Goal: Task Accomplishment & Management: Complete application form

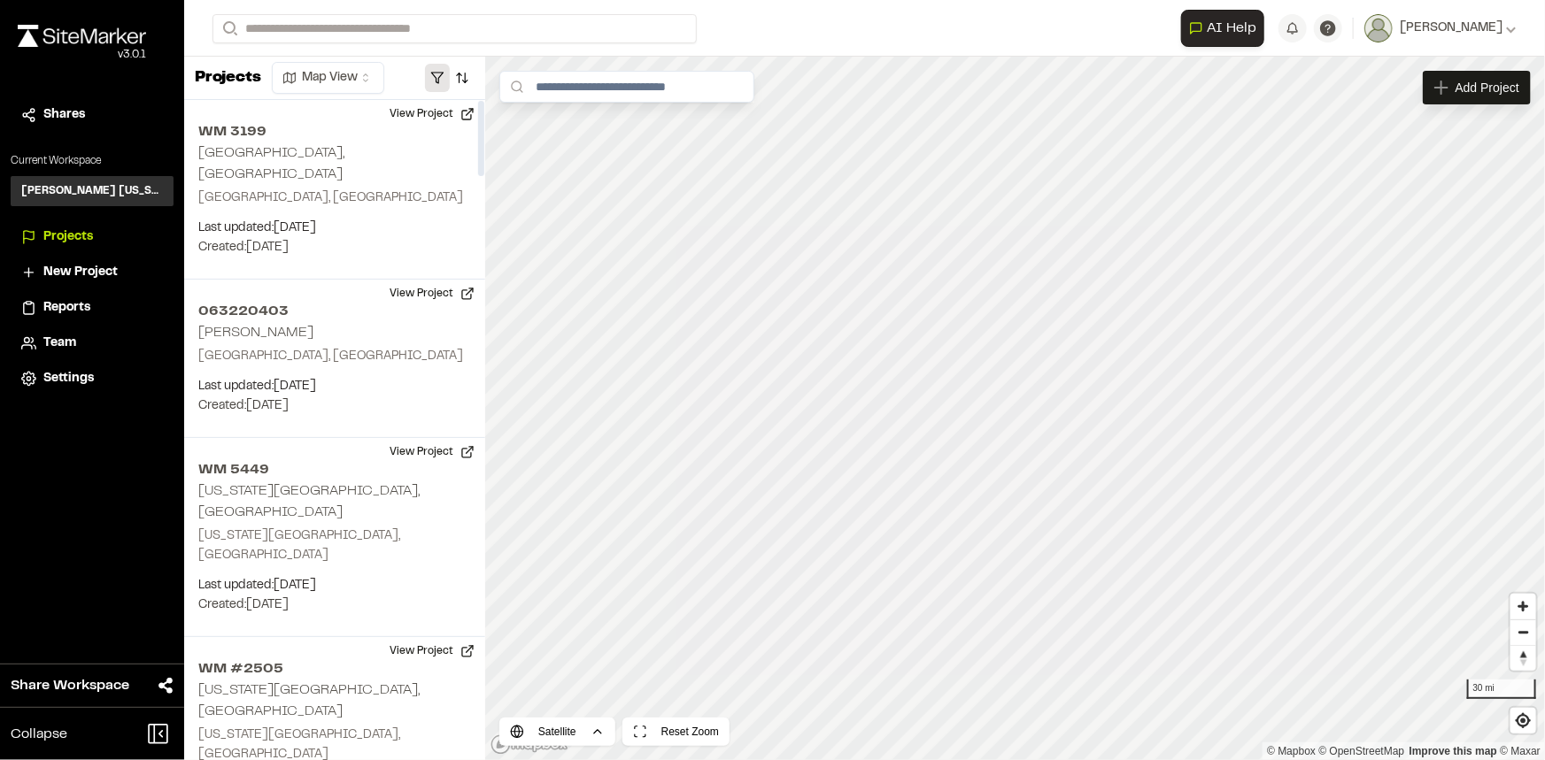
click at [434, 81] on button "button" at bounding box center [437, 78] width 25 height 28
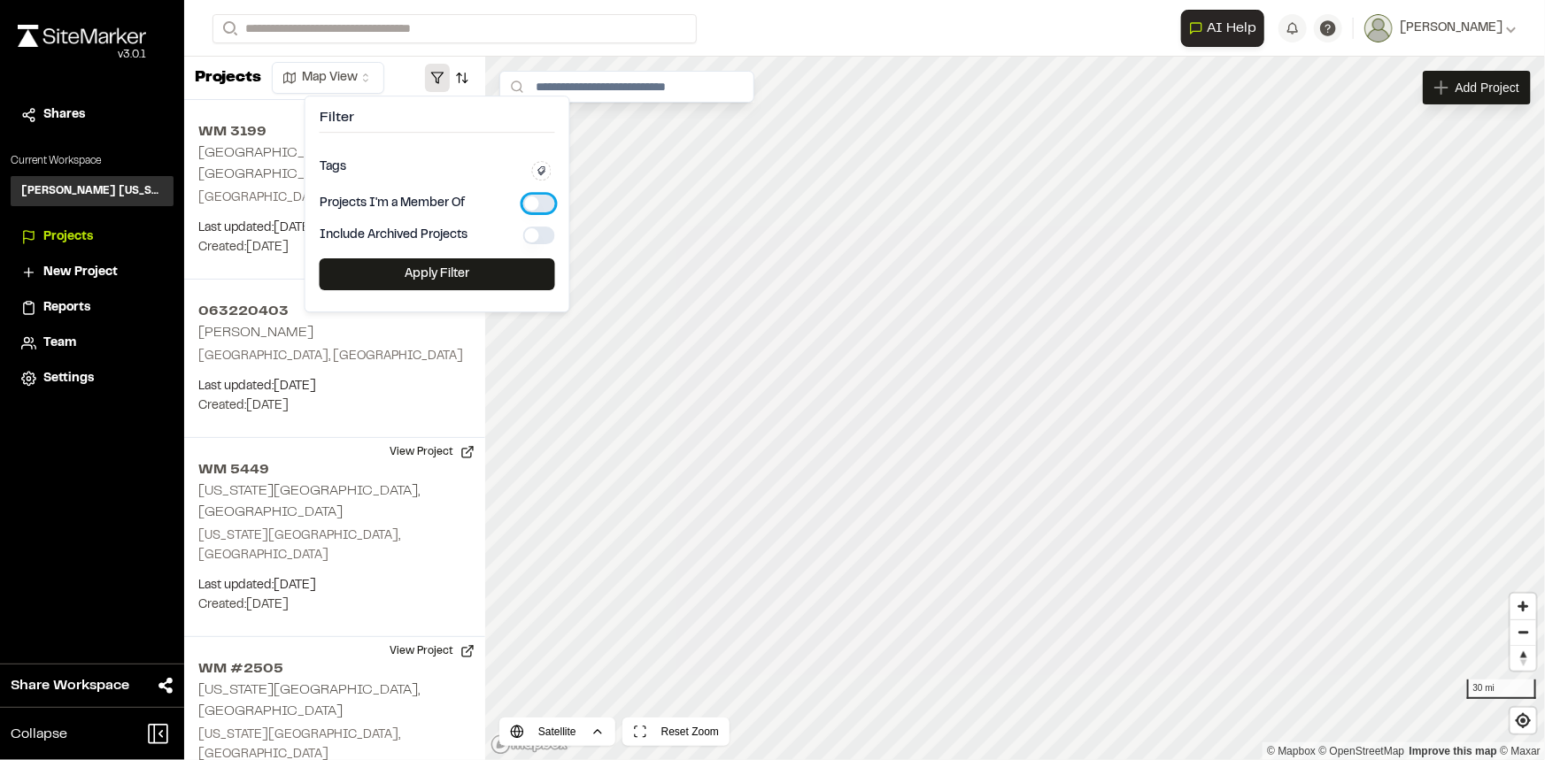
click at [541, 209] on button "button" at bounding box center [539, 204] width 32 height 18
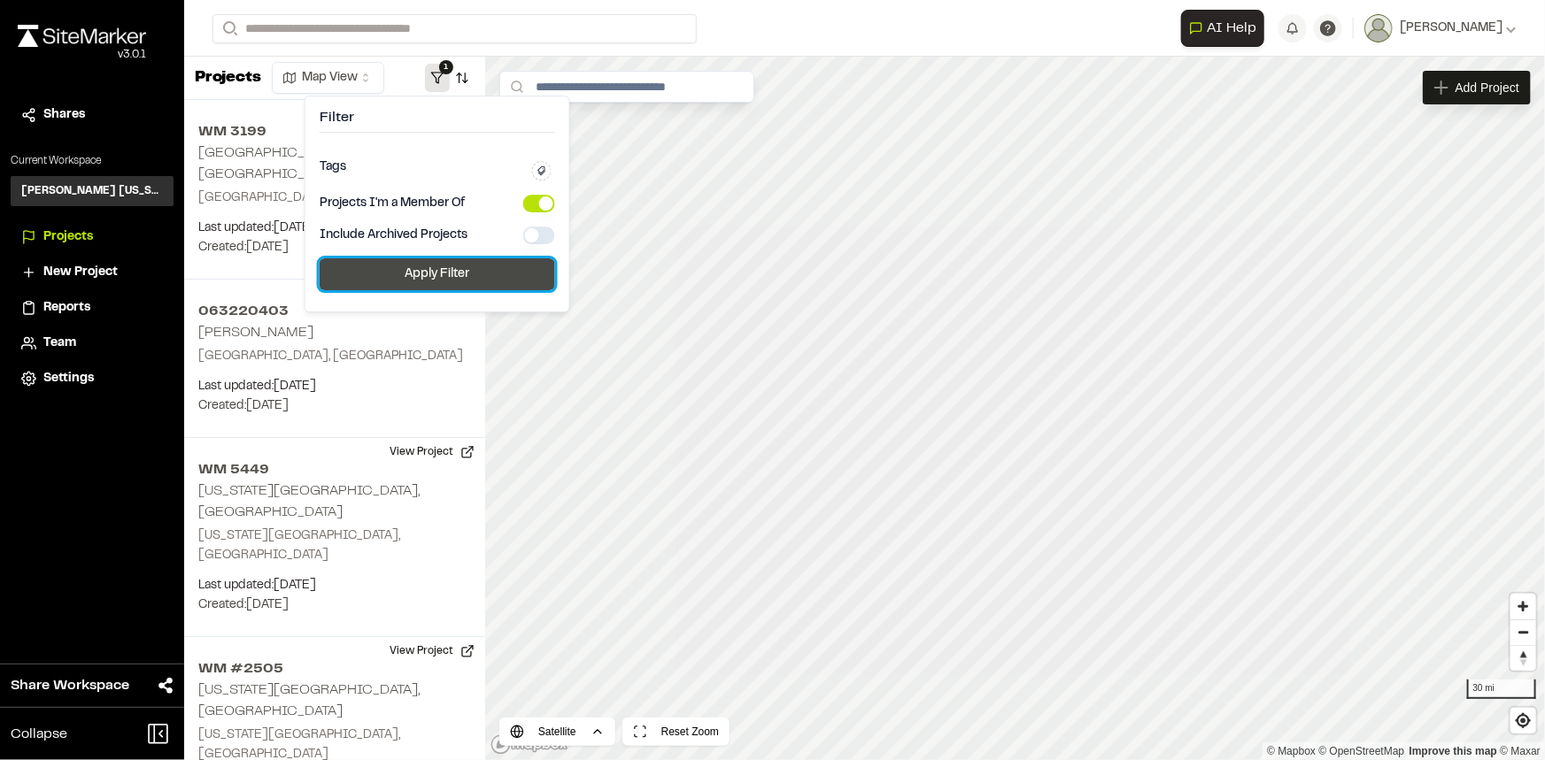
click at [477, 270] on button "Apply Filter" at bounding box center [437, 274] width 235 height 32
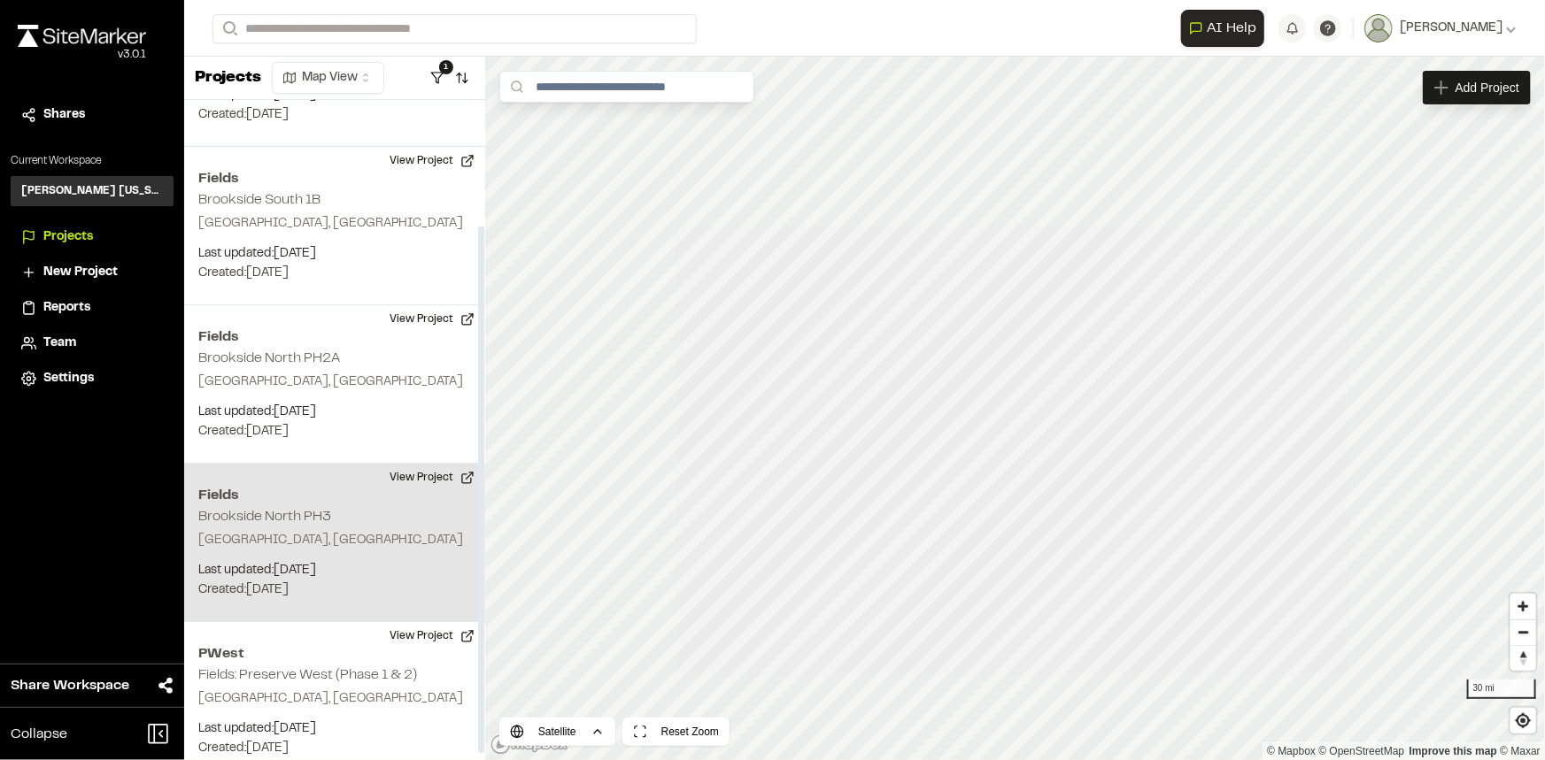
scroll to position [165, 0]
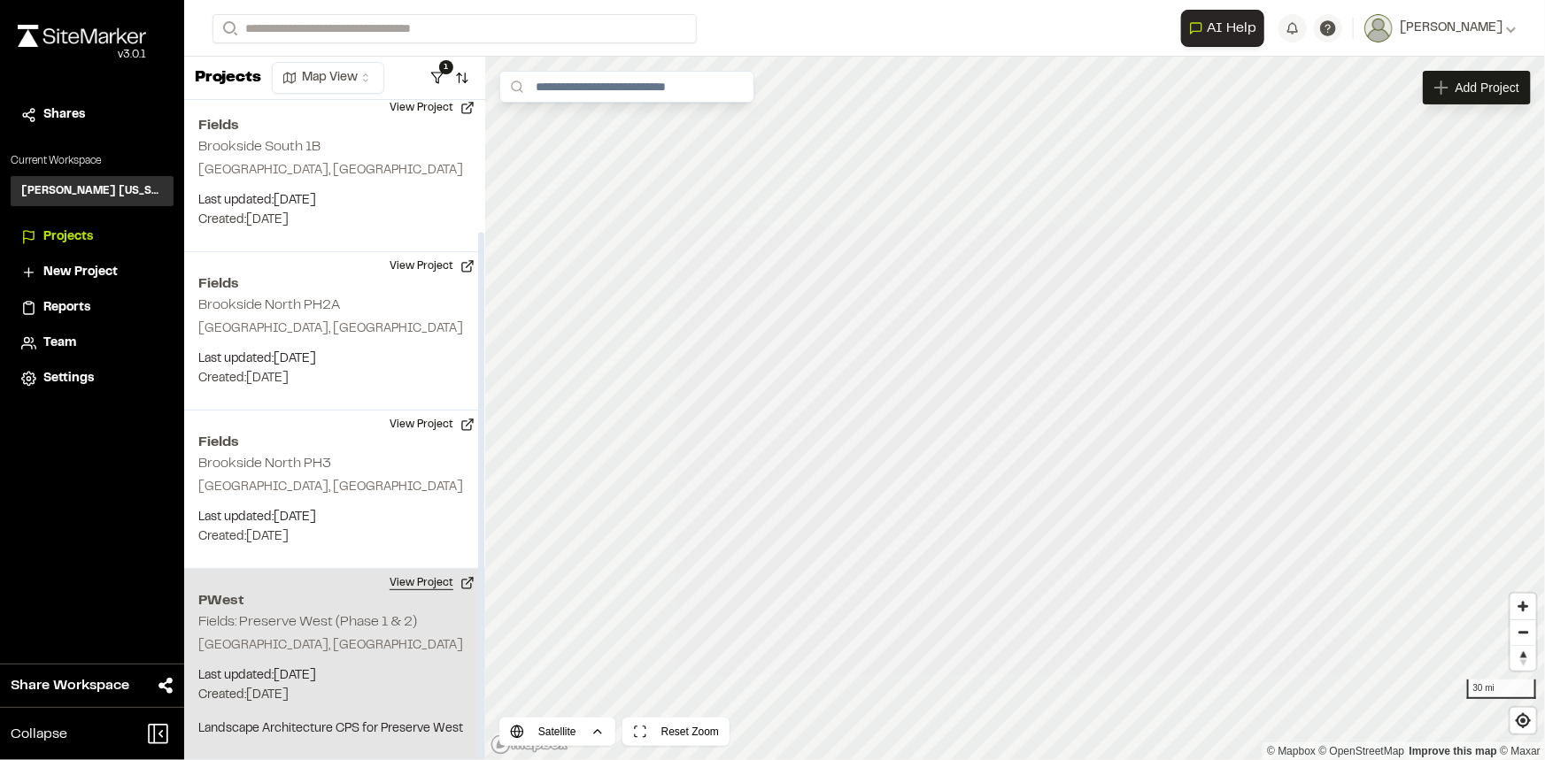
click at [410, 581] on button "View Project" at bounding box center [432, 583] width 106 height 28
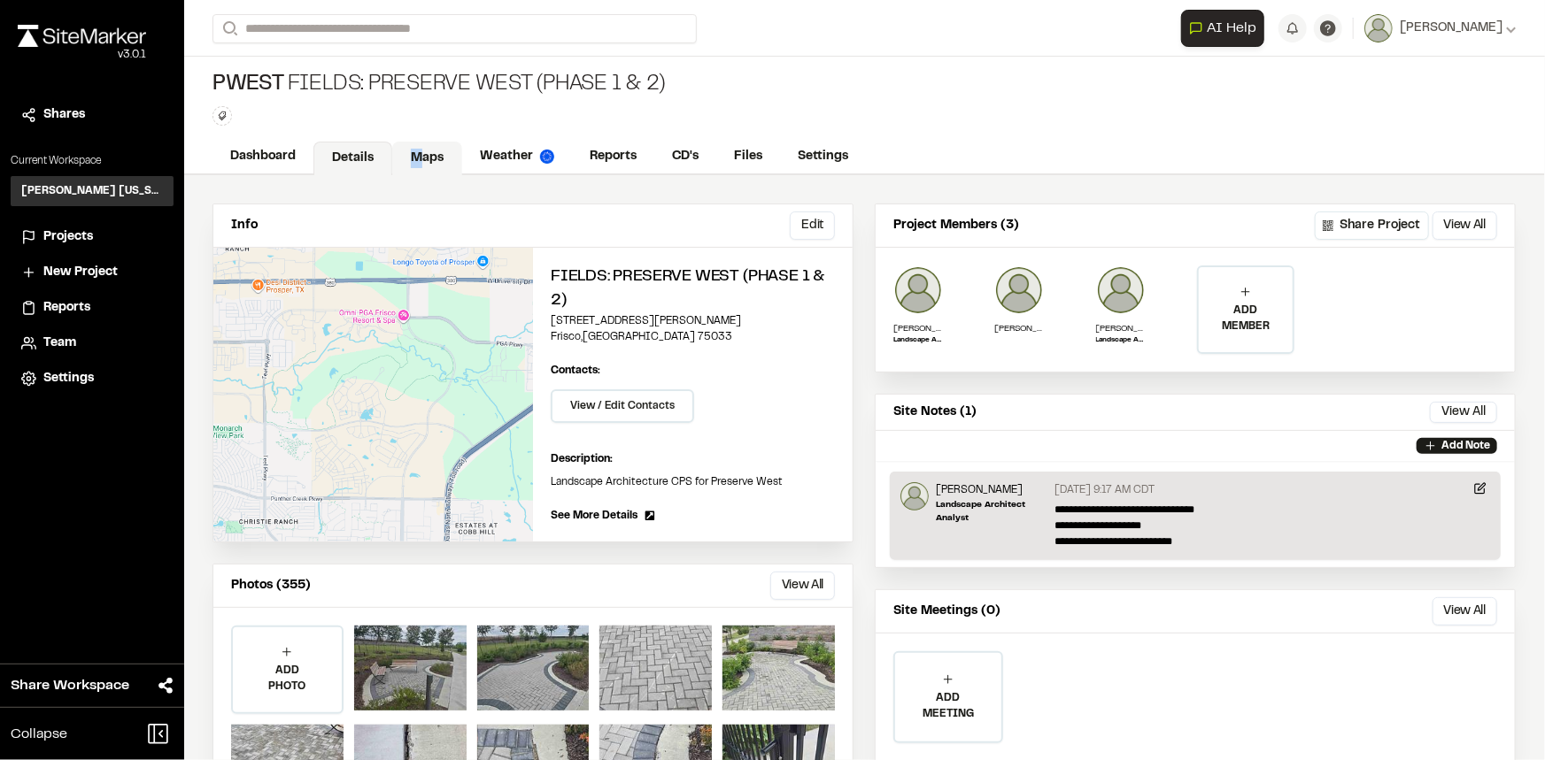
click at [419, 145] on link "Maps" at bounding box center [427, 159] width 70 height 34
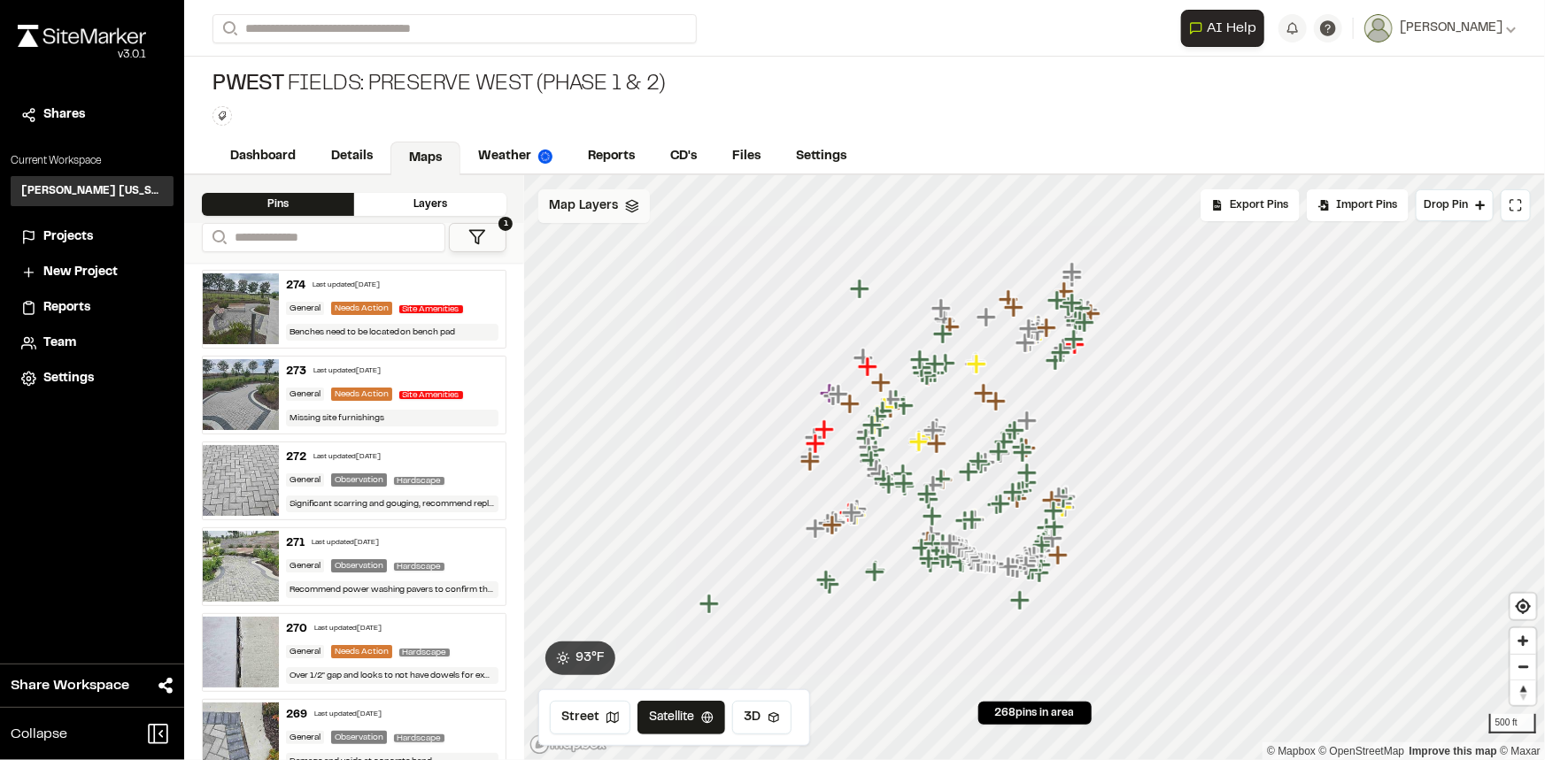
click at [609, 202] on span "Map Layers" at bounding box center [583, 205] width 69 height 19
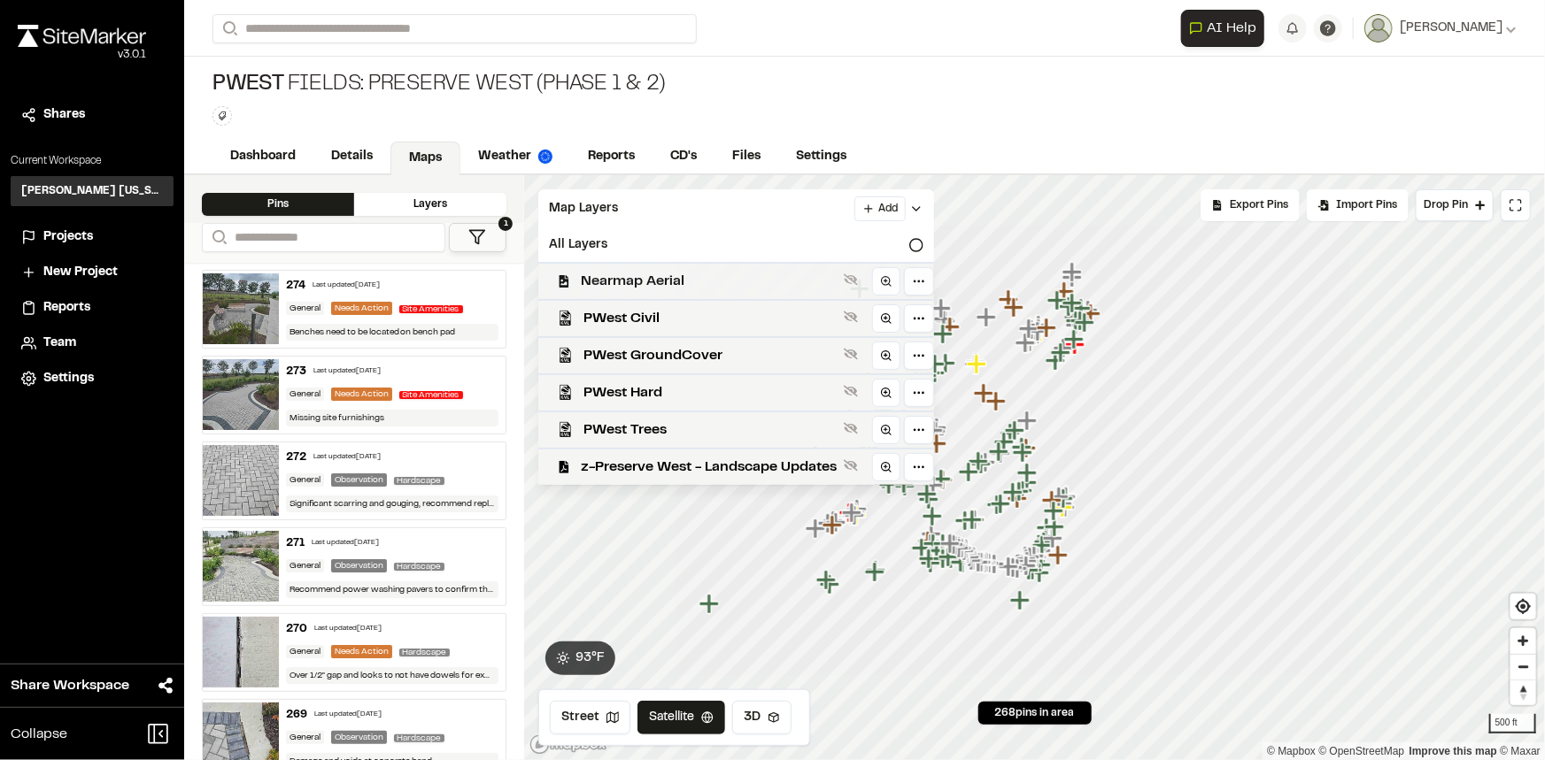
click at [635, 272] on span "Nearmap Aerial" at bounding box center [709, 281] width 256 height 21
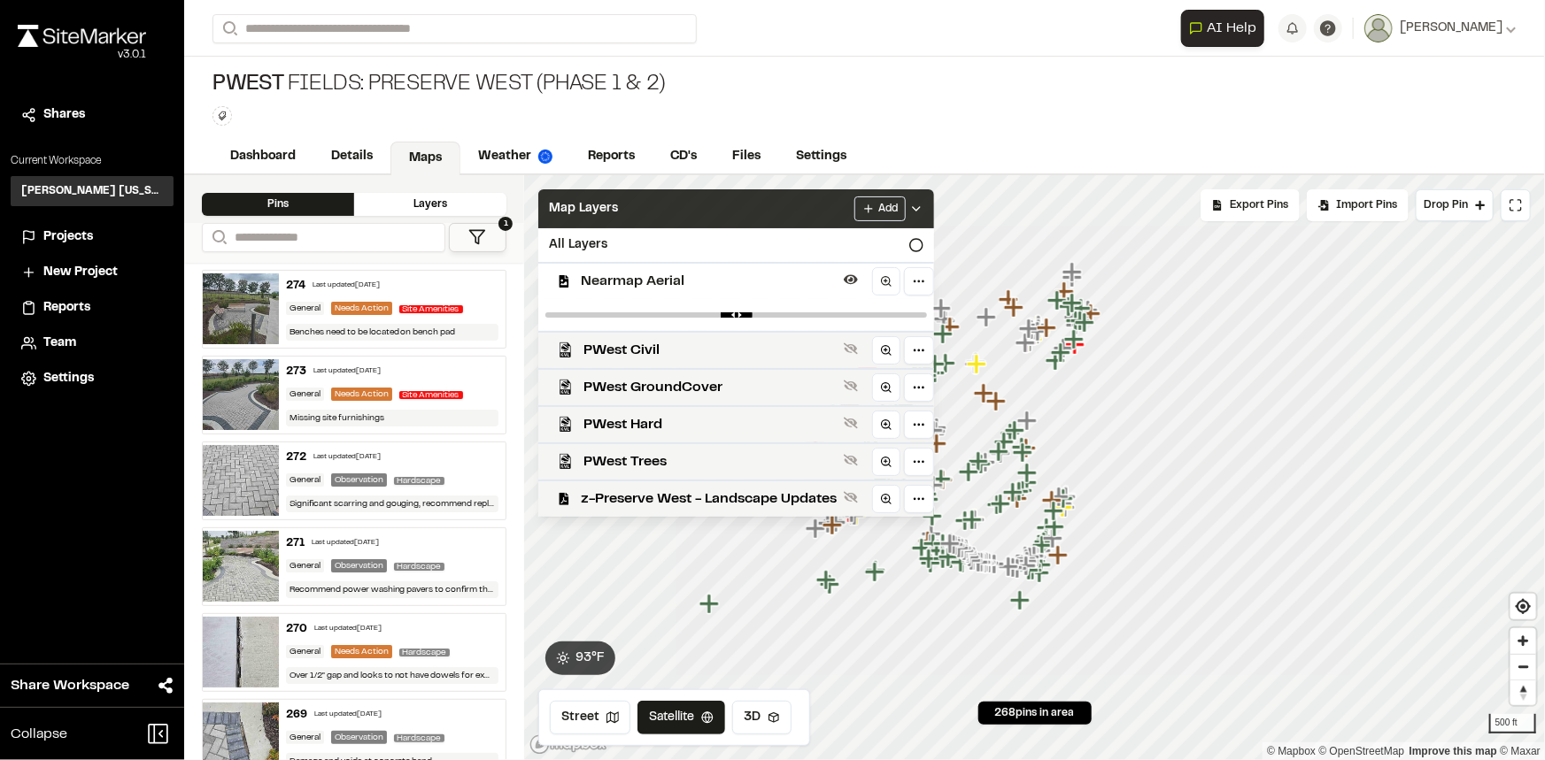
click at [915, 207] on polyline at bounding box center [916, 209] width 7 height 4
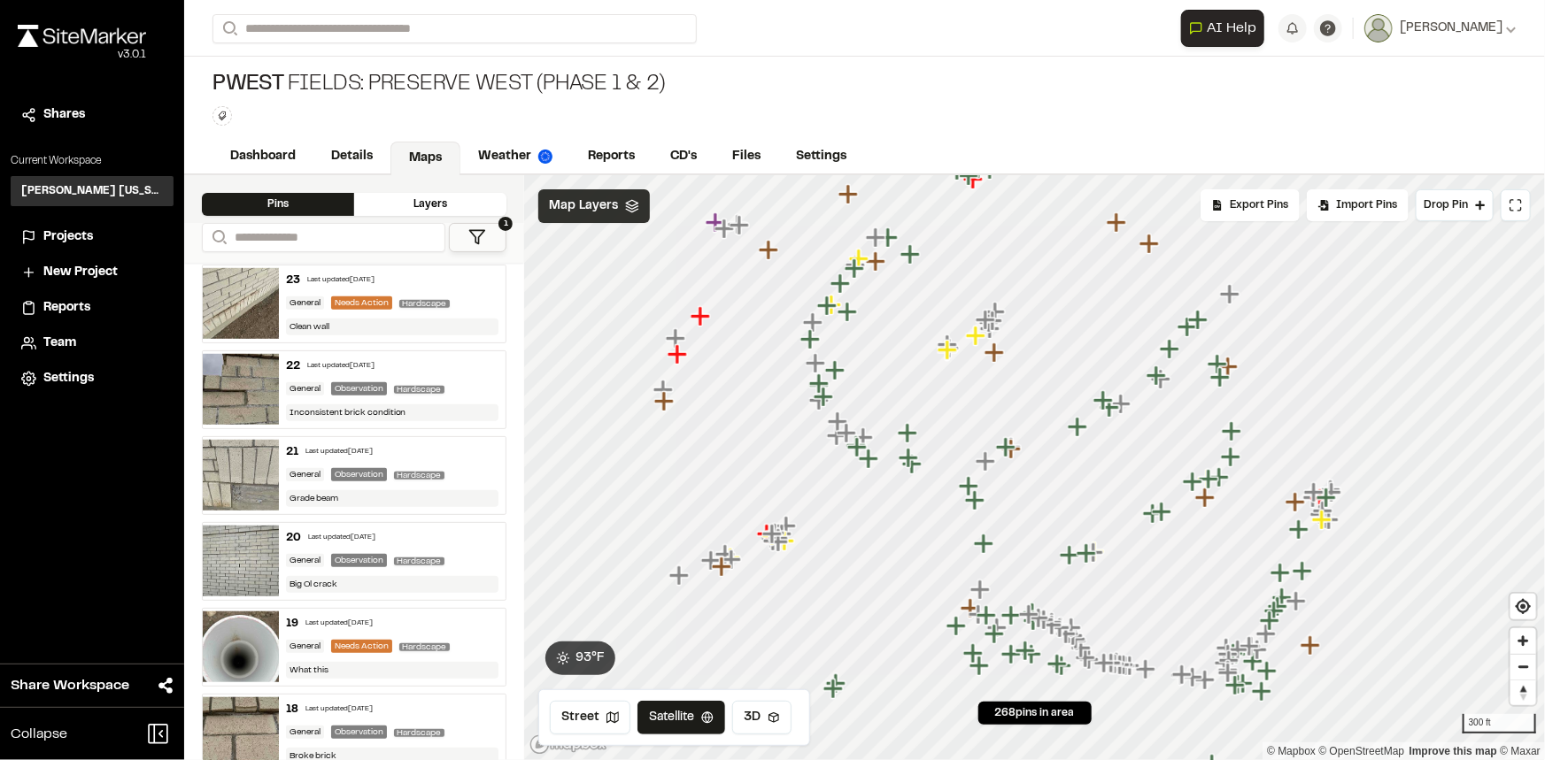
scroll to position [21036, 0]
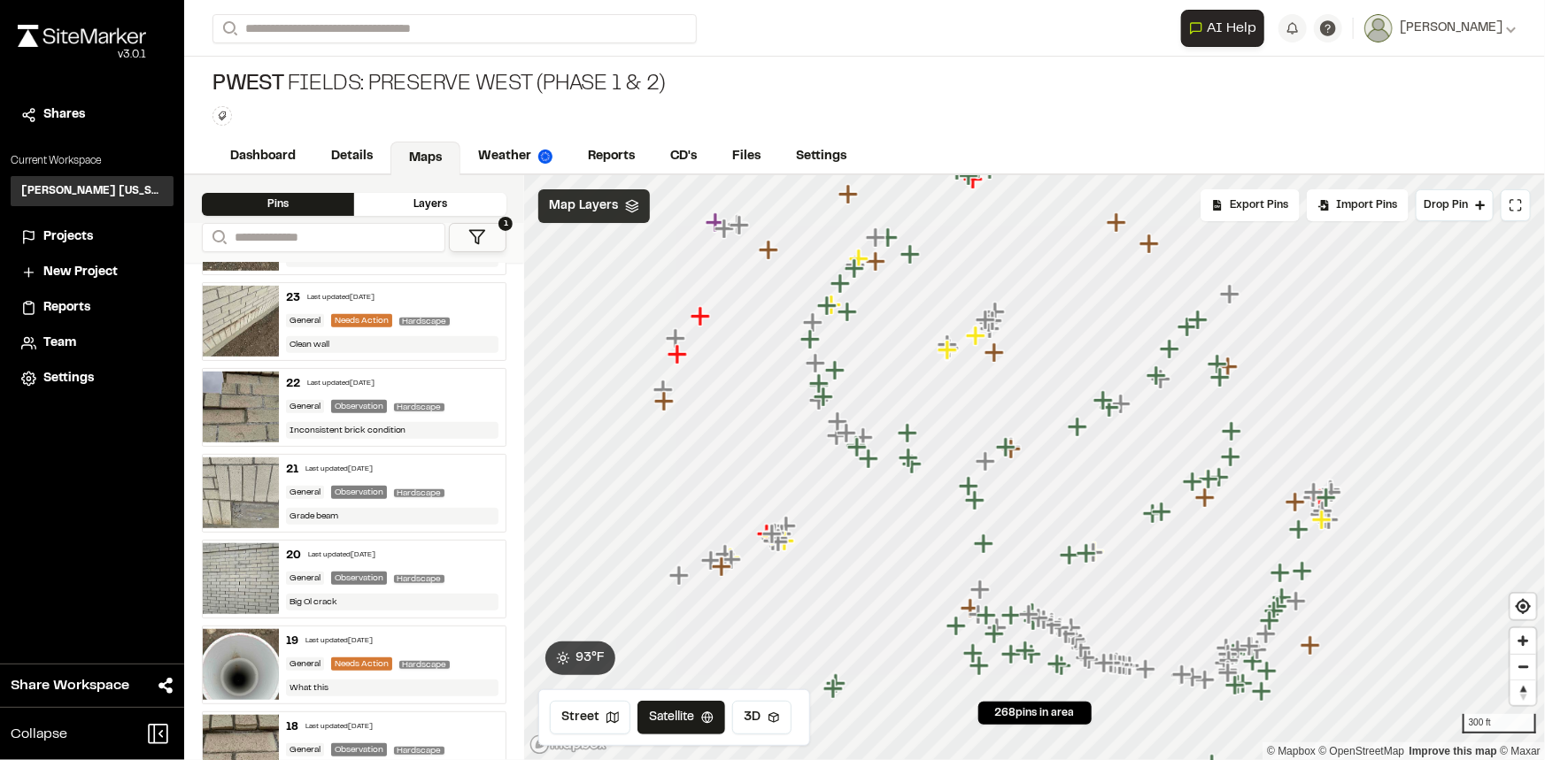
click at [442, 485] on div "Hardscape" at bounding box center [423, 493] width 58 height 16
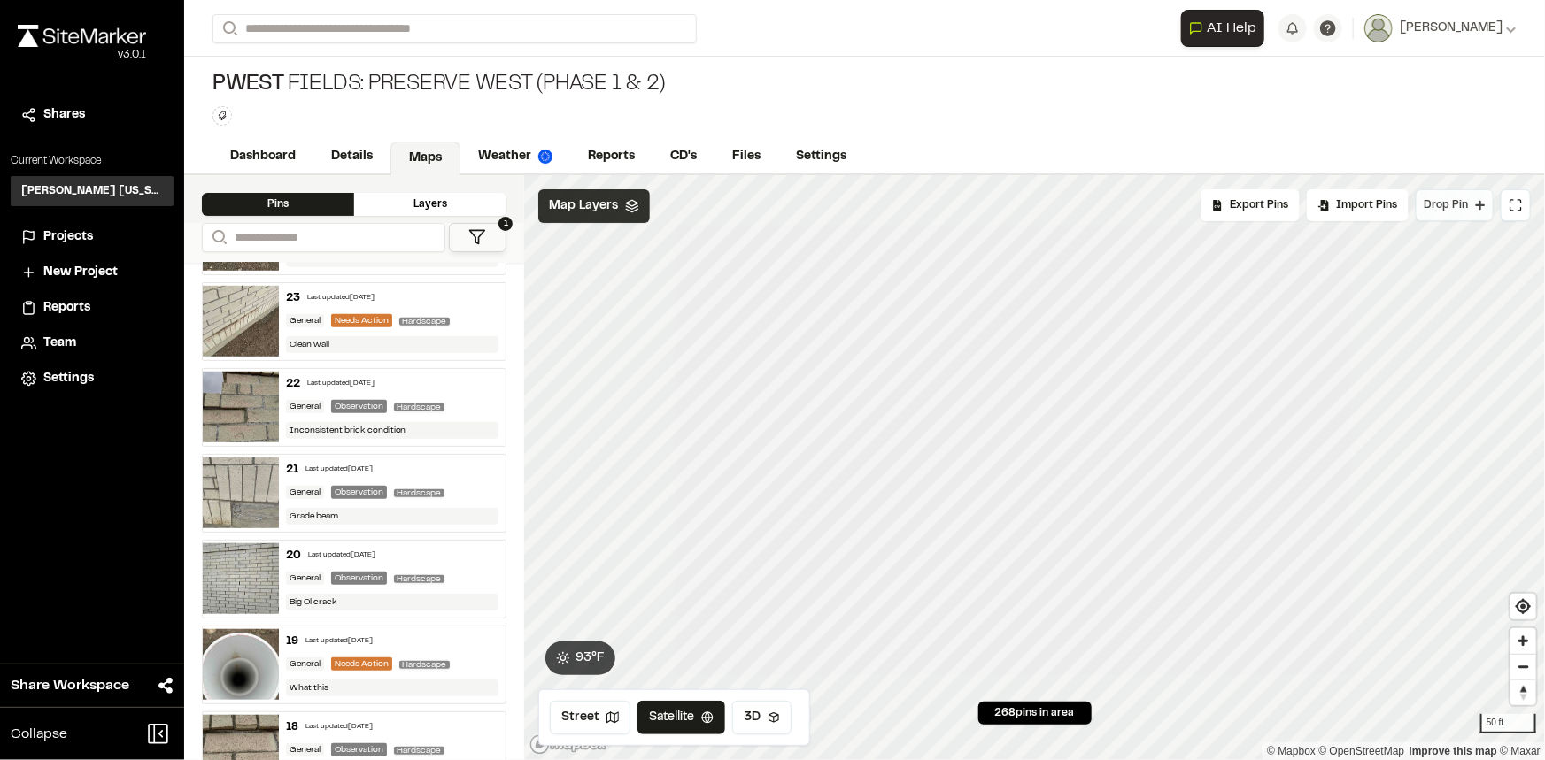
click at [1451, 206] on span "Drop Pin" at bounding box center [1445, 205] width 44 height 16
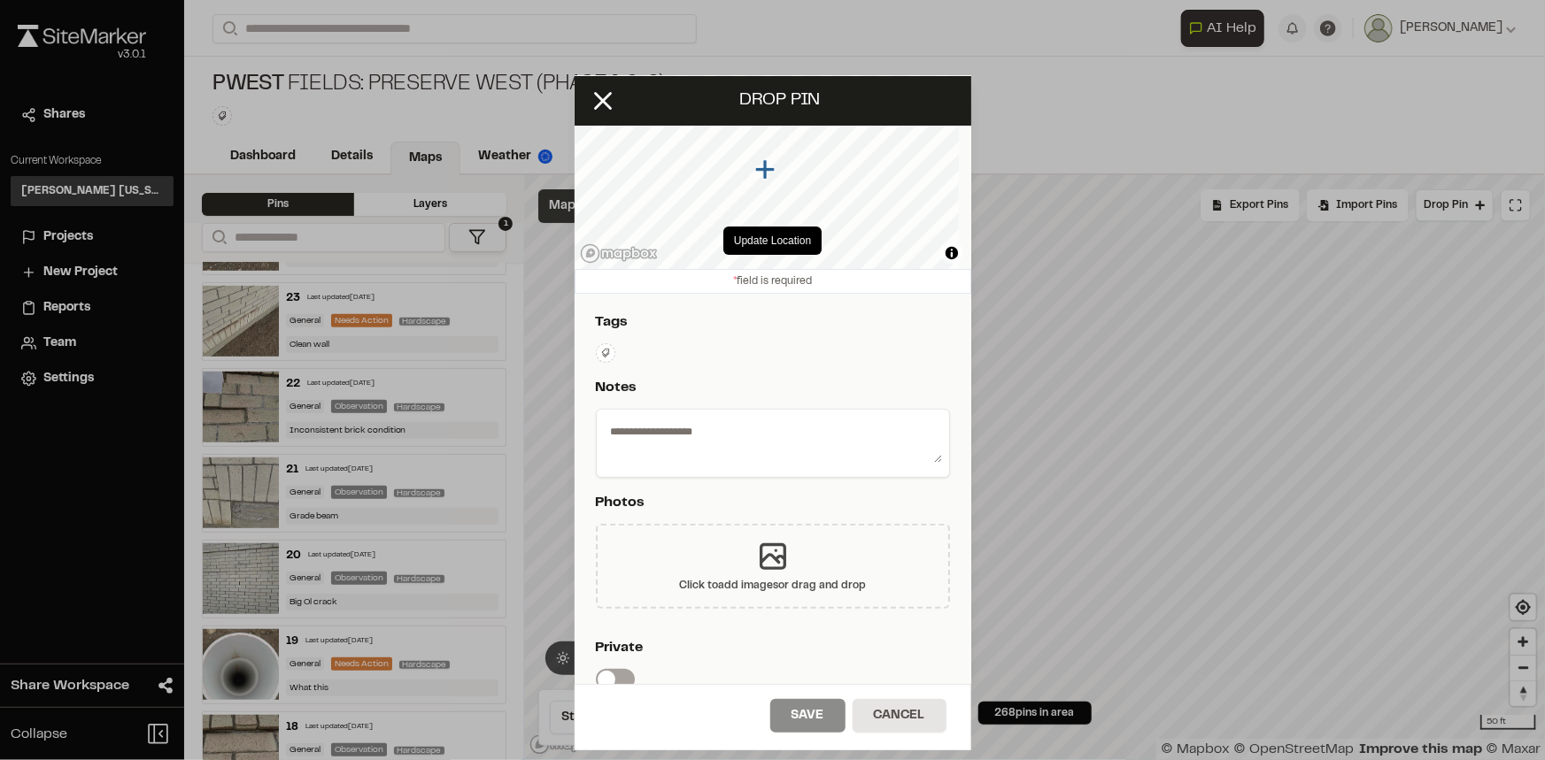
scroll to position [80, 0]
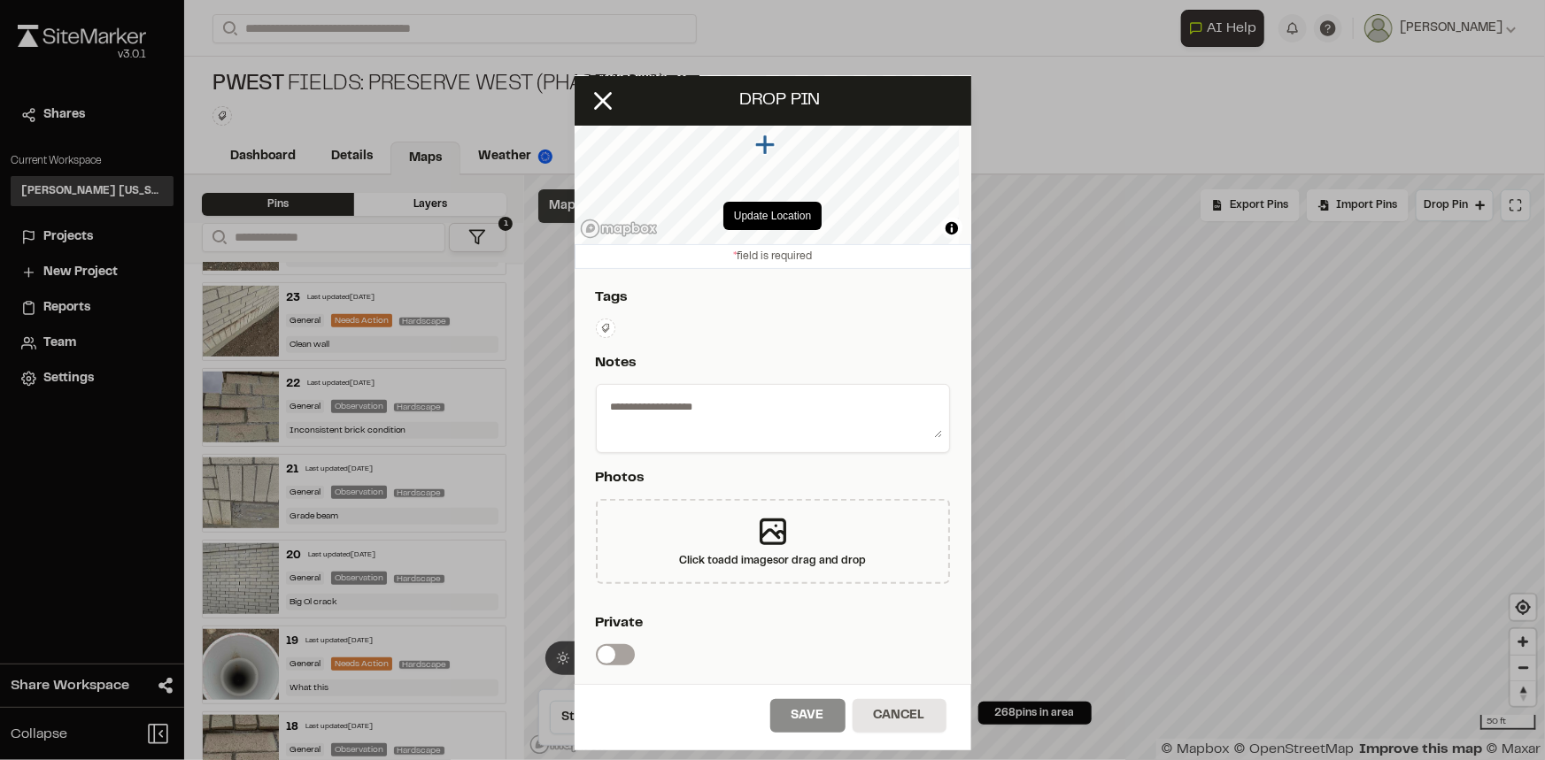
click at [605, 335] on button at bounding box center [605, 328] width 19 height 19
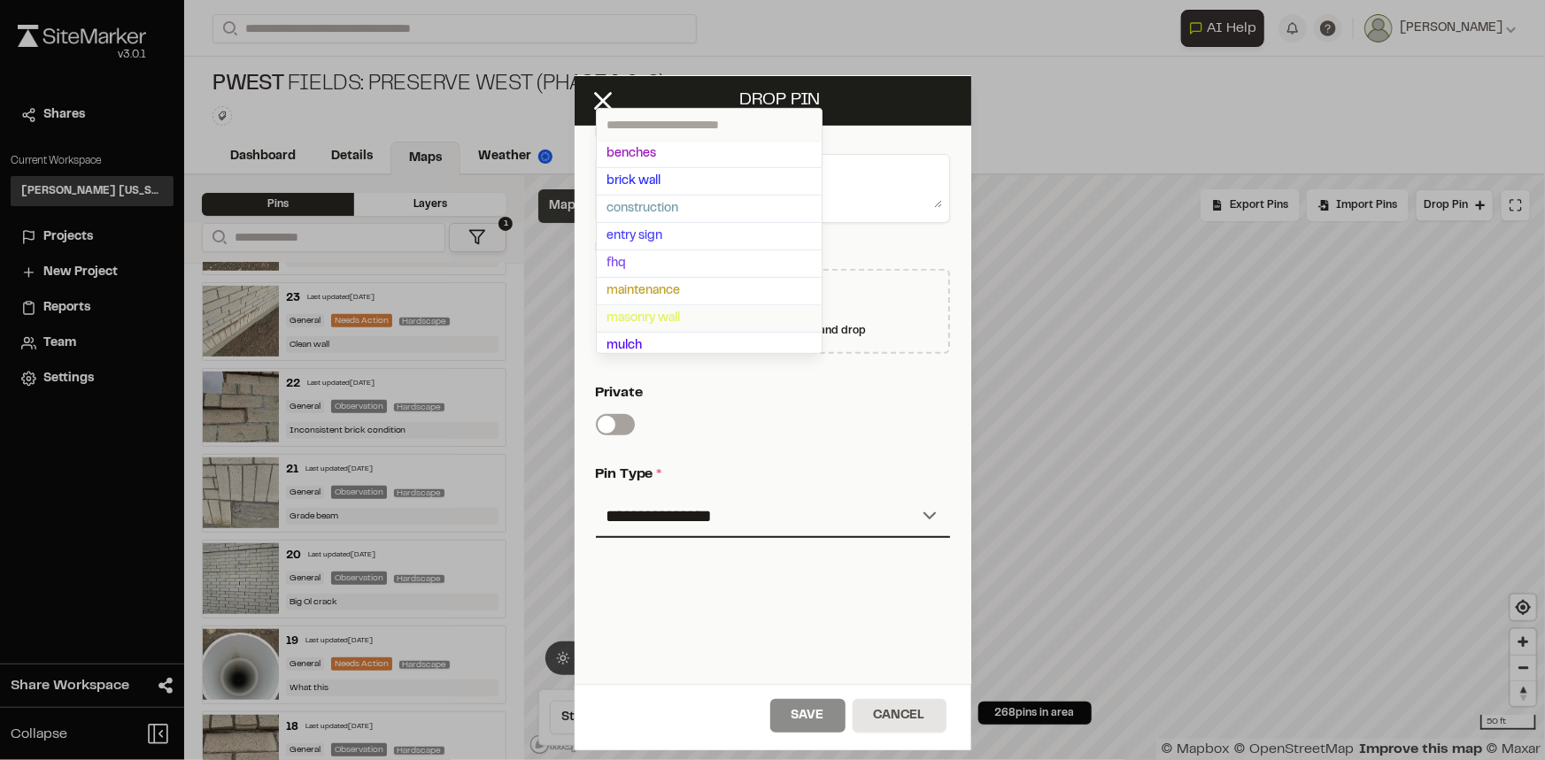
scroll to position [321, 0]
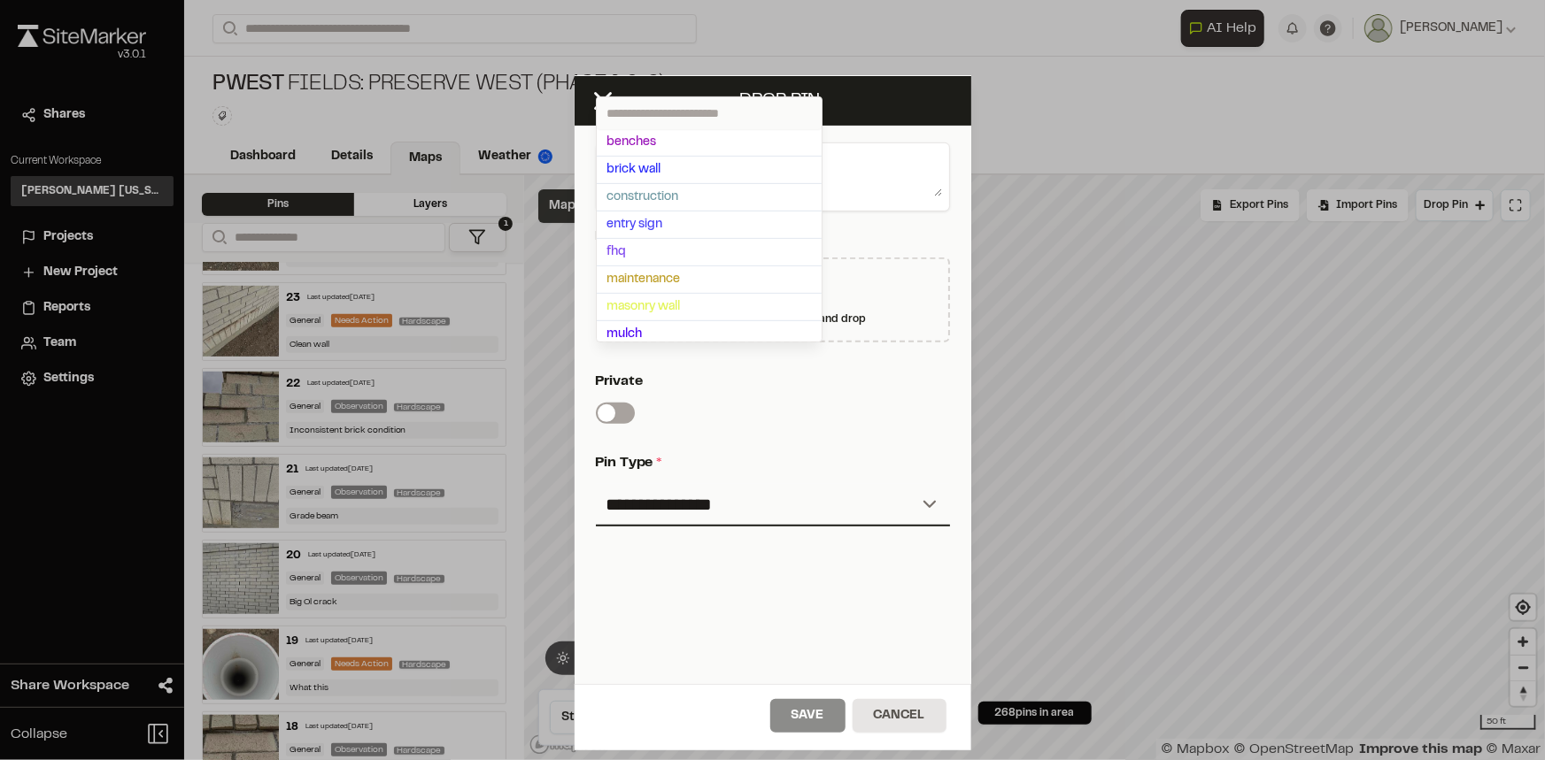
click at [802, 466] on div at bounding box center [772, 380] width 1545 height 760
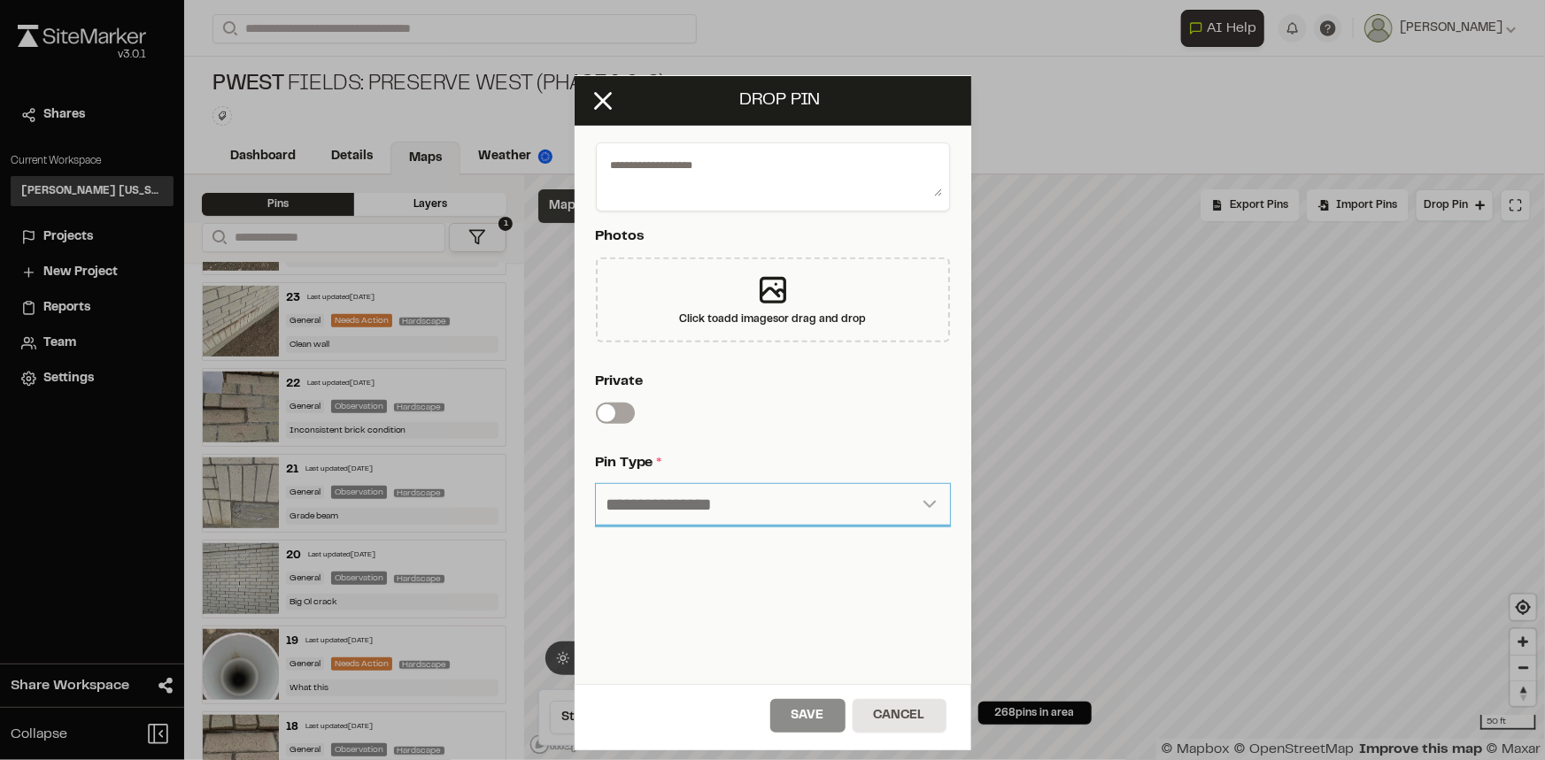
click at [784, 513] on select "**********" at bounding box center [773, 505] width 354 height 42
select select "****"
click at [596, 484] on select "**********" at bounding box center [773, 505] width 354 height 42
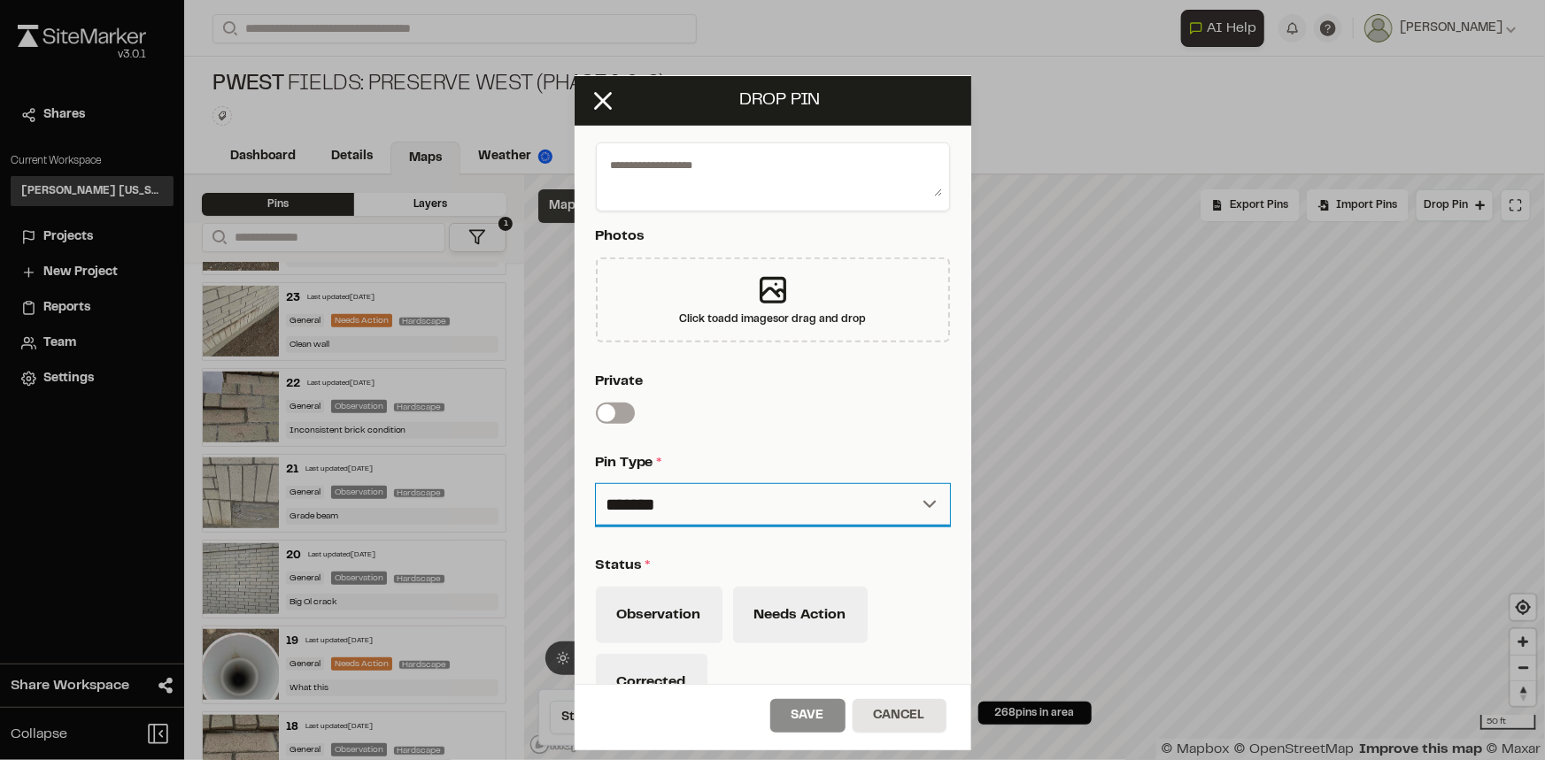
scroll to position [482, 0]
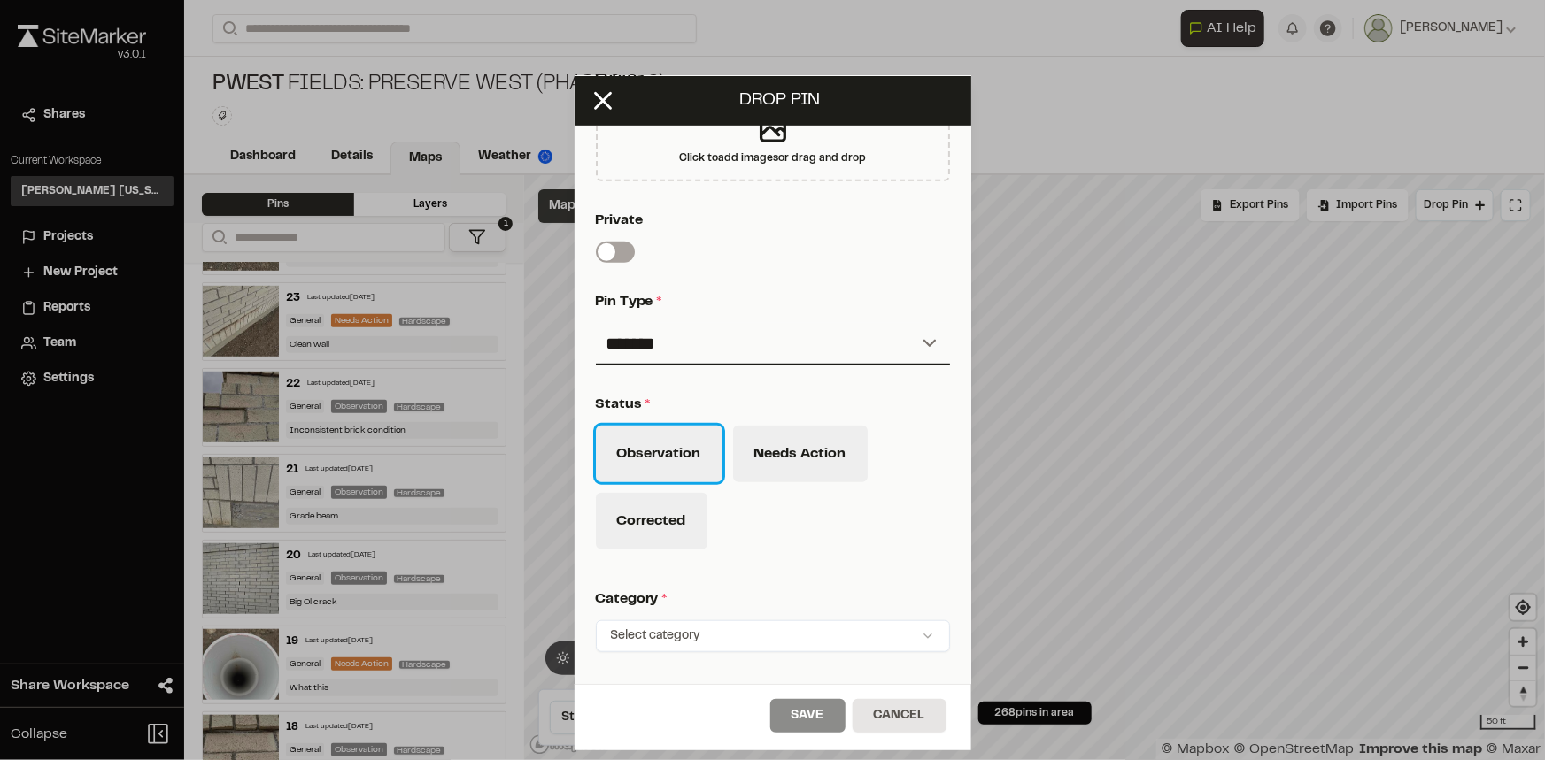
click at [672, 457] on button "Observation" at bounding box center [659, 454] width 127 height 57
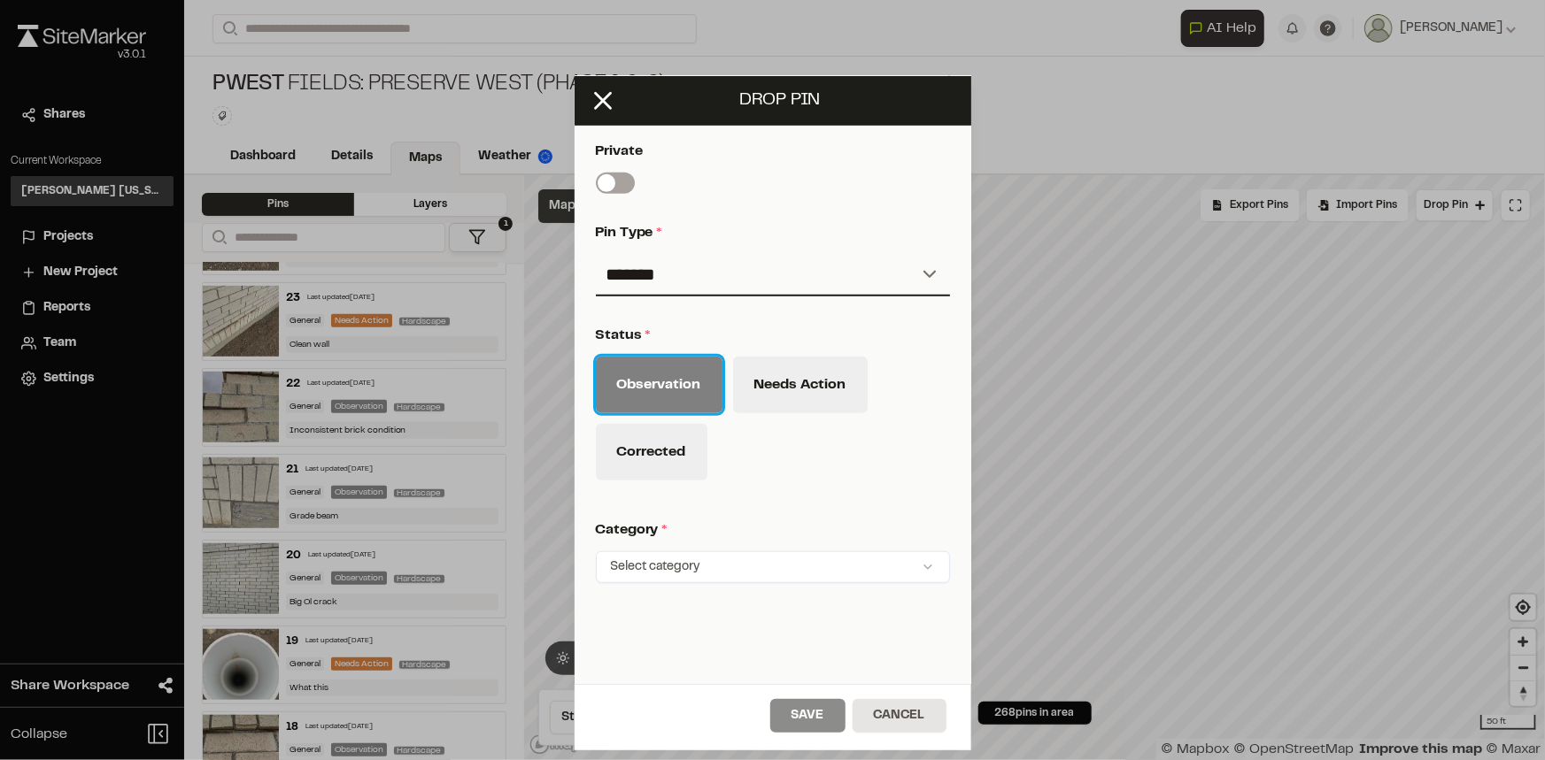
scroll to position [635, 0]
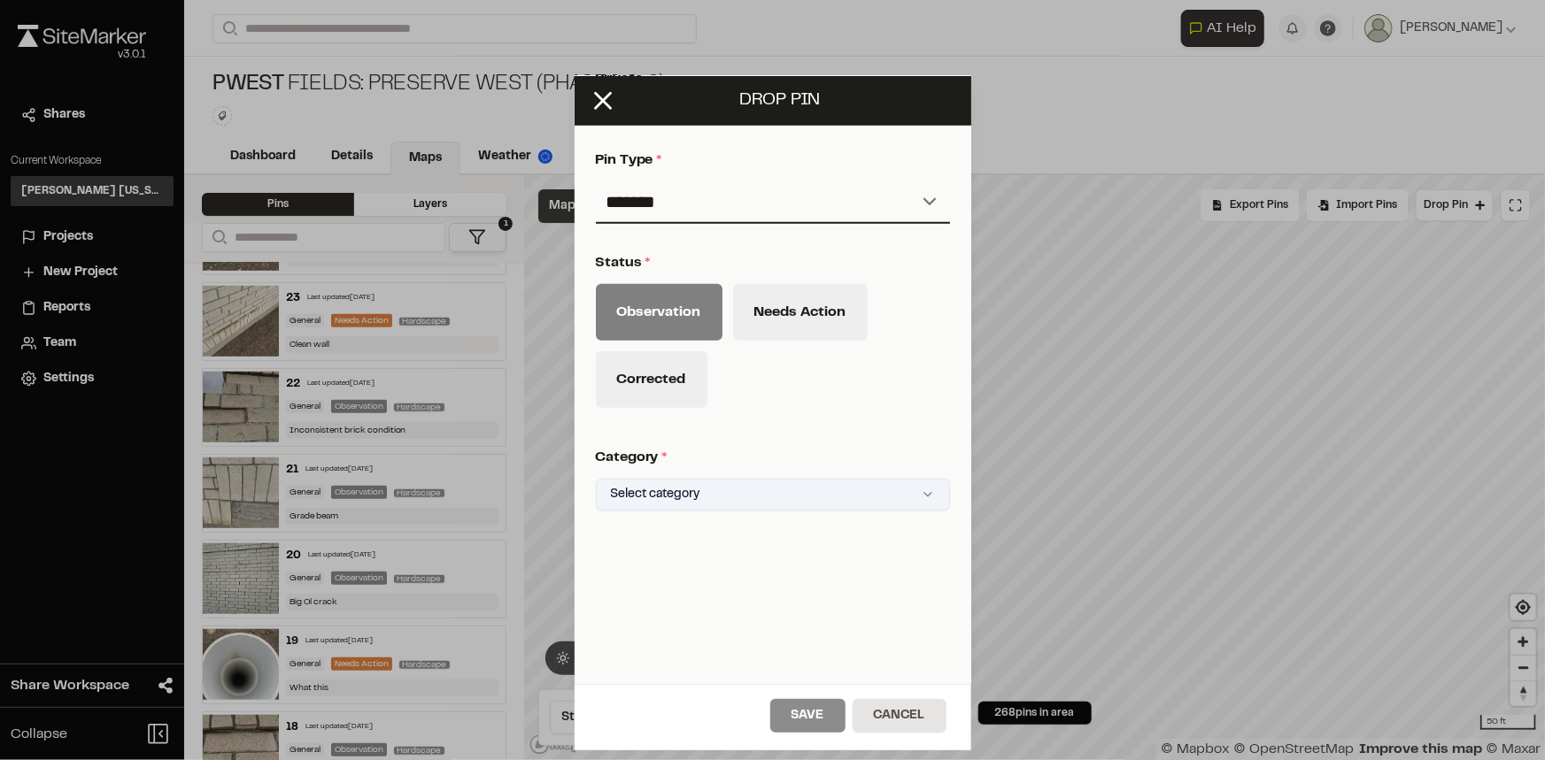
click at [780, 474] on html "**********" at bounding box center [772, 380] width 1545 height 760
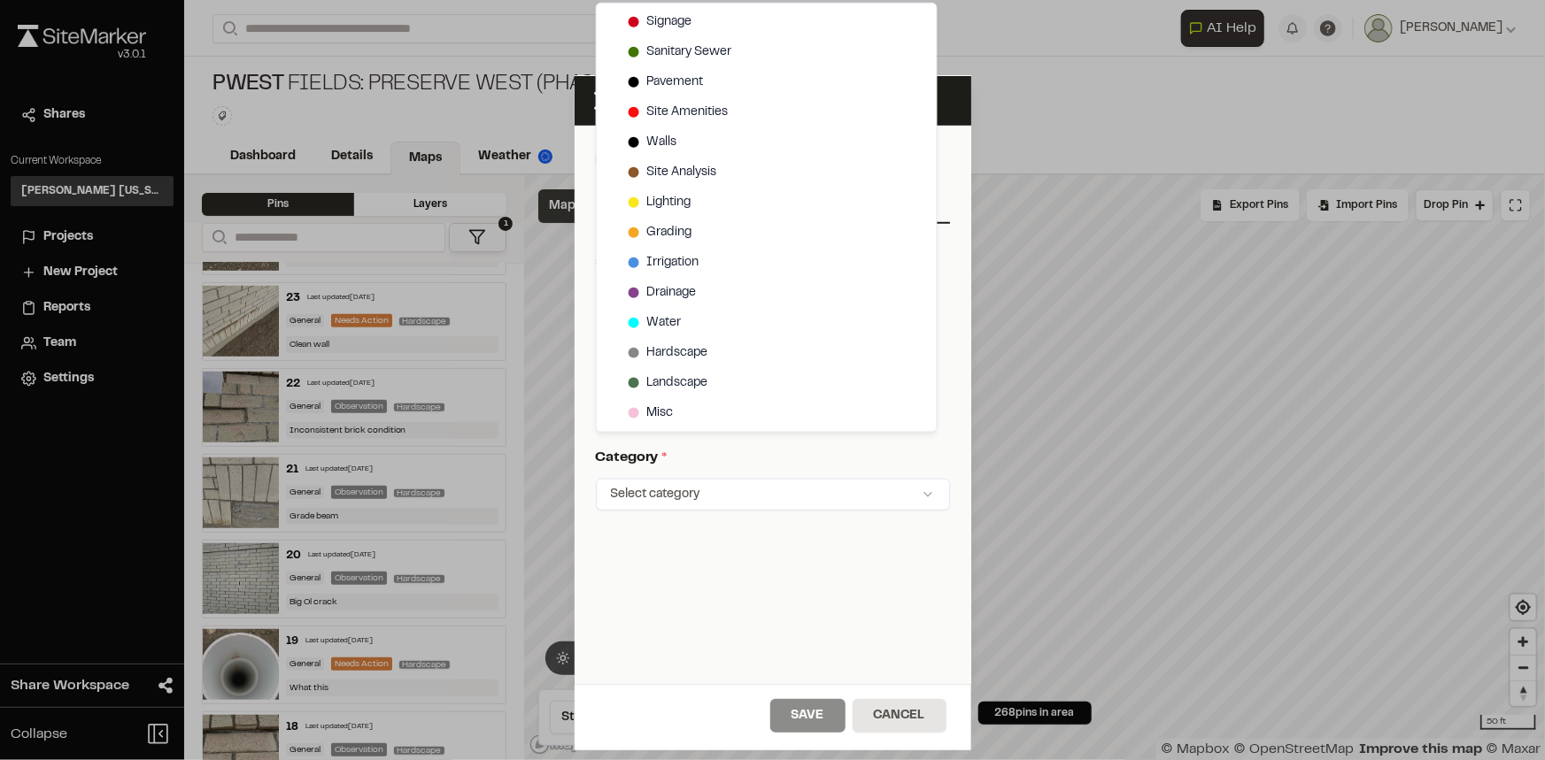
click at [731, 566] on html "**********" at bounding box center [772, 380] width 1545 height 760
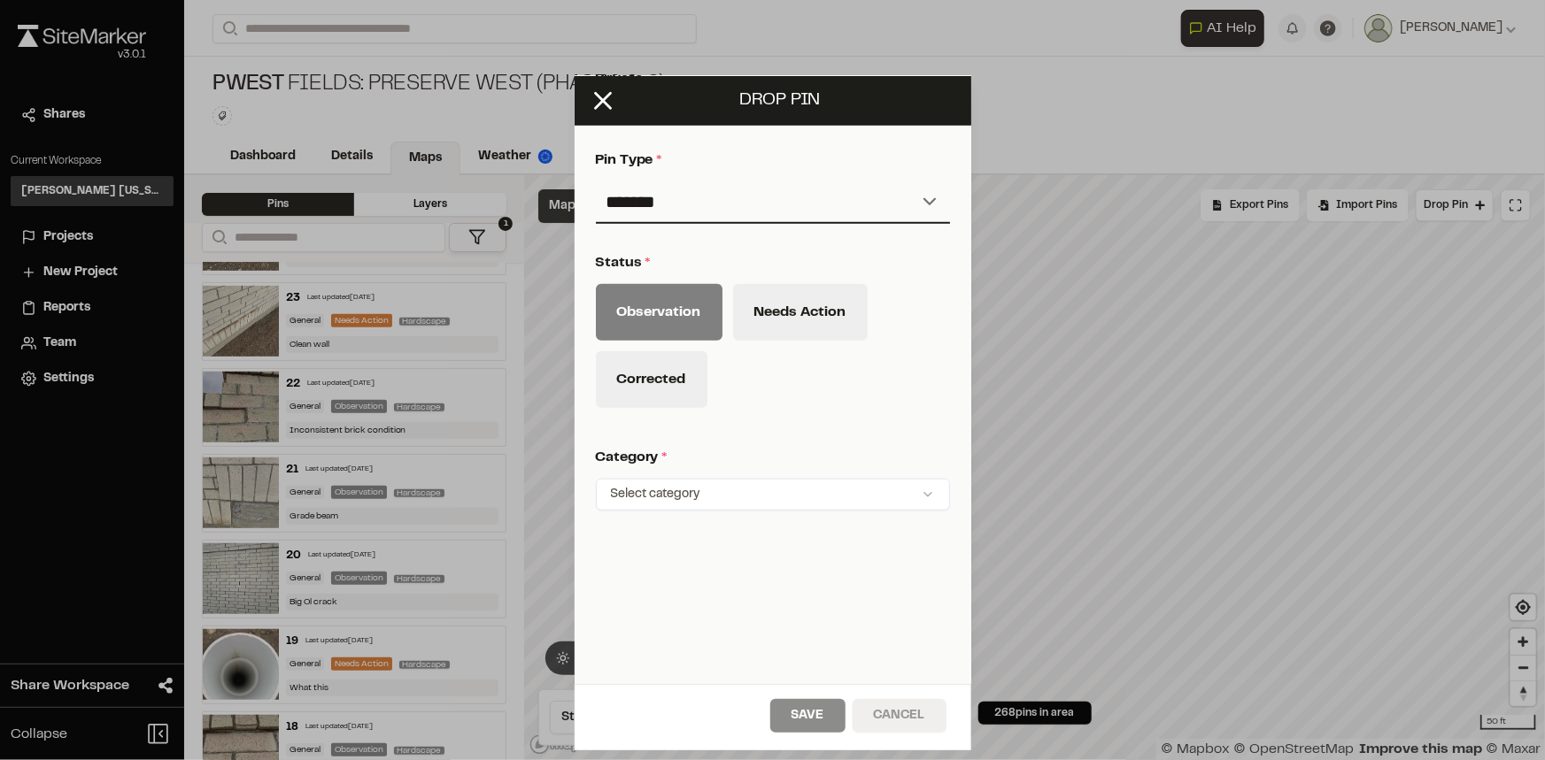
click at [879, 726] on button "Cancel" at bounding box center [899, 716] width 94 height 34
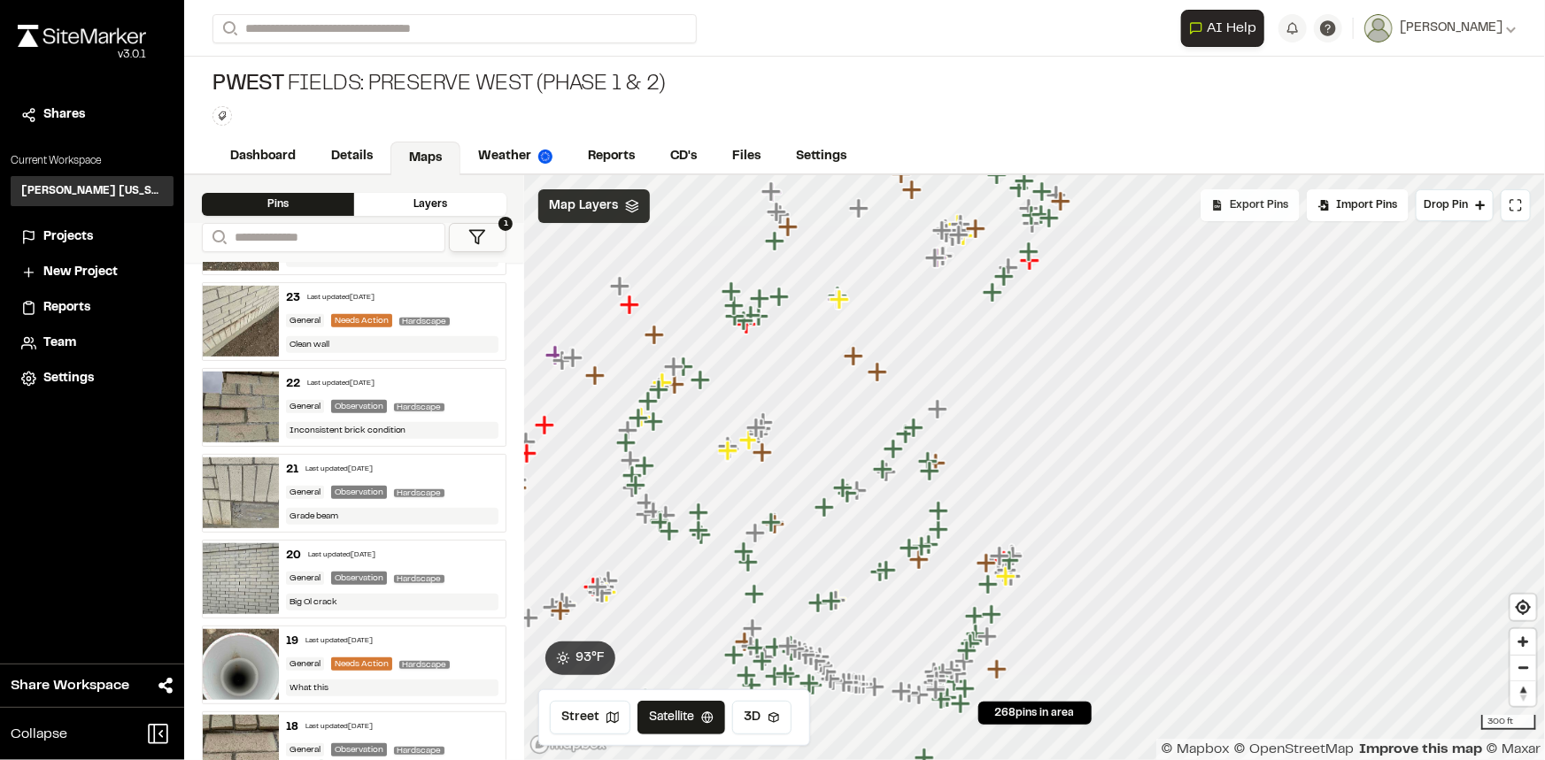
click at [1233, 206] on span "Export Pins" at bounding box center [1258, 205] width 58 height 16
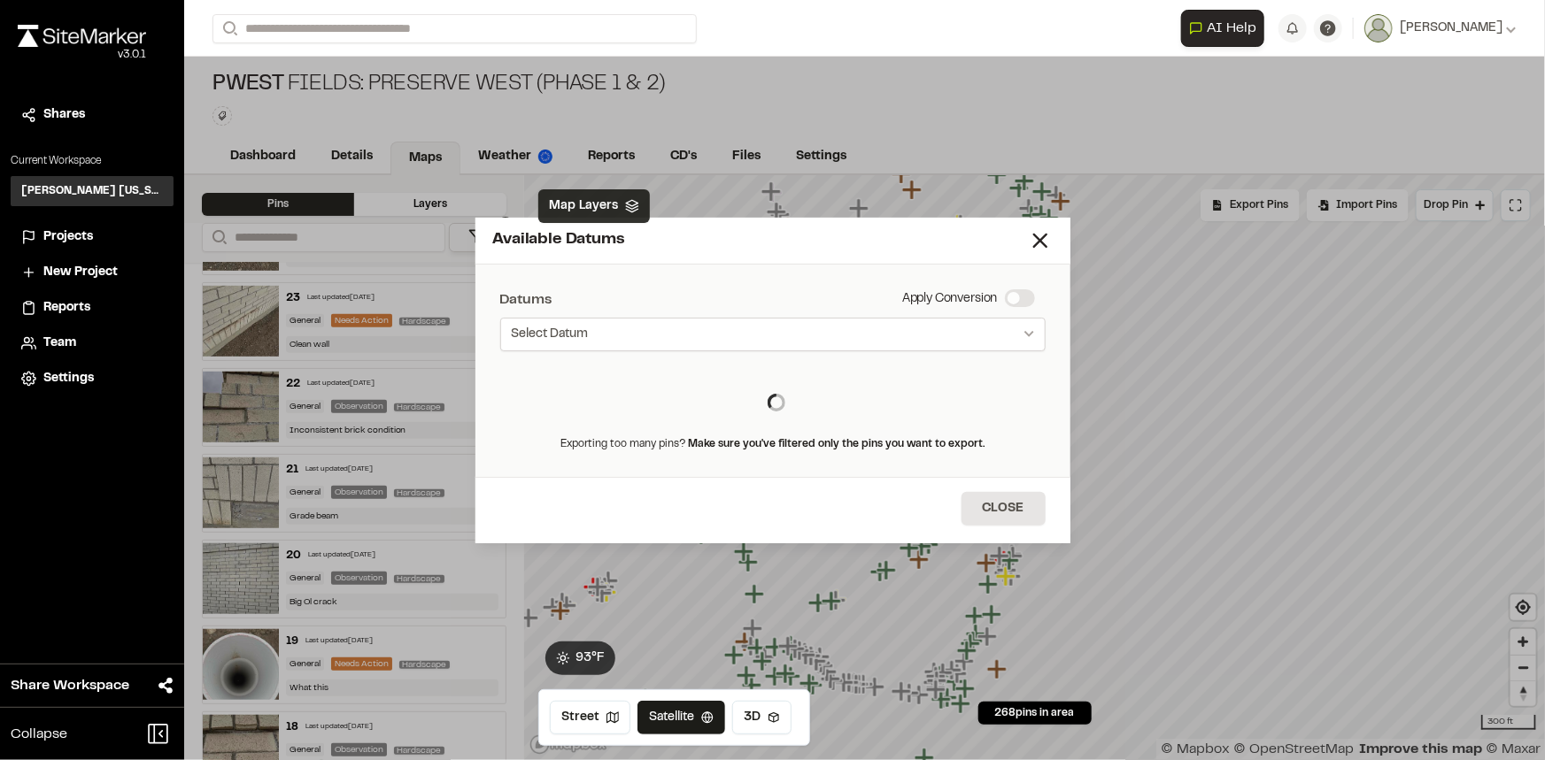
click at [668, 333] on button "Select Datum" at bounding box center [772, 335] width 545 height 34
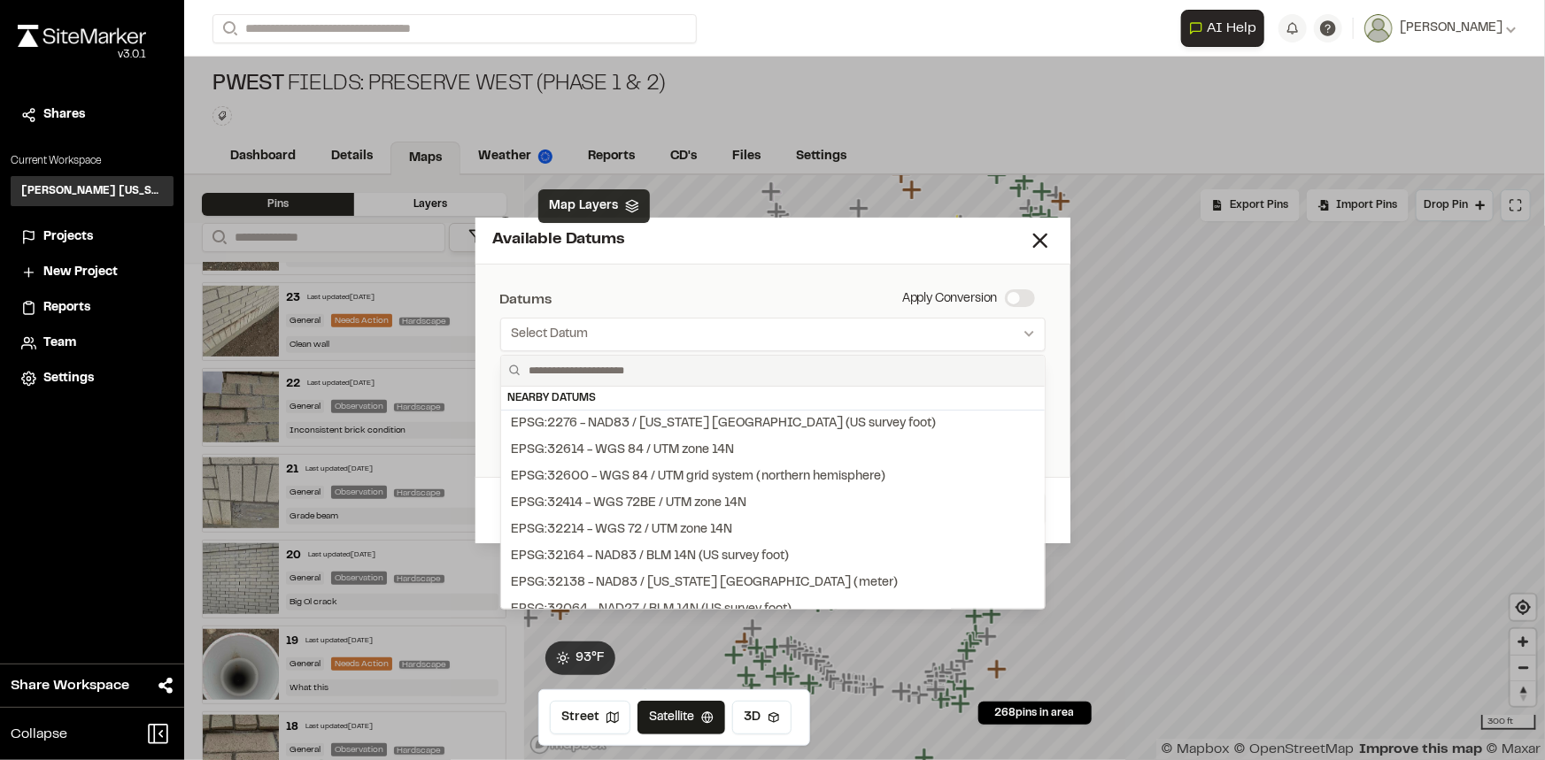
click at [741, 293] on div at bounding box center [772, 380] width 1545 height 760
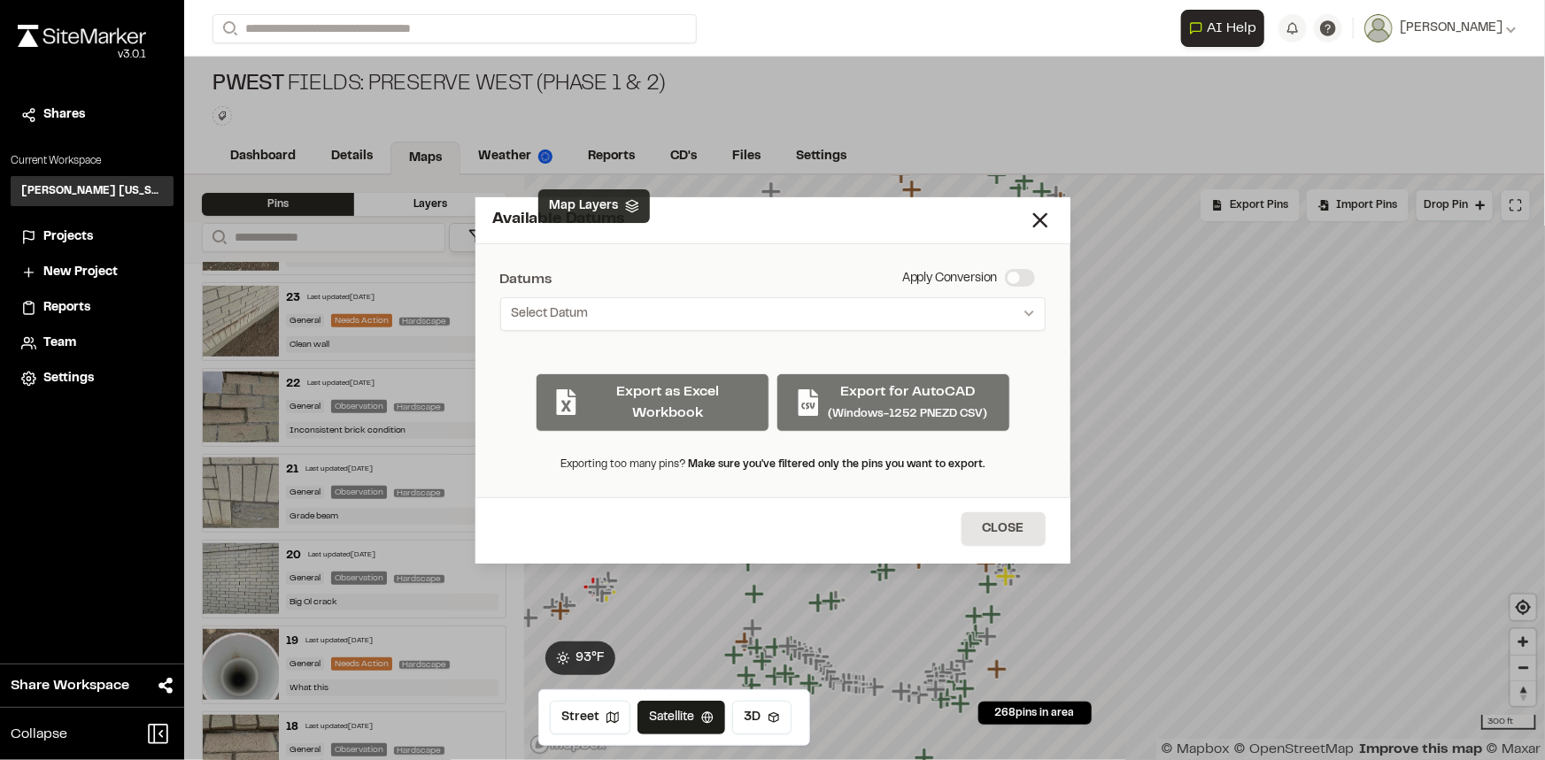
click at [1369, 424] on div "Available Datums Datums Apply Conversion Select Datum Nearby Datums EPSG:2276 -…" at bounding box center [772, 380] width 1545 height 760
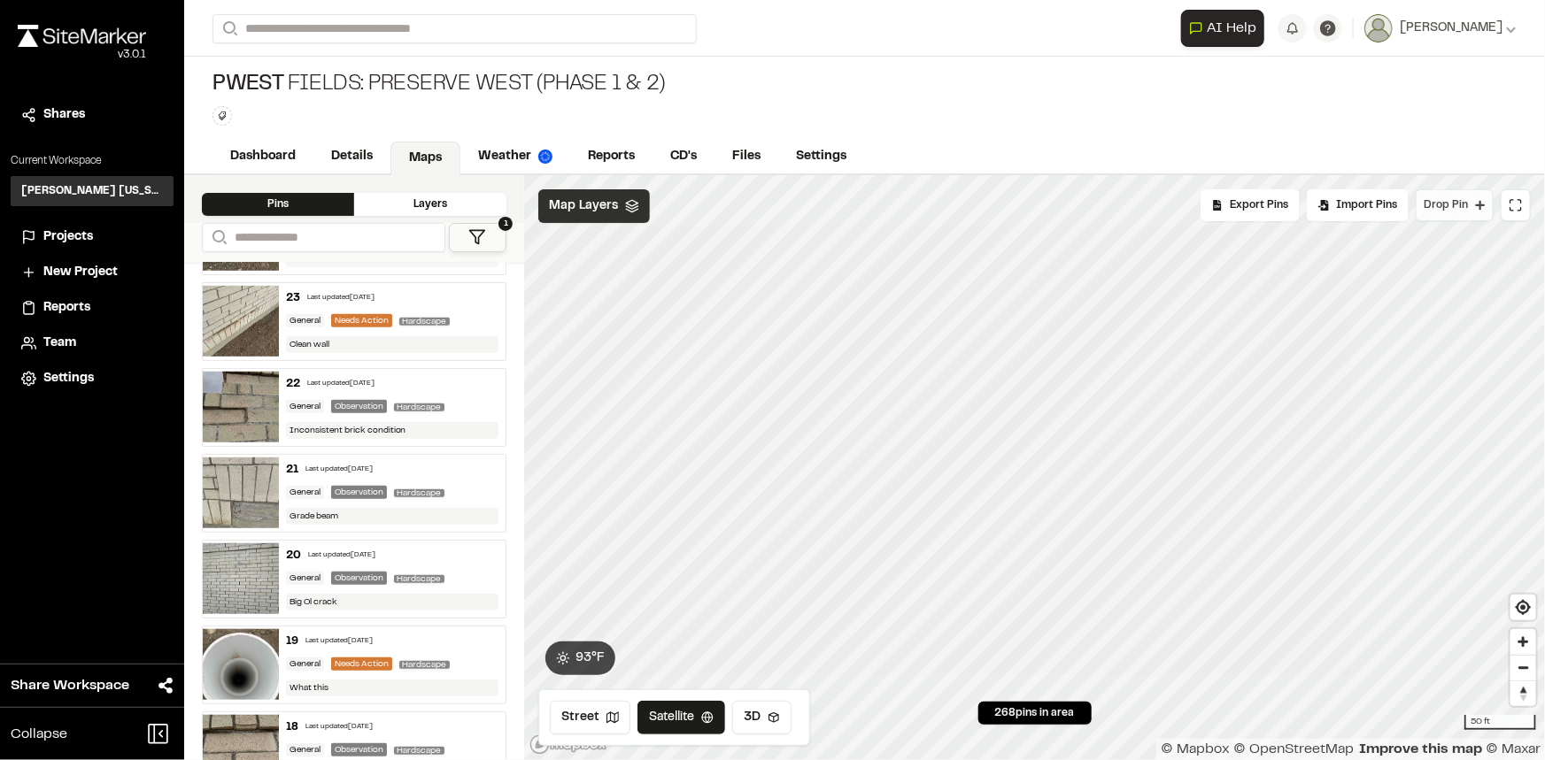
click at [1452, 198] on span "Drop Pin" at bounding box center [1445, 205] width 44 height 16
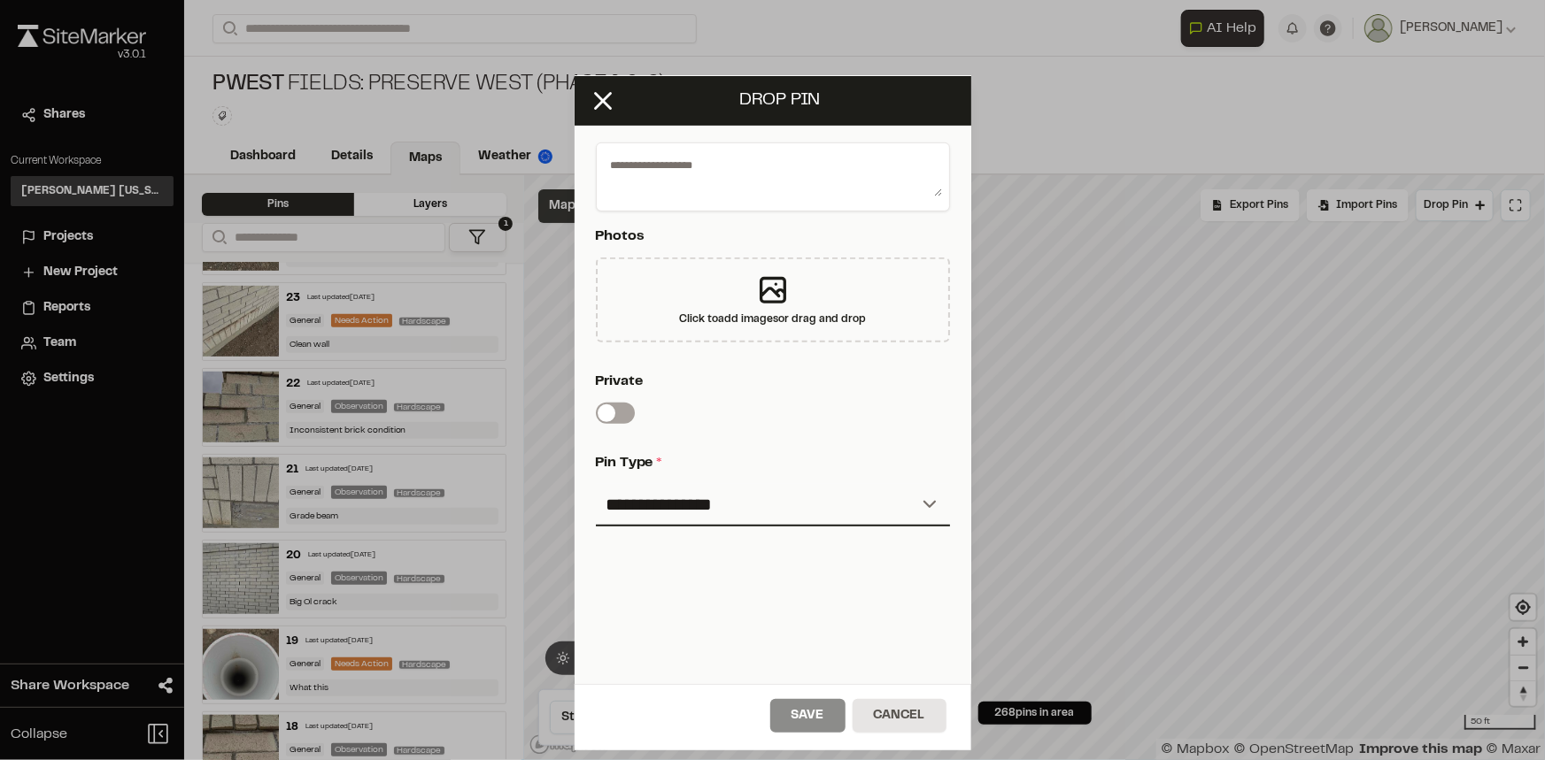
scroll to position [348, 0]
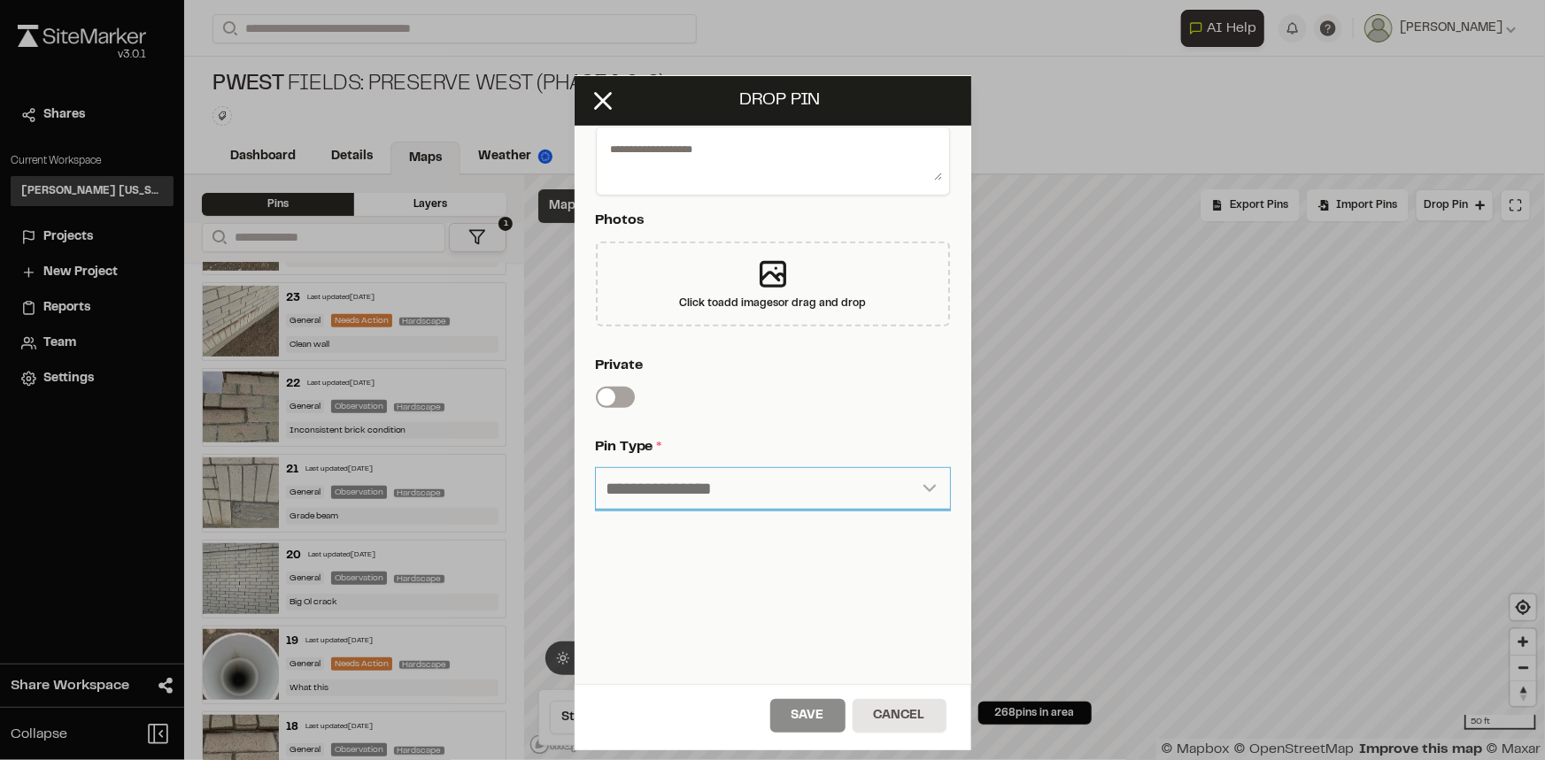
click at [710, 483] on select "**********" at bounding box center [773, 489] width 354 height 42
select select "****"
click at [596, 468] on select "**********" at bounding box center [773, 489] width 354 height 42
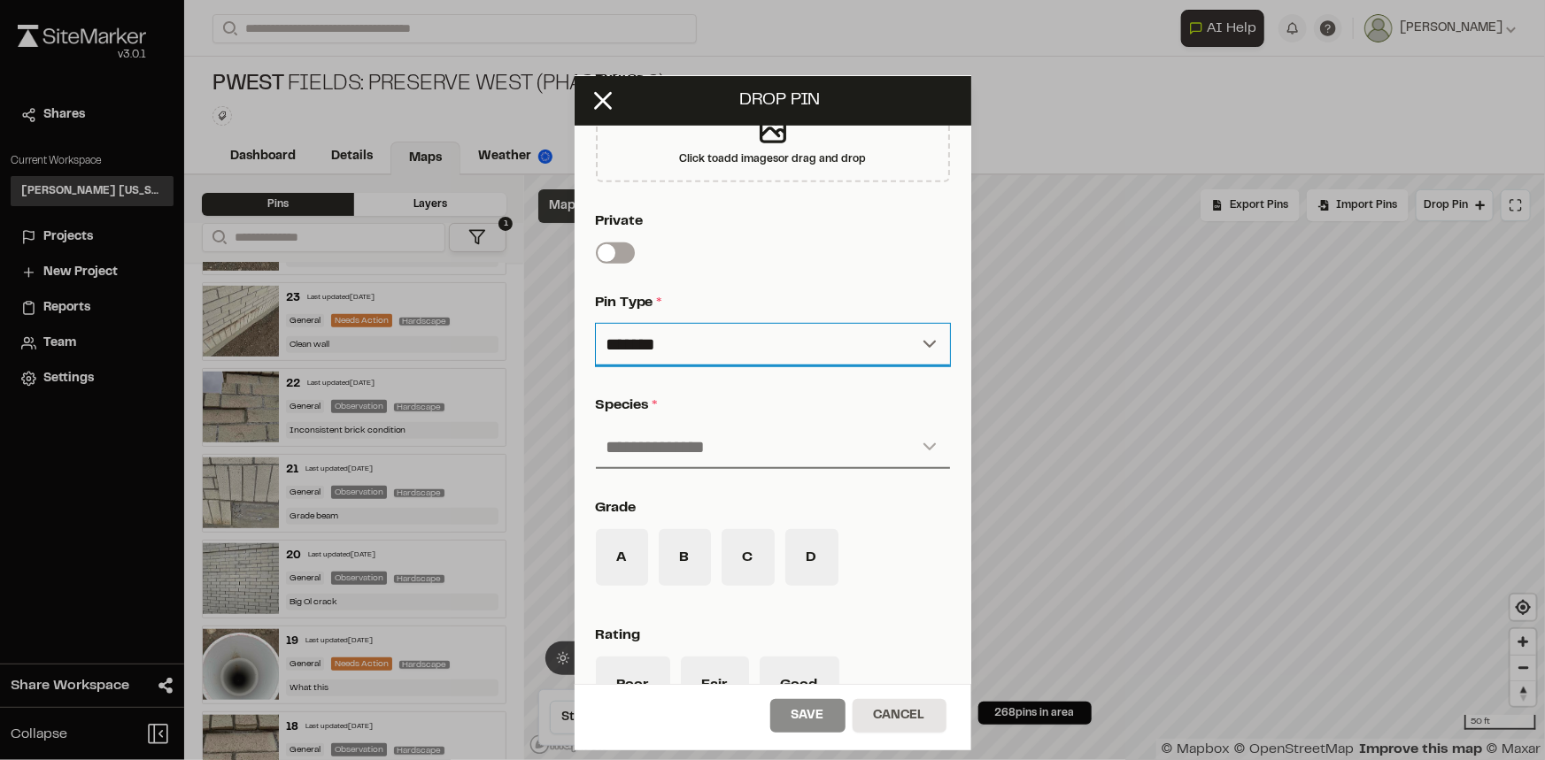
scroll to position [509, 0]
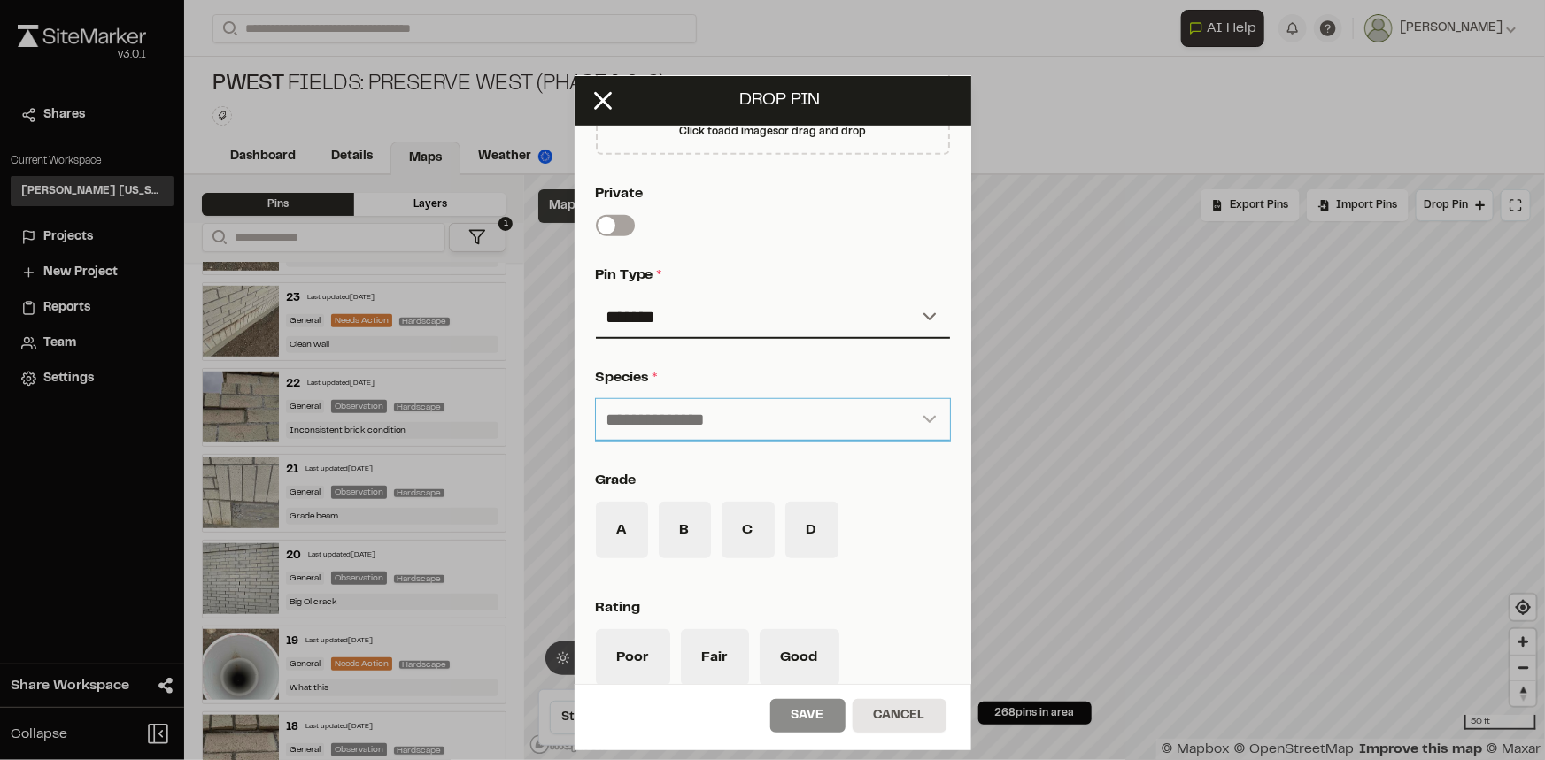
click at [759, 421] on select "**********" at bounding box center [773, 420] width 354 height 42
click at [779, 478] on p "grade" at bounding box center [769, 480] width 347 height 21
click at [807, 541] on button "D" at bounding box center [811, 530] width 53 height 57
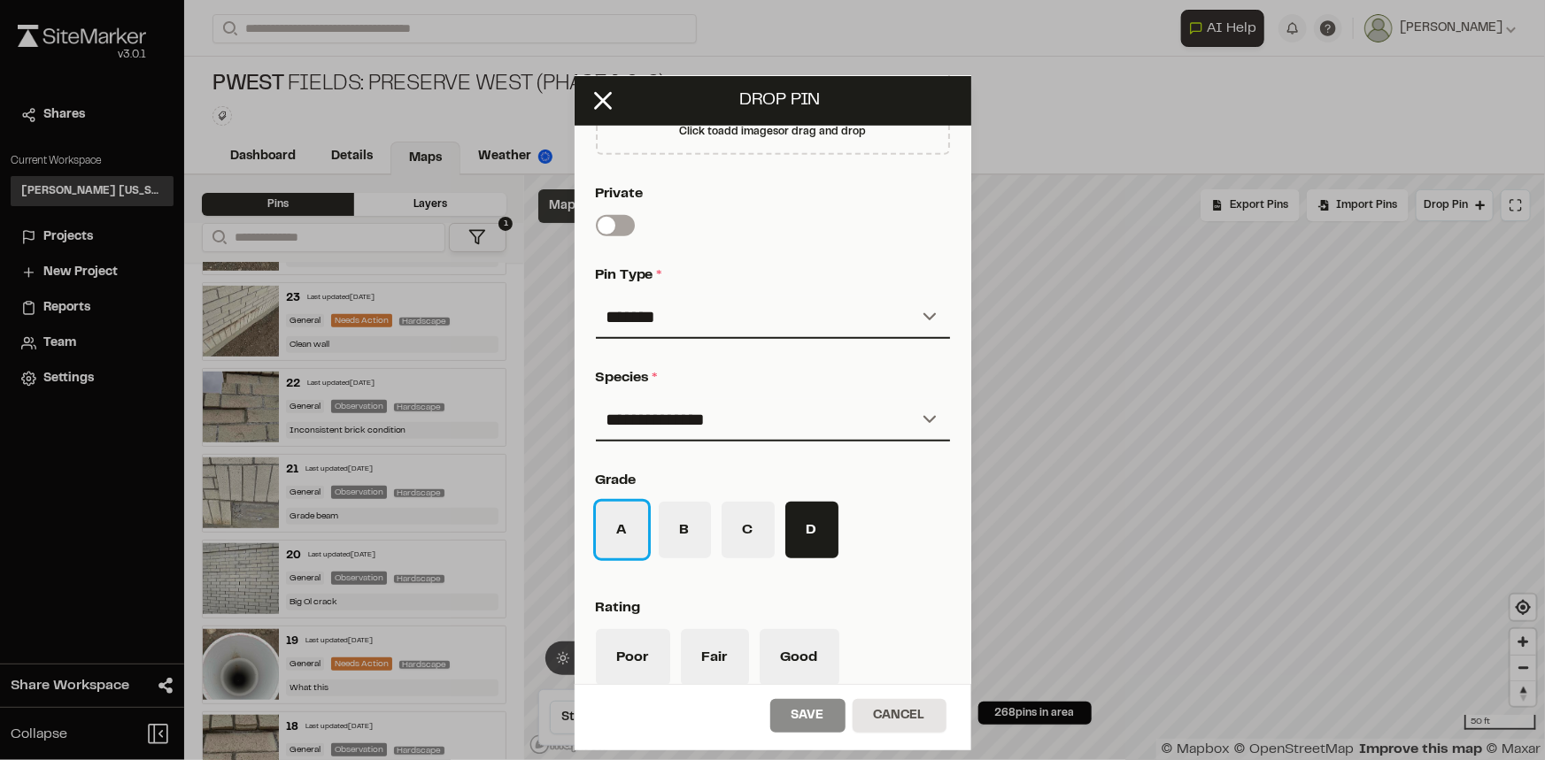
click at [639, 535] on button "A" at bounding box center [622, 530] width 52 height 57
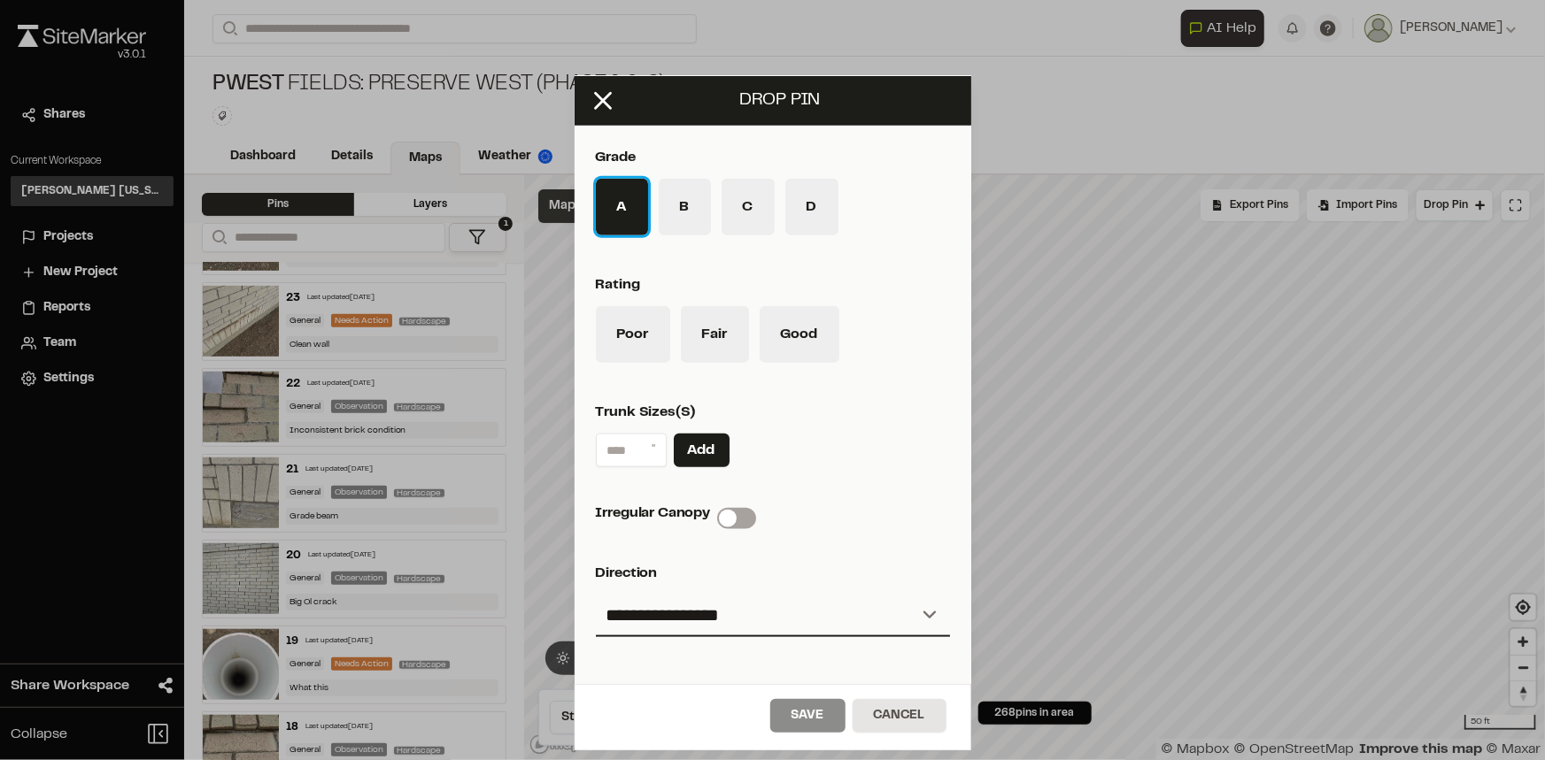
scroll to position [968, 0]
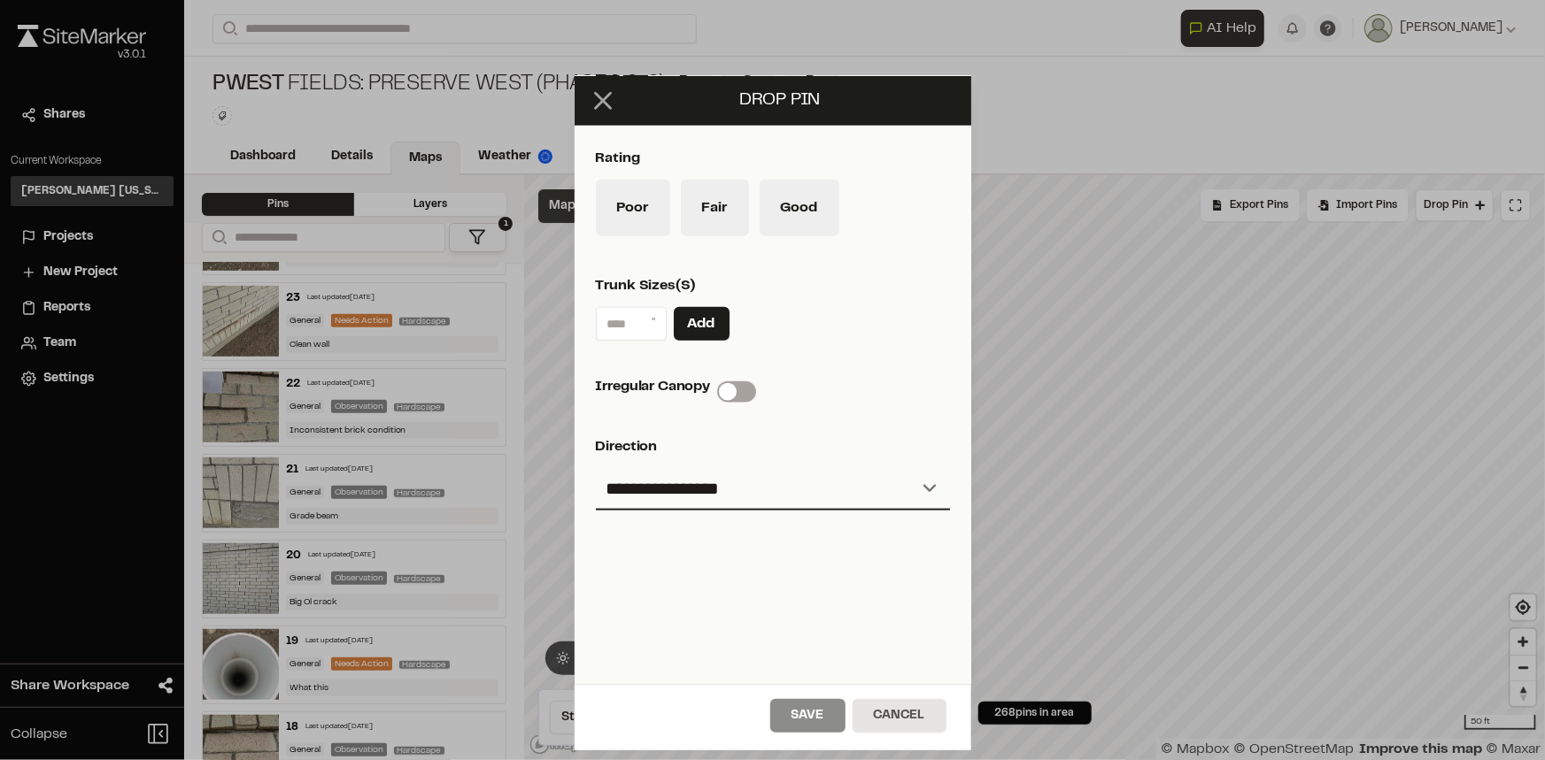
click at [609, 105] on line at bounding box center [602, 100] width 15 height 15
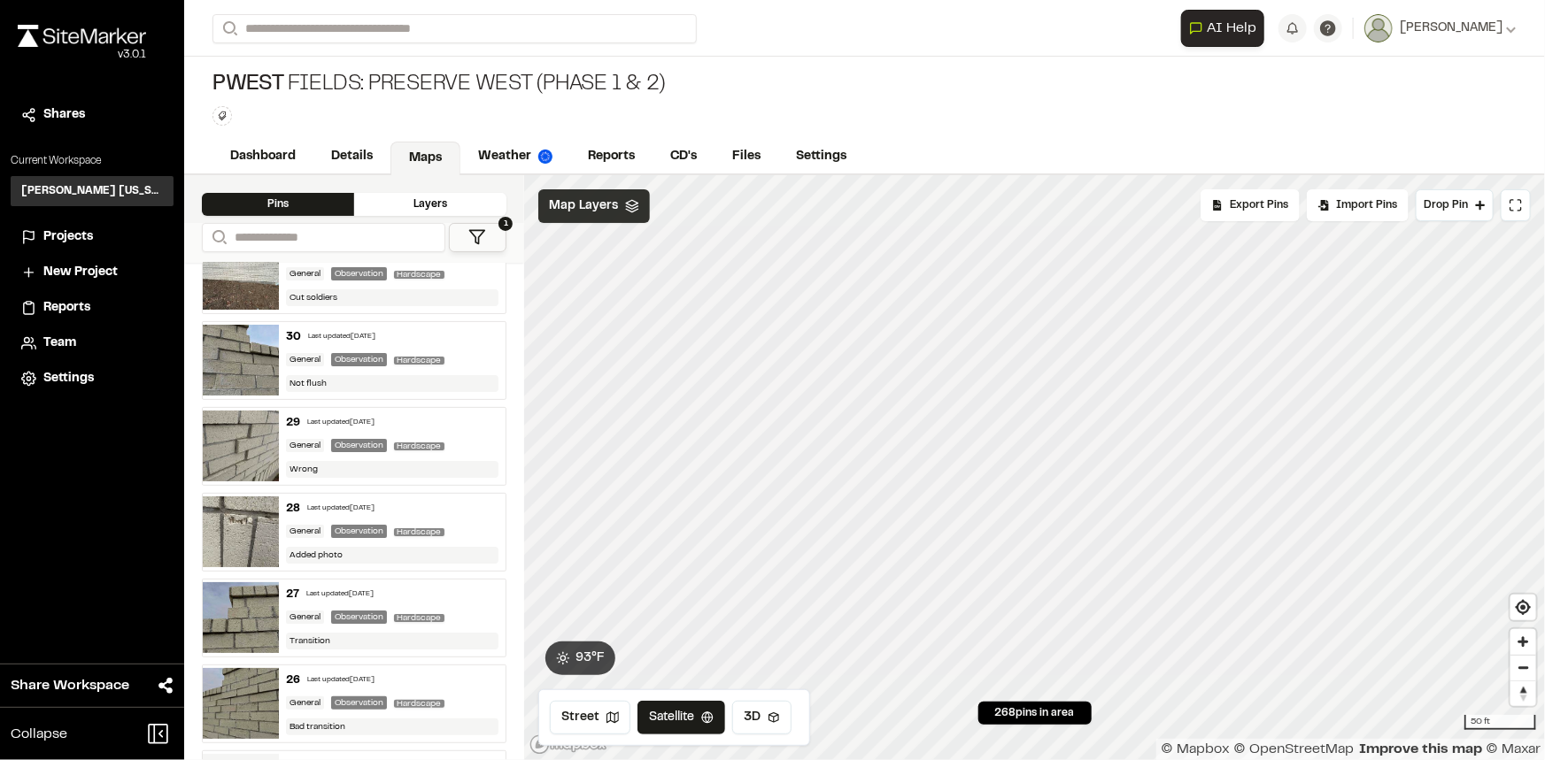
scroll to position [20392, 0]
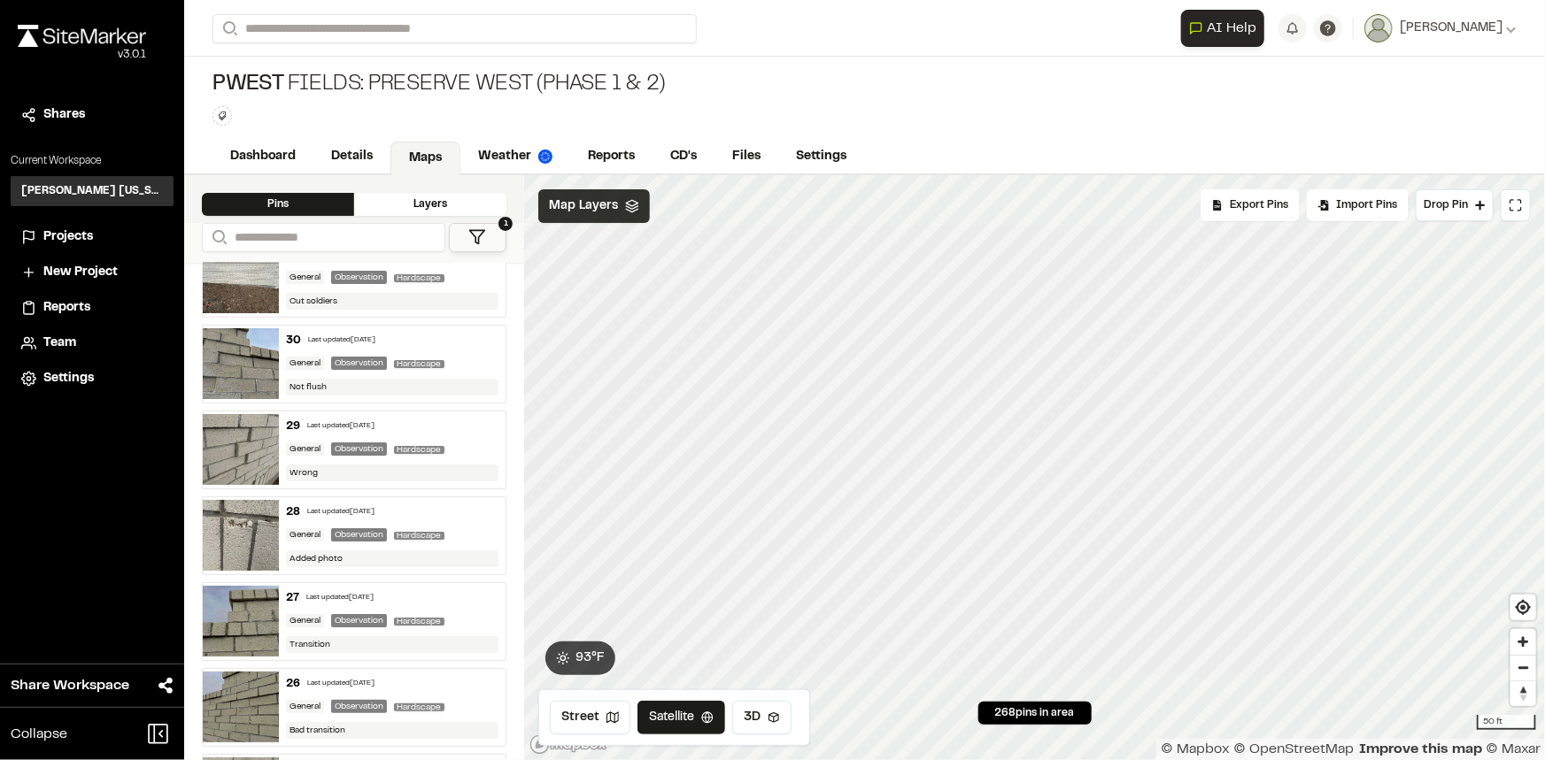
click at [483, 237] on icon at bounding box center [477, 237] width 18 height 18
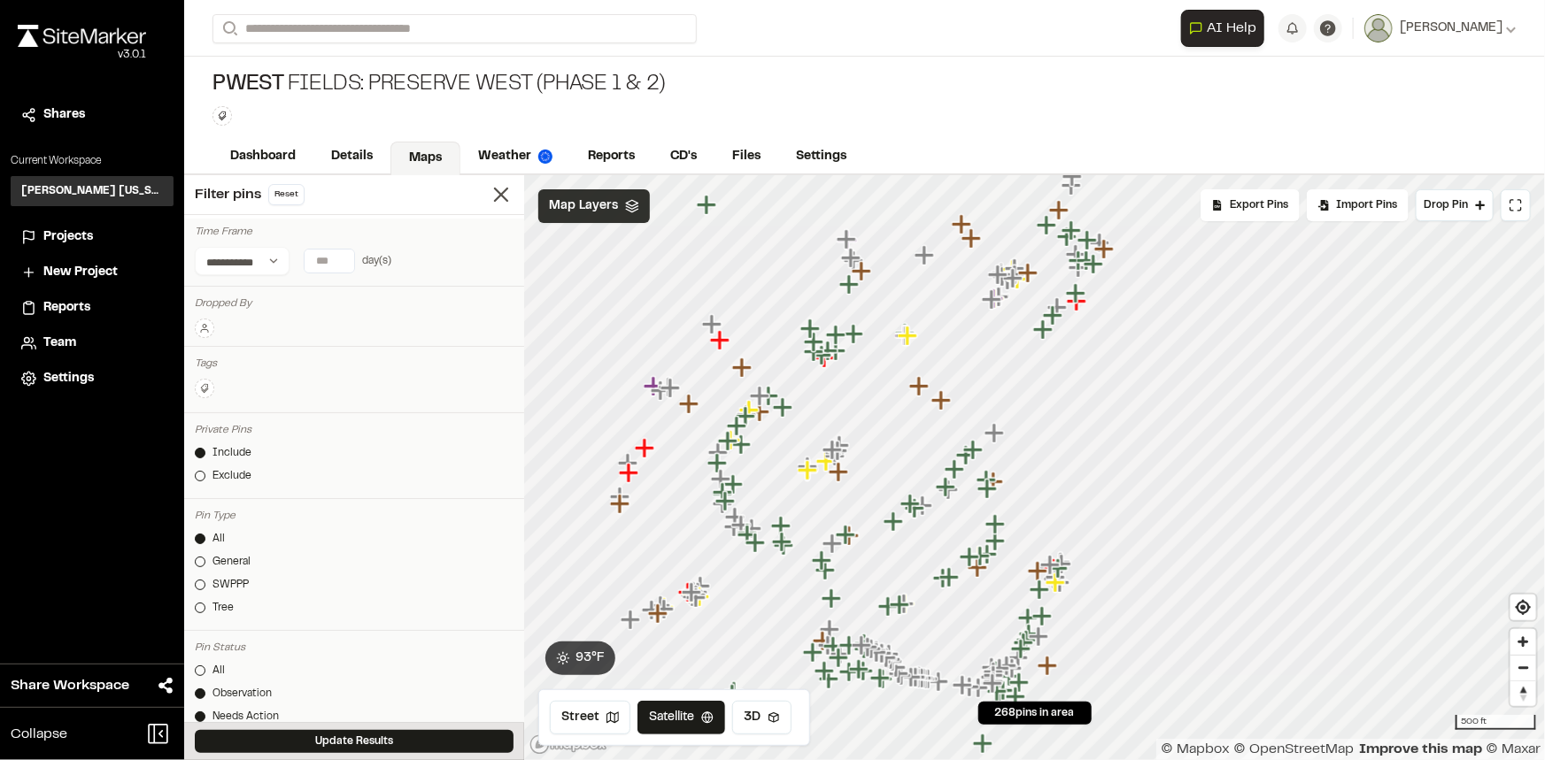
click at [203, 323] on icon at bounding box center [204, 328] width 11 height 11
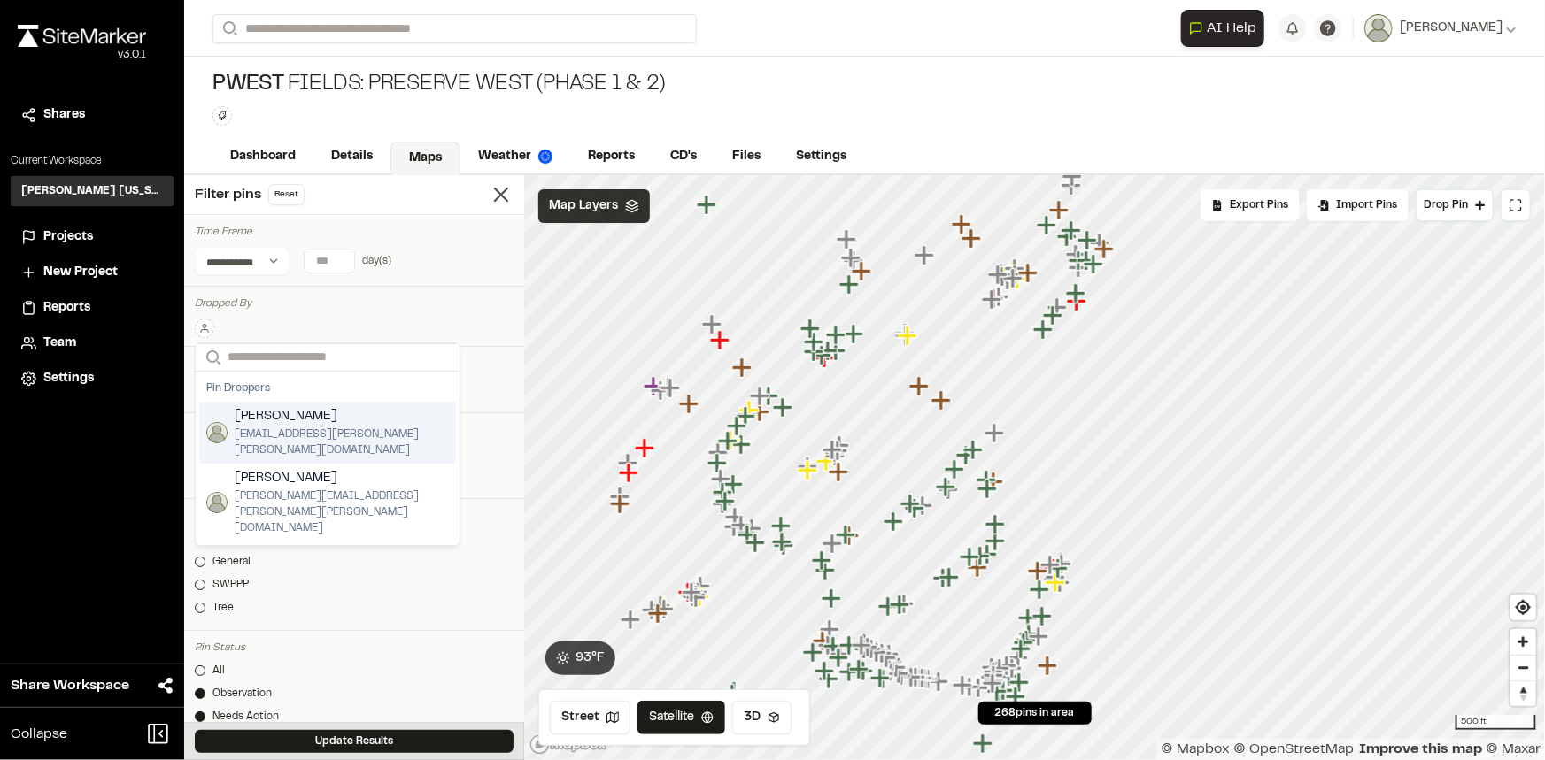
click at [358, 317] on div "Search Pin [PERSON_NAME] Greiner [EMAIL_ADDRESS][PERSON_NAME][PERSON_NAME][DOMA…" at bounding box center [354, 325] width 319 height 27
drag, startPoint x: 407, startPoint y: 287, endPoint x: 416, endPoint y: 274, distance: 15.2
drag, startPoint x: 488, startPoint y: 204, endPoint x: 483, endPoint y: 239, distance: 35.7
click at [489, 227] on div "**********" at bounding box center [354, 467] width 340 height 585
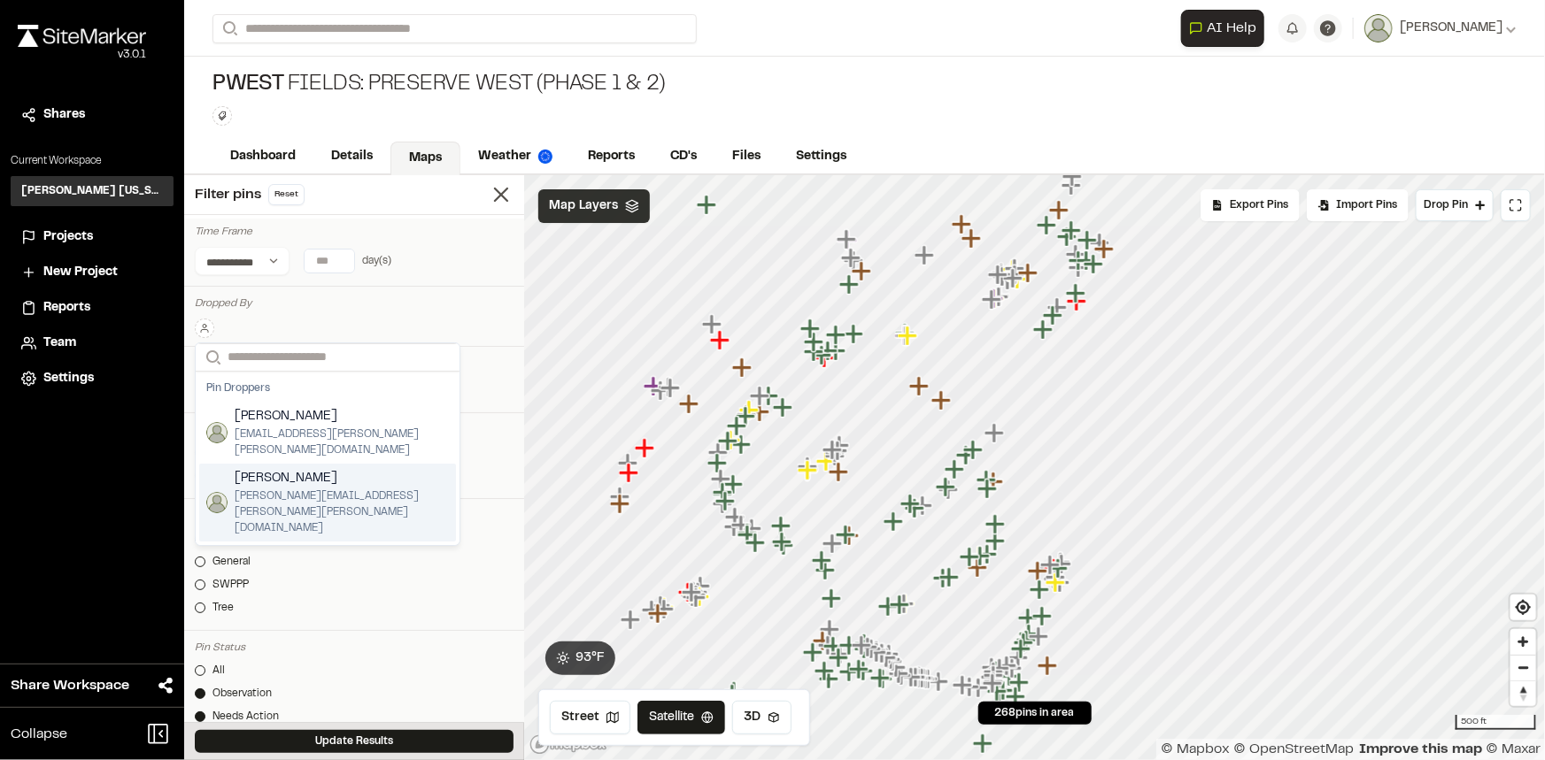
click at [417, 725] on div "Update Results" at bounding box center [354, 741] width 340 height 37
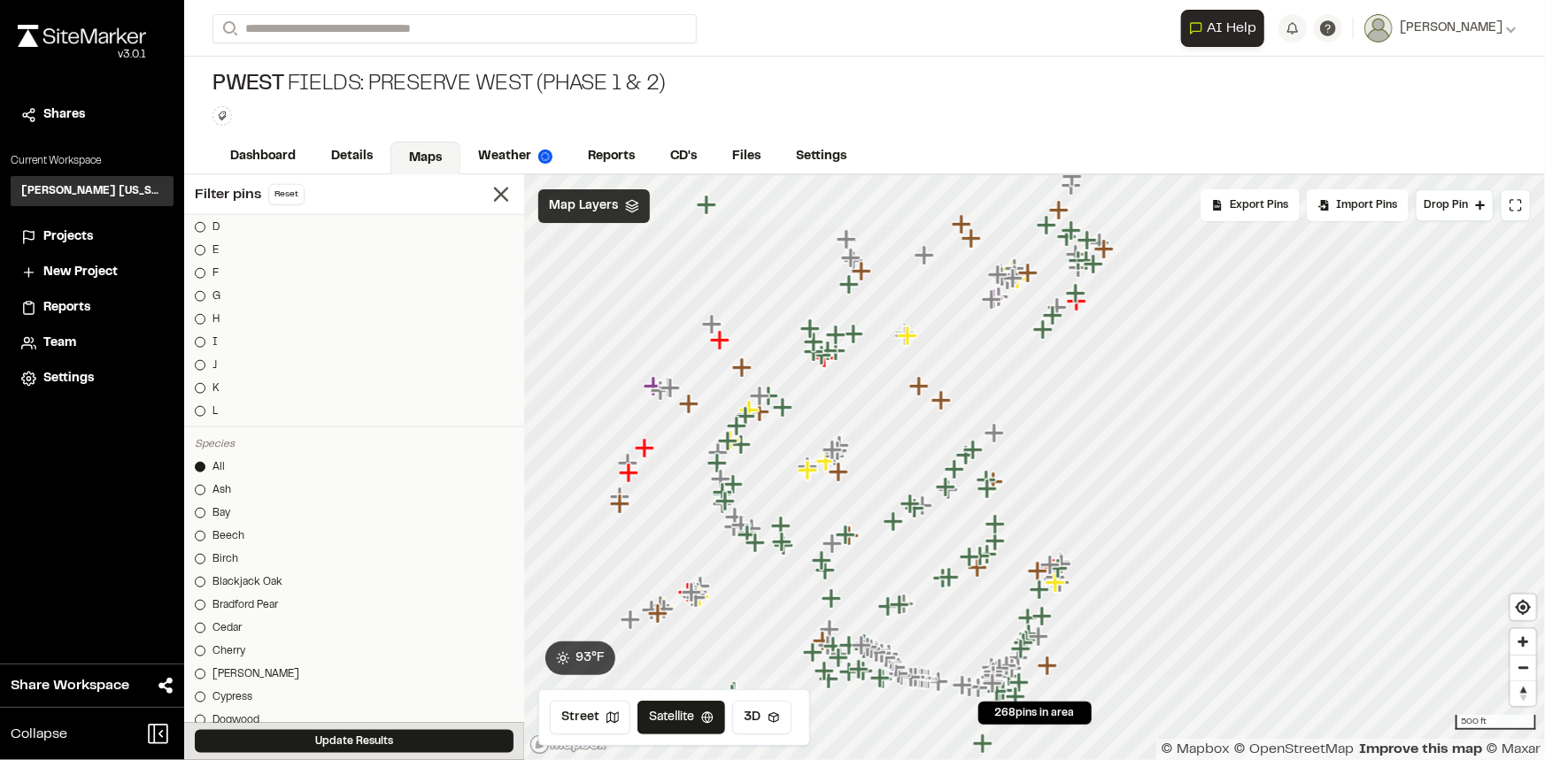
scroll to position [0, 0]
click at [209, 380] on button at bounding box center [204, 388] width 19 height 19
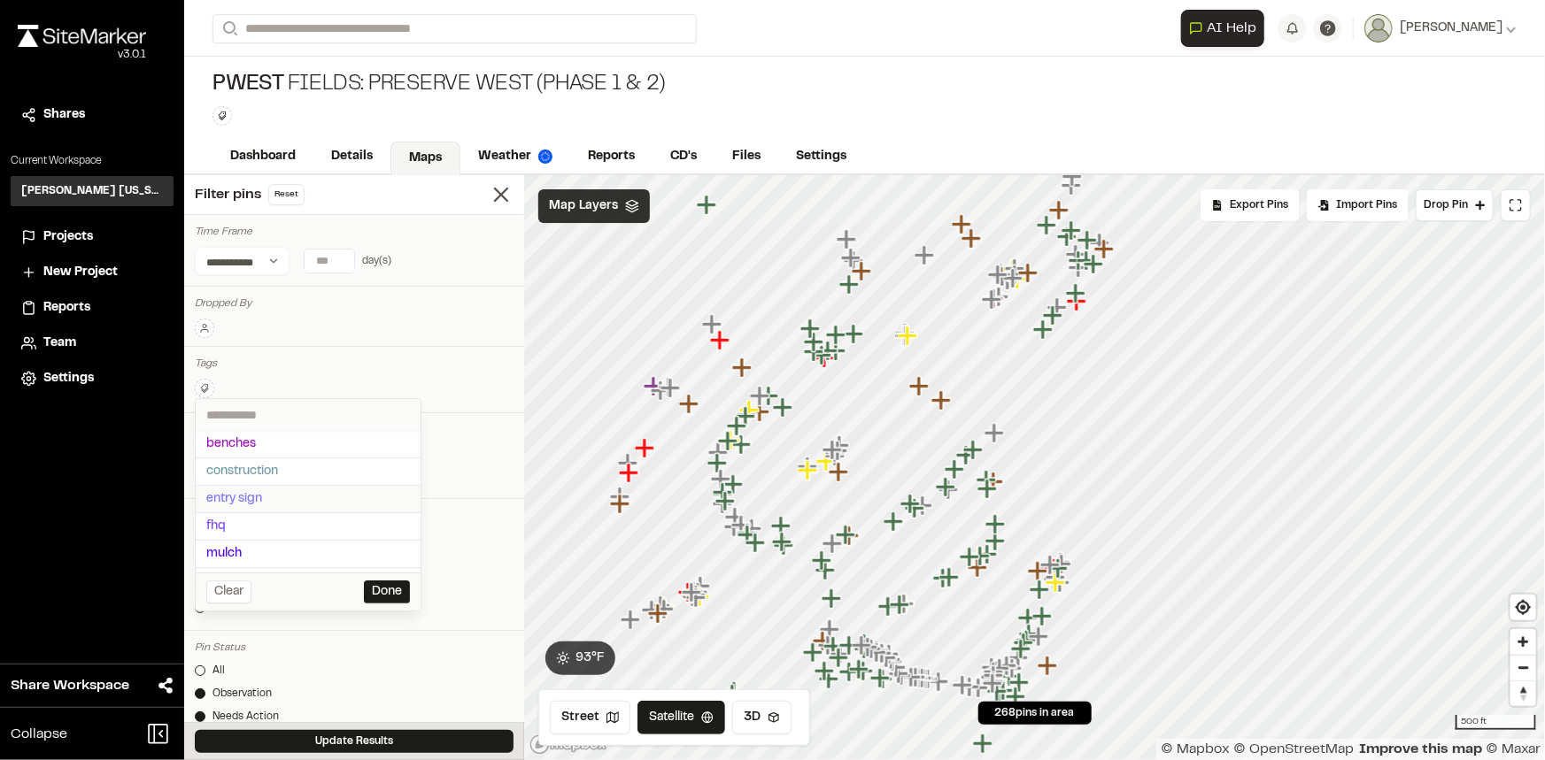
scroll to position [80, 0]
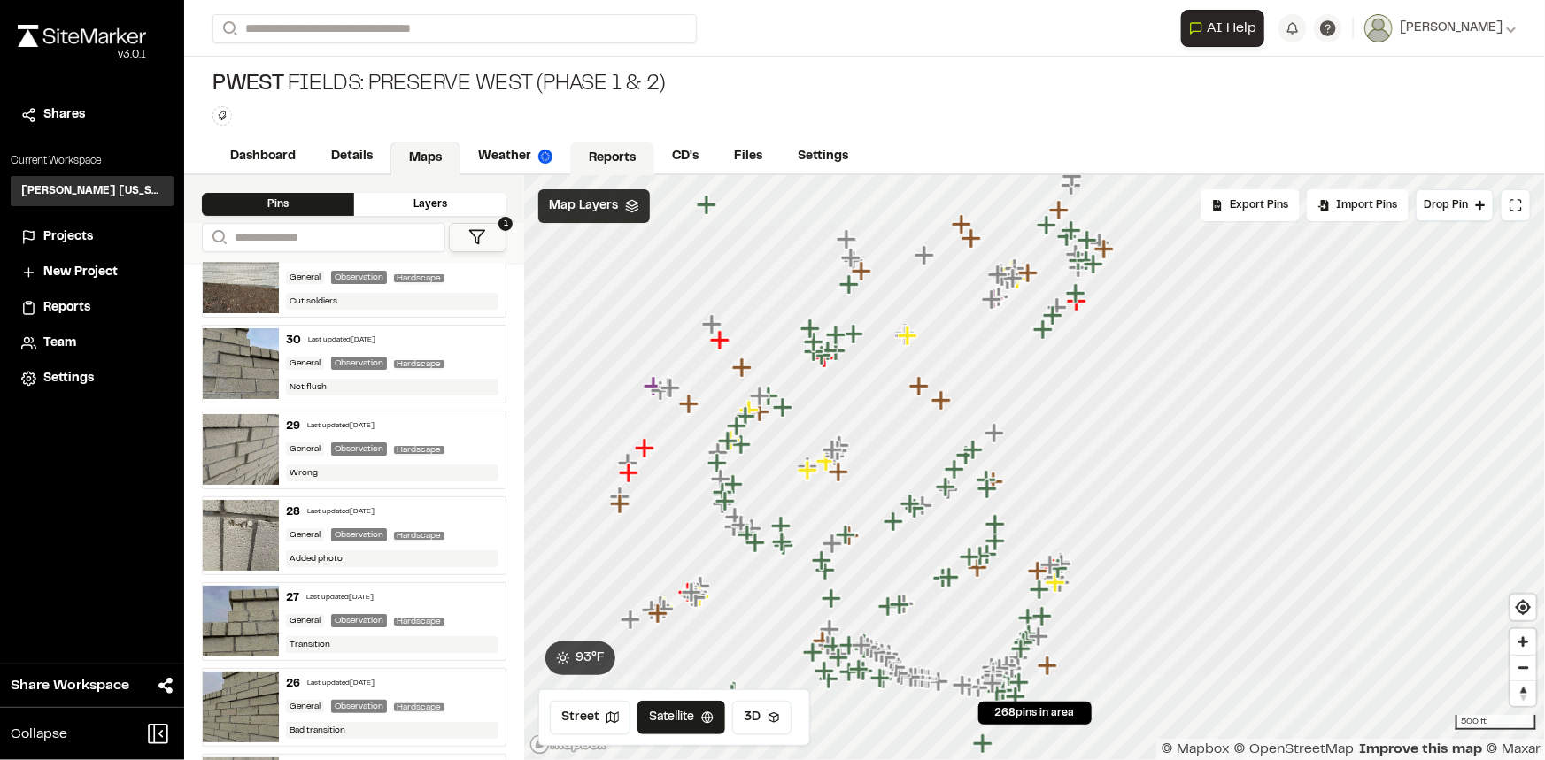
click at [617, 157] on link "Reports" at bounding box center [612, 159] width 84 height 34
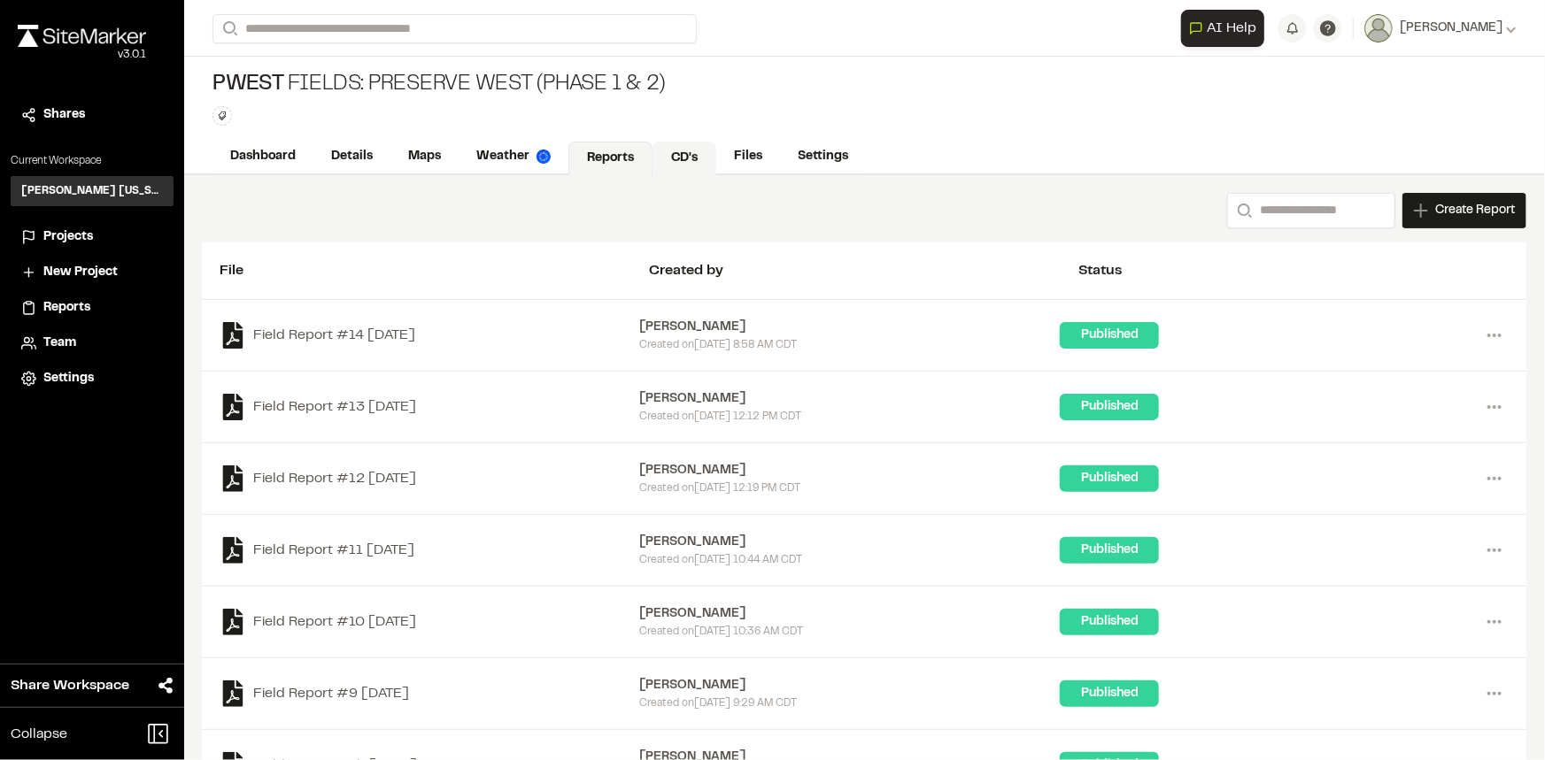
click at [680, 167] on link "CD's" at bounding box center [684, 159] width 64 height 34
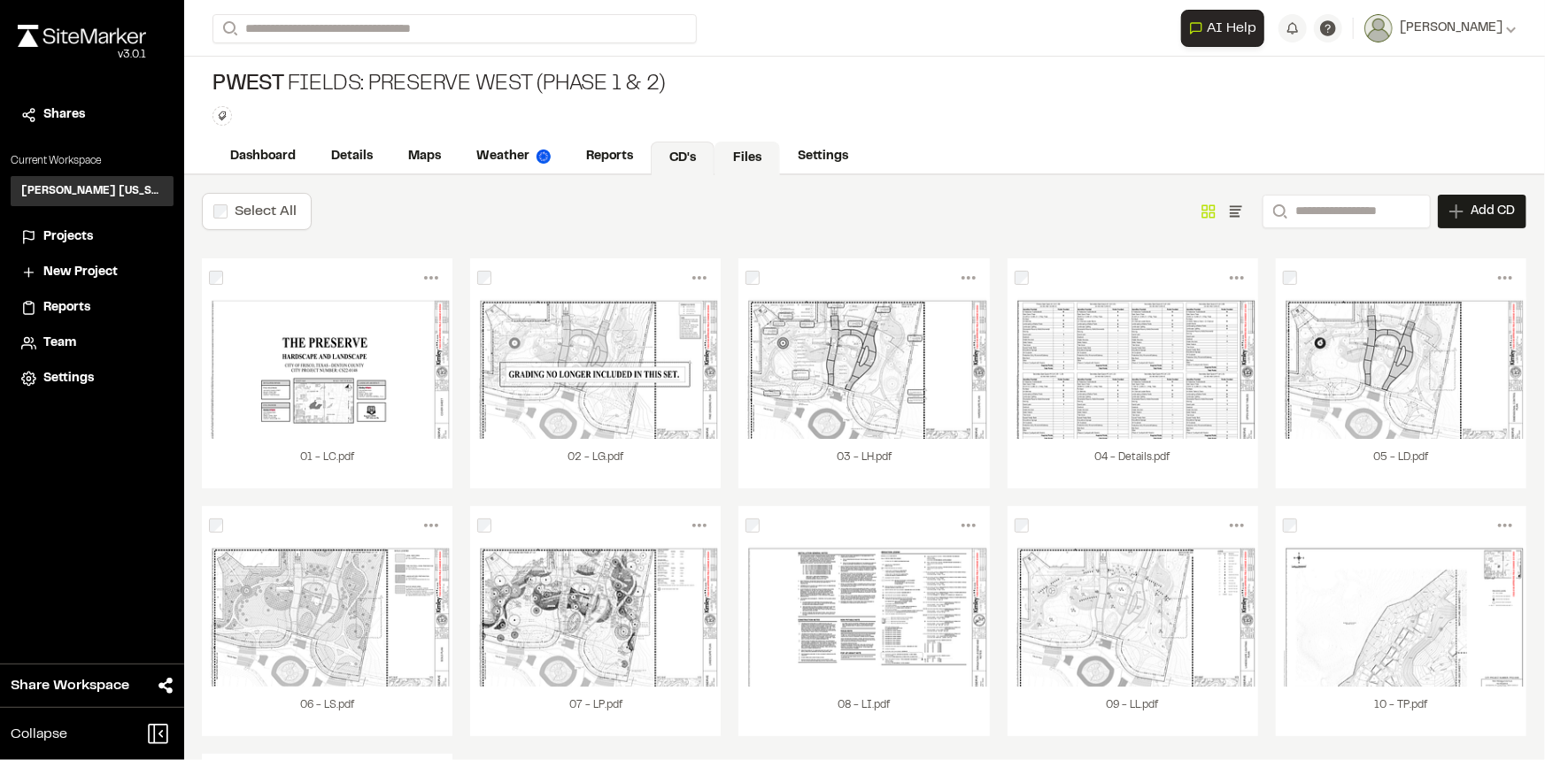
click at [729, 160] on link "Files" at bounding box center [746, 159] width 65 height 34
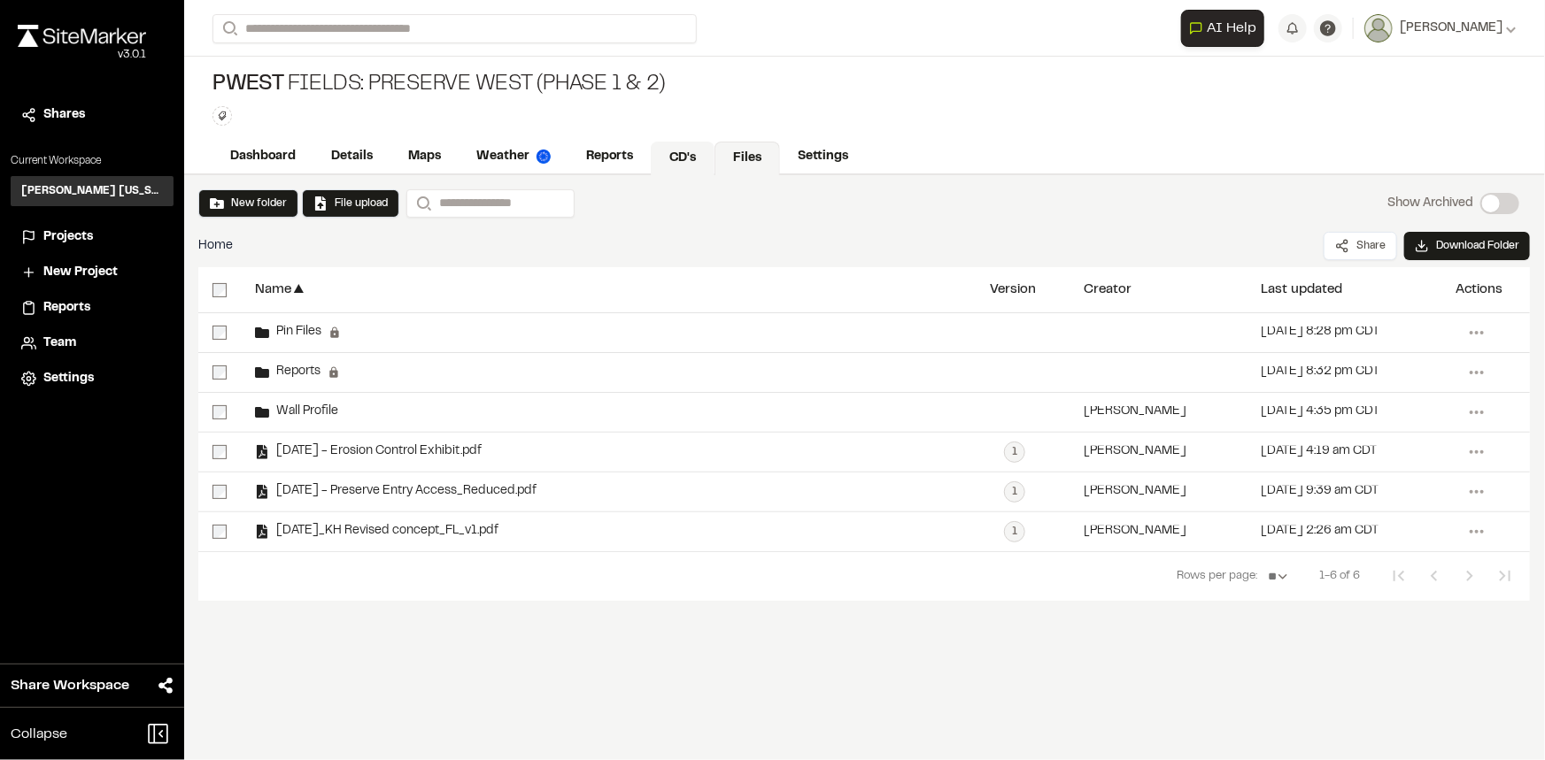
click at [684, 166] on link "CD's" at bounding box center [683, 159] width 64 height 34
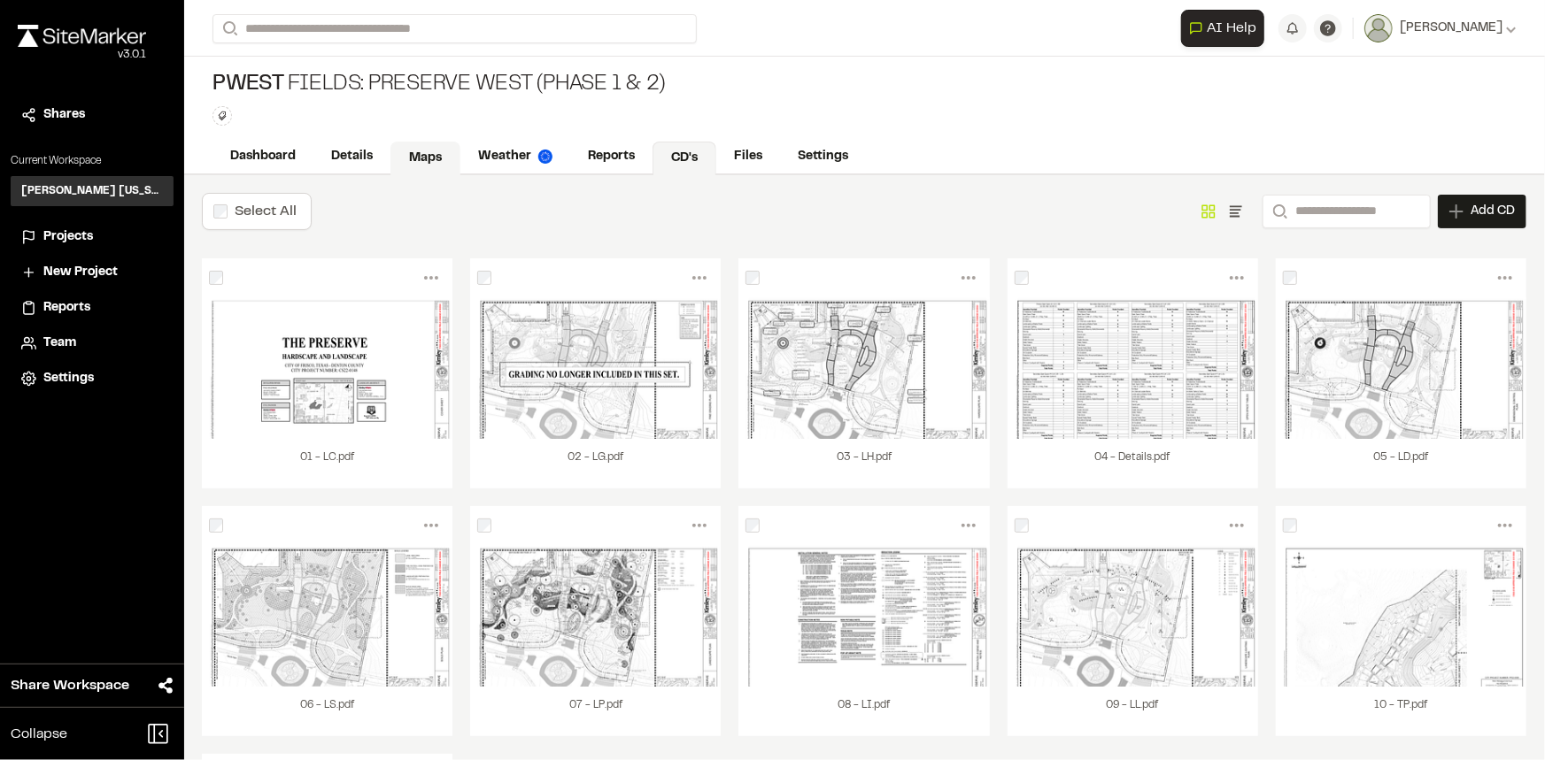
click at [400, 150] on link "Maps" at bounding box center [425, 159] width 70 height 34
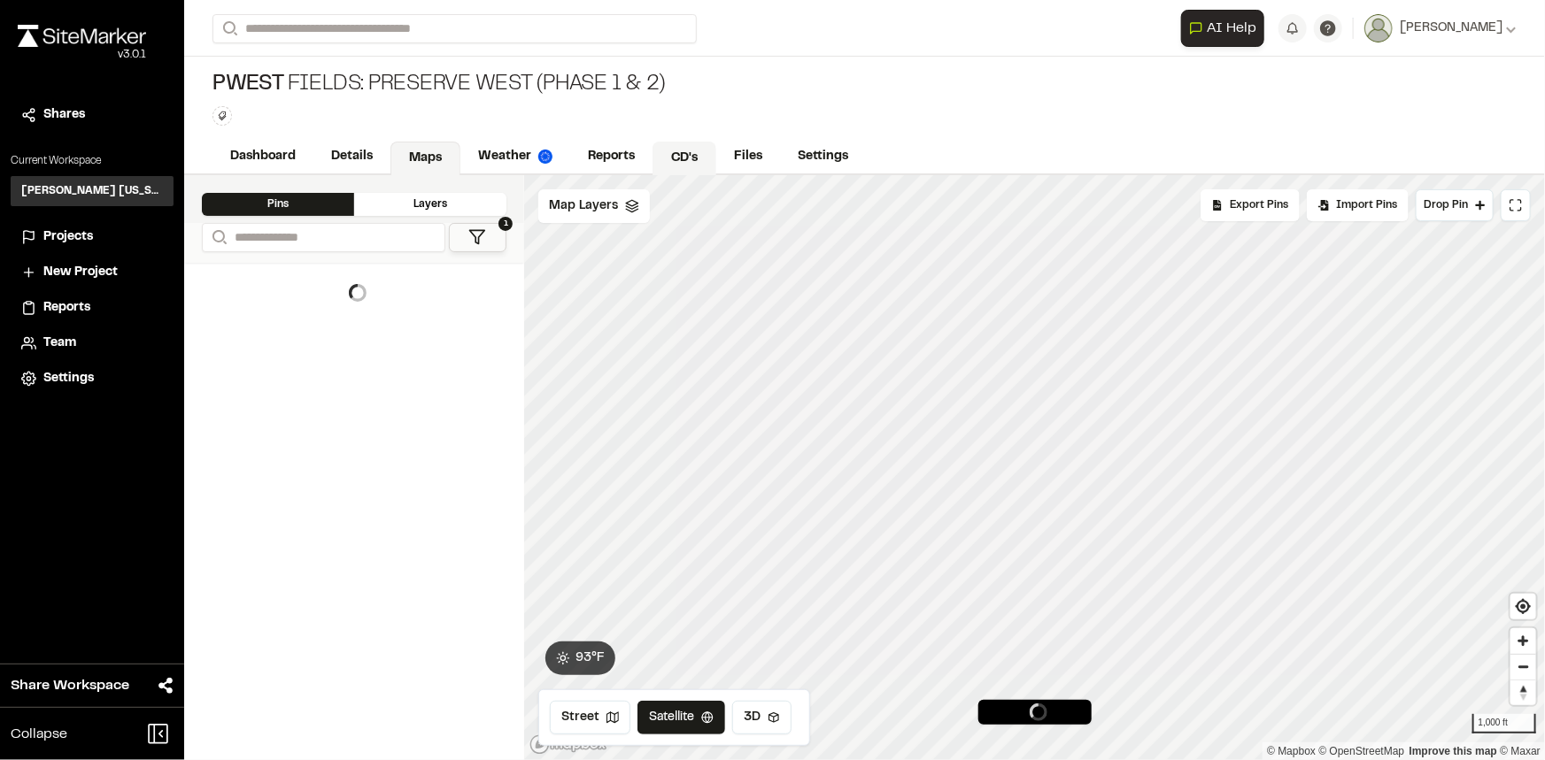
click at [697, 154] on link "CD's" at bounding box center [684, 159] width 64 height 34
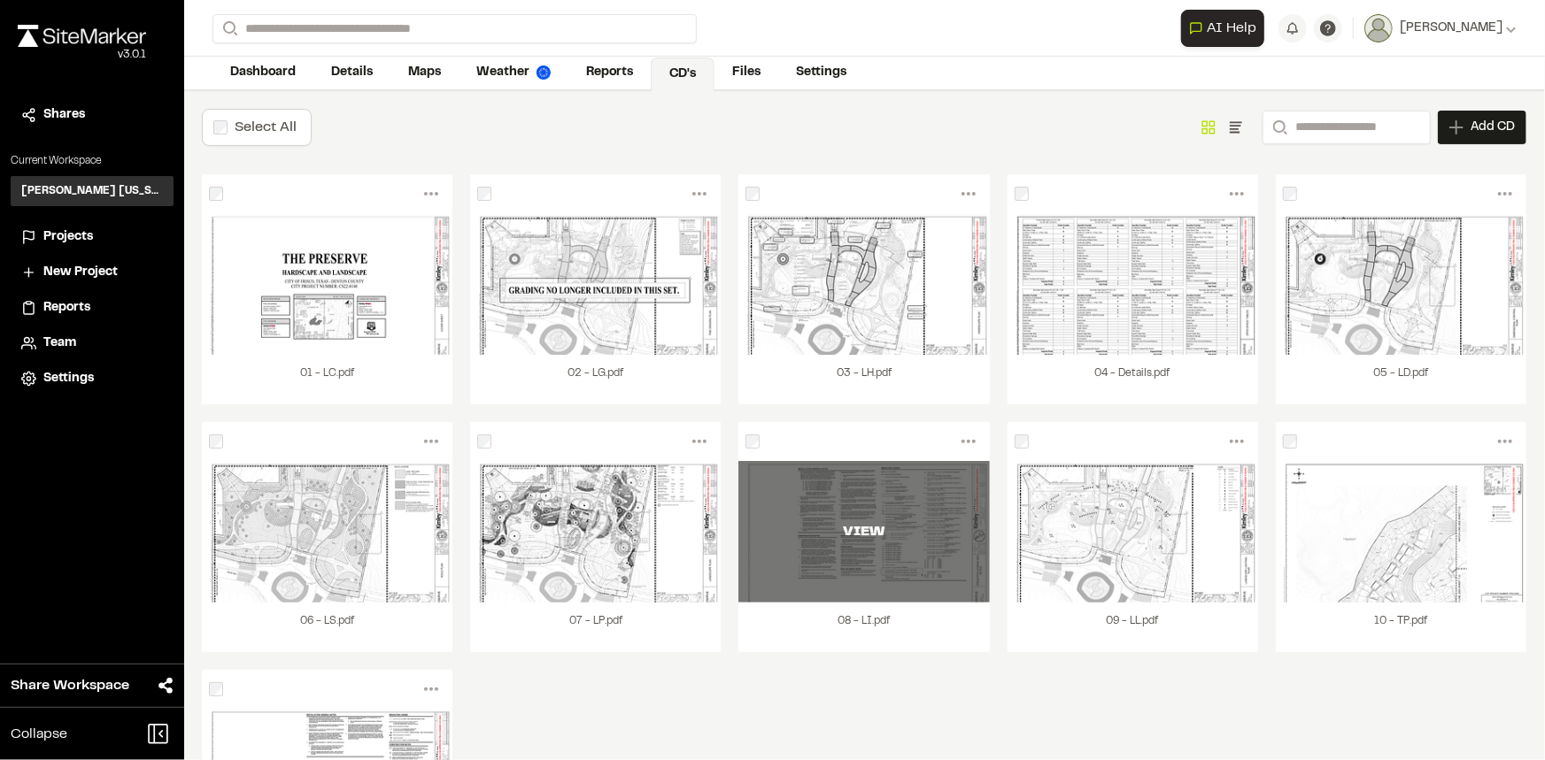
scroll to position [80, 0]
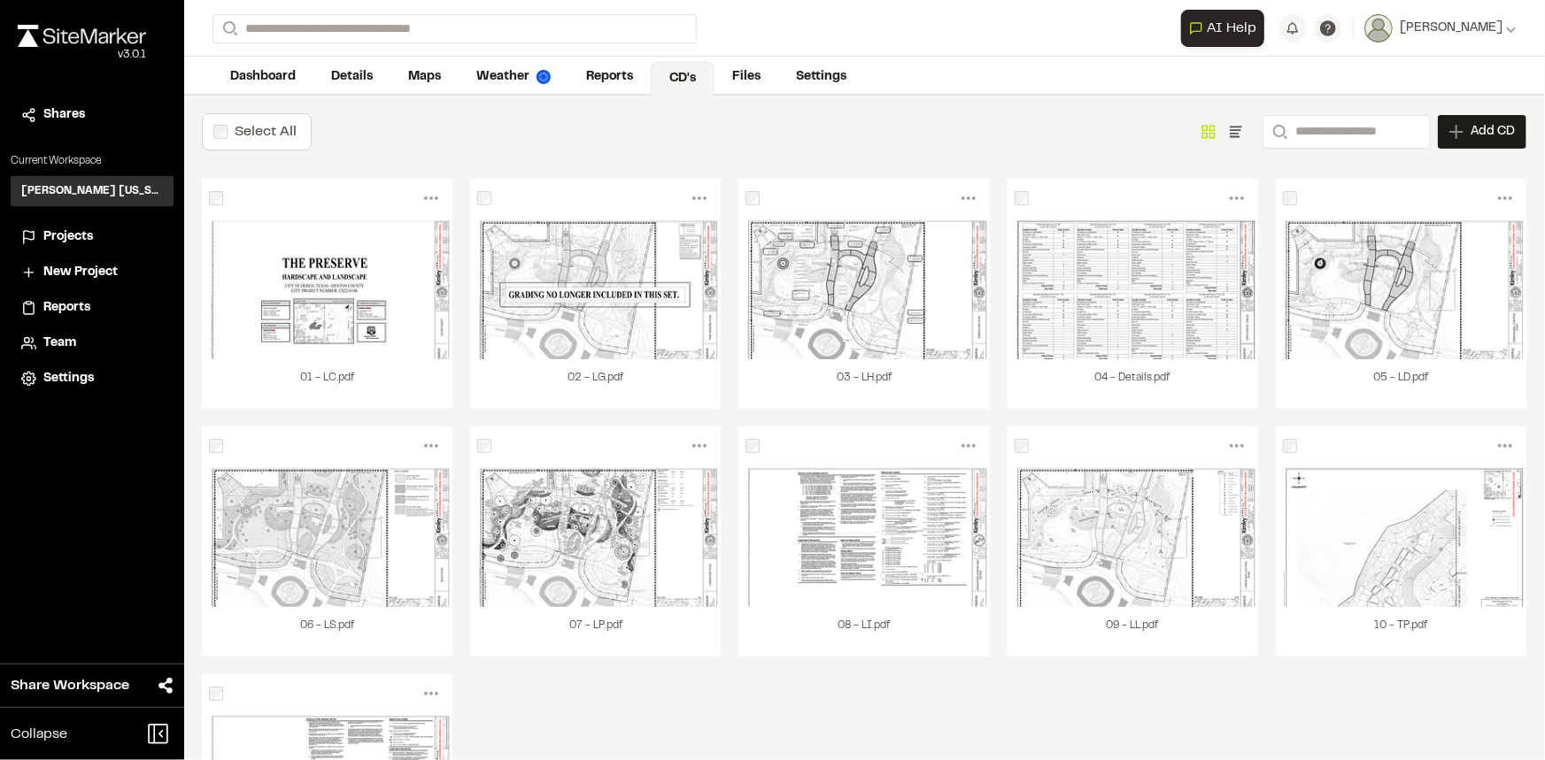
click at [666, 135] on div "Select All Show as Grid Show as List Search Add CD Add New Construction Drawing…" at bounding box center [864, 131] width 1324 height 37
click at [71, 341] on span "Team" at bounding box center [59, 343] width 33 height 19
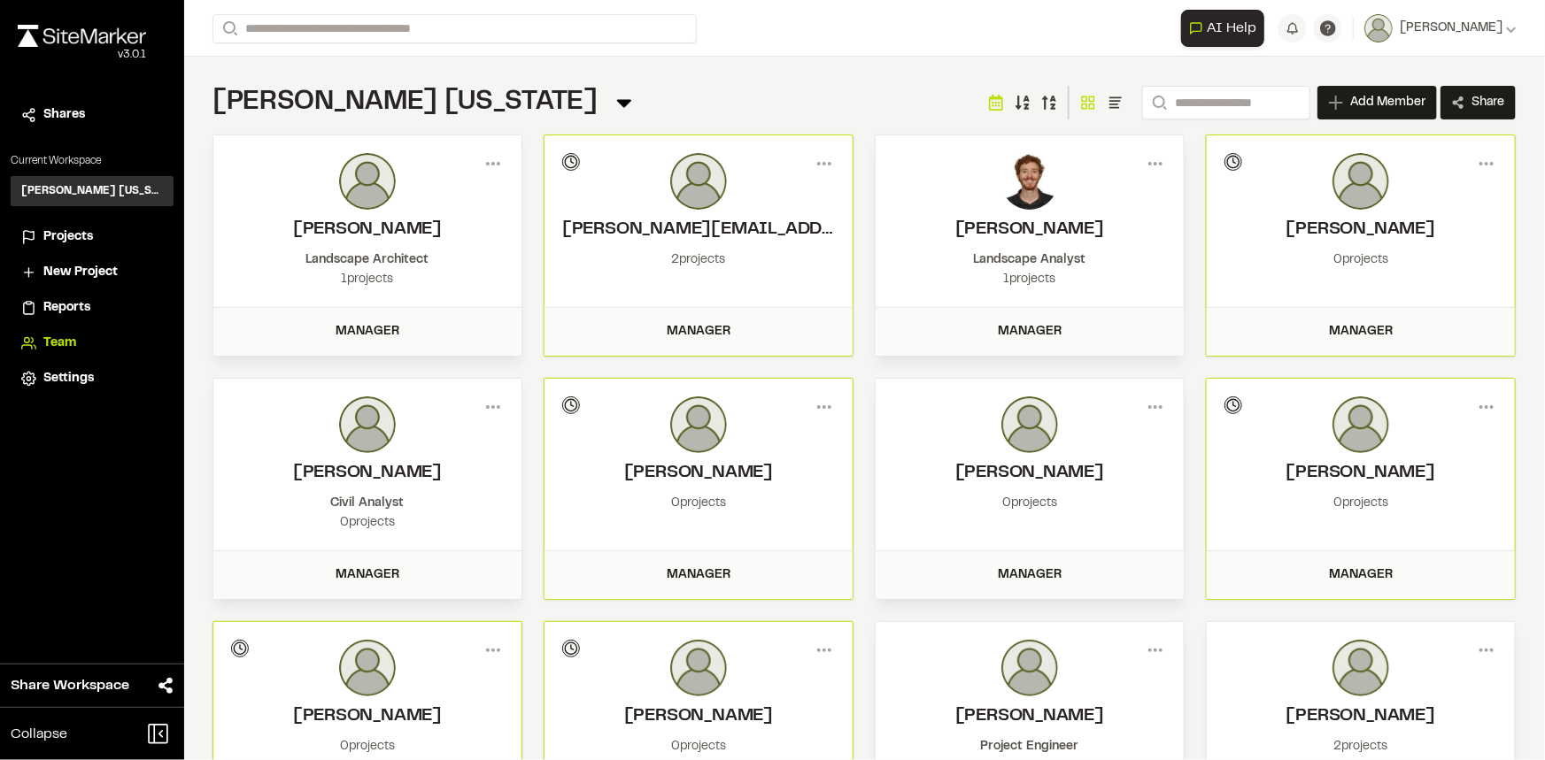
click at [1353, 108] on span "Add Member" at bounding box center [1387, 103] width 75 height 18
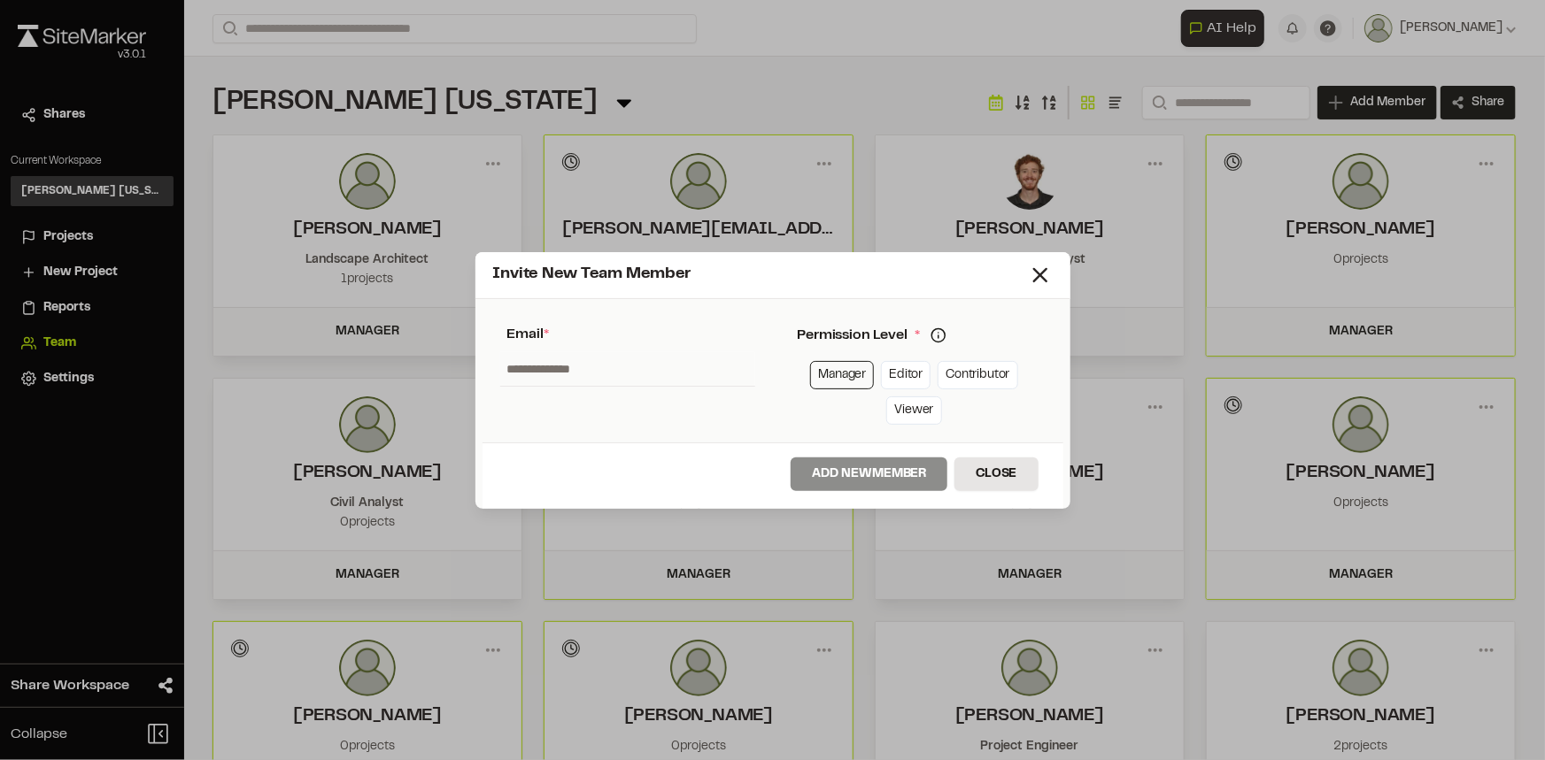
click at [841, 381] on link "Manager" at bounding box center [842, 375] width 64 height 28
click at [623, 366] on input "text" at bounding box center [627, 369] width 255 height 34
type input "**********"
click at [874, 476] on button "Add New Member" at bounding box center [868, 475] width 157 height 34
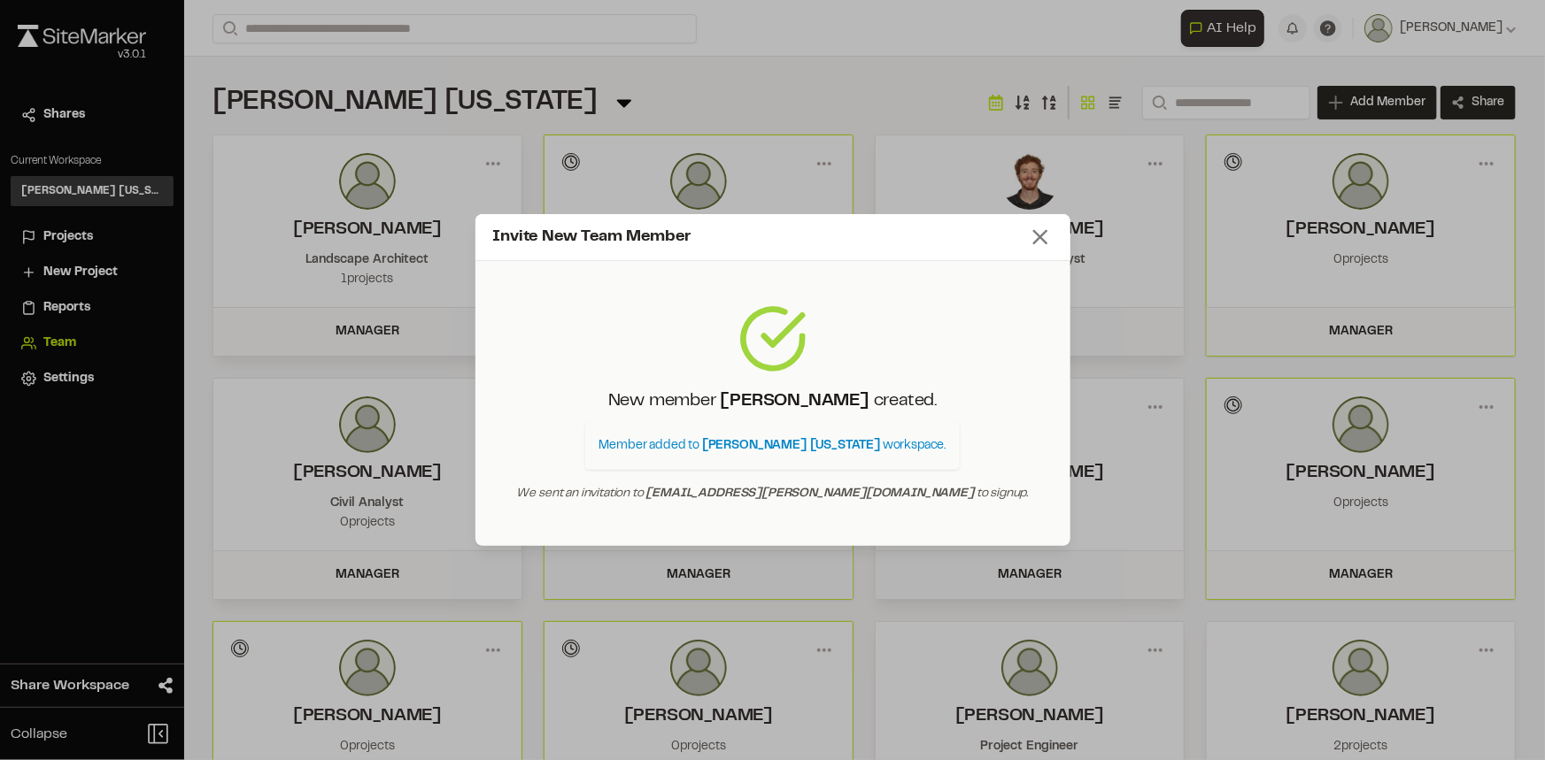
click at [1043, 239] on line at bounding box center [1040, 237] width 12 height 12
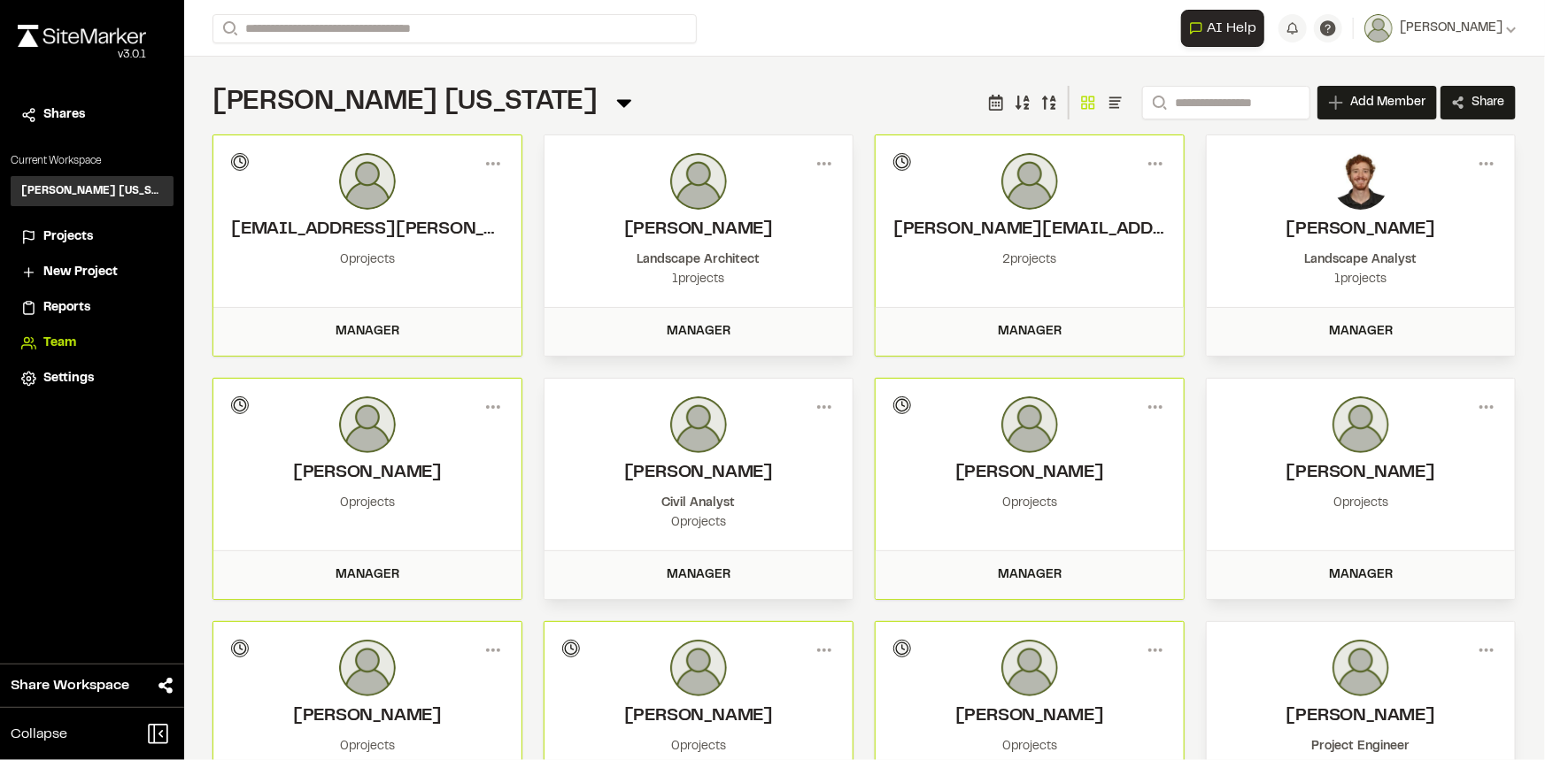
click at [110, 267] on span "New Project" at bounding box center [80, 272] width 74 height 19
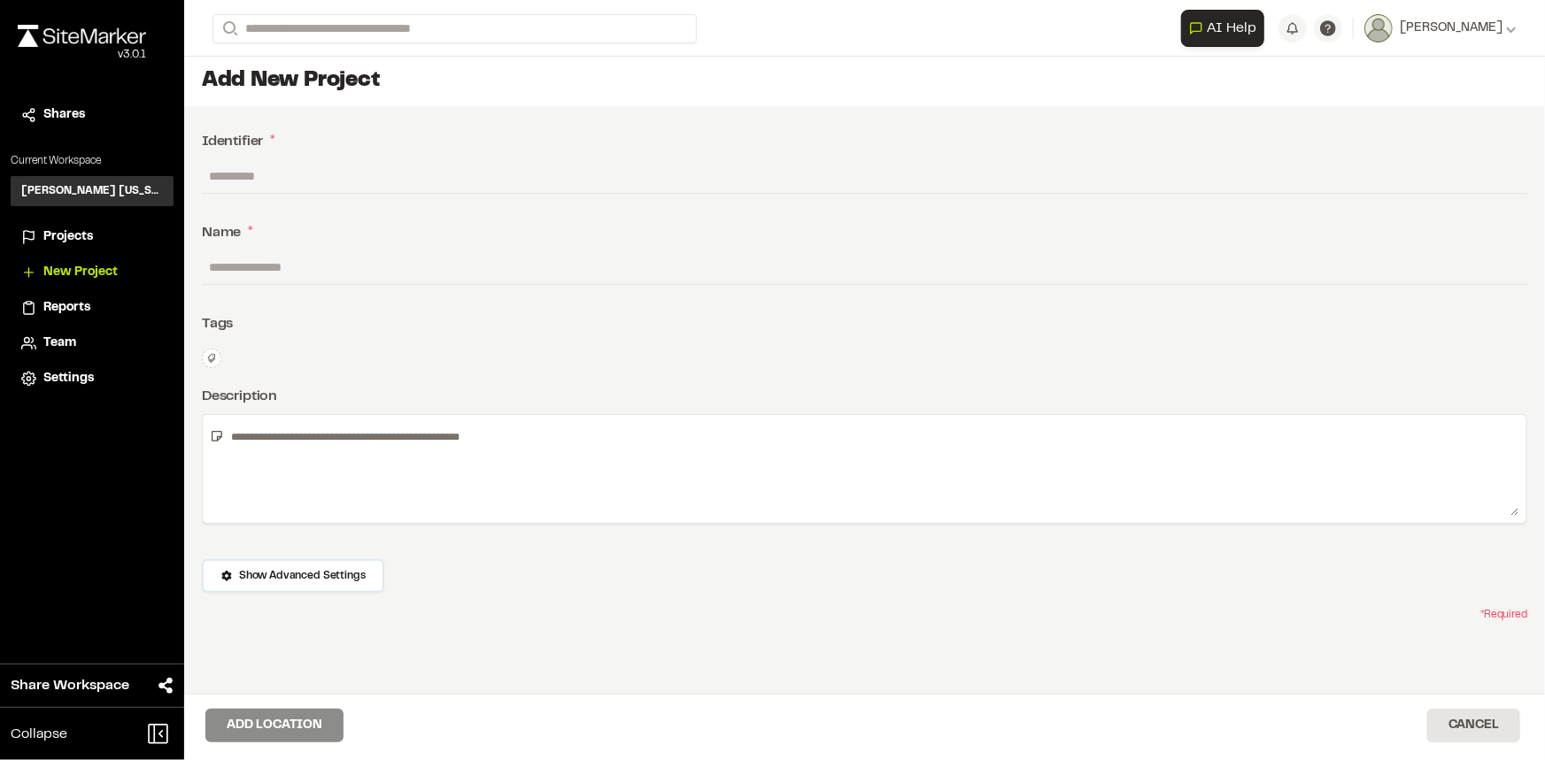
click at [297, 175] on input "text" at bounding box center [864, 176] width 1325 height 34
type input "*****"
click at [276, 263] on input "text" at bounding box center [864, 267] width 1325 height 34
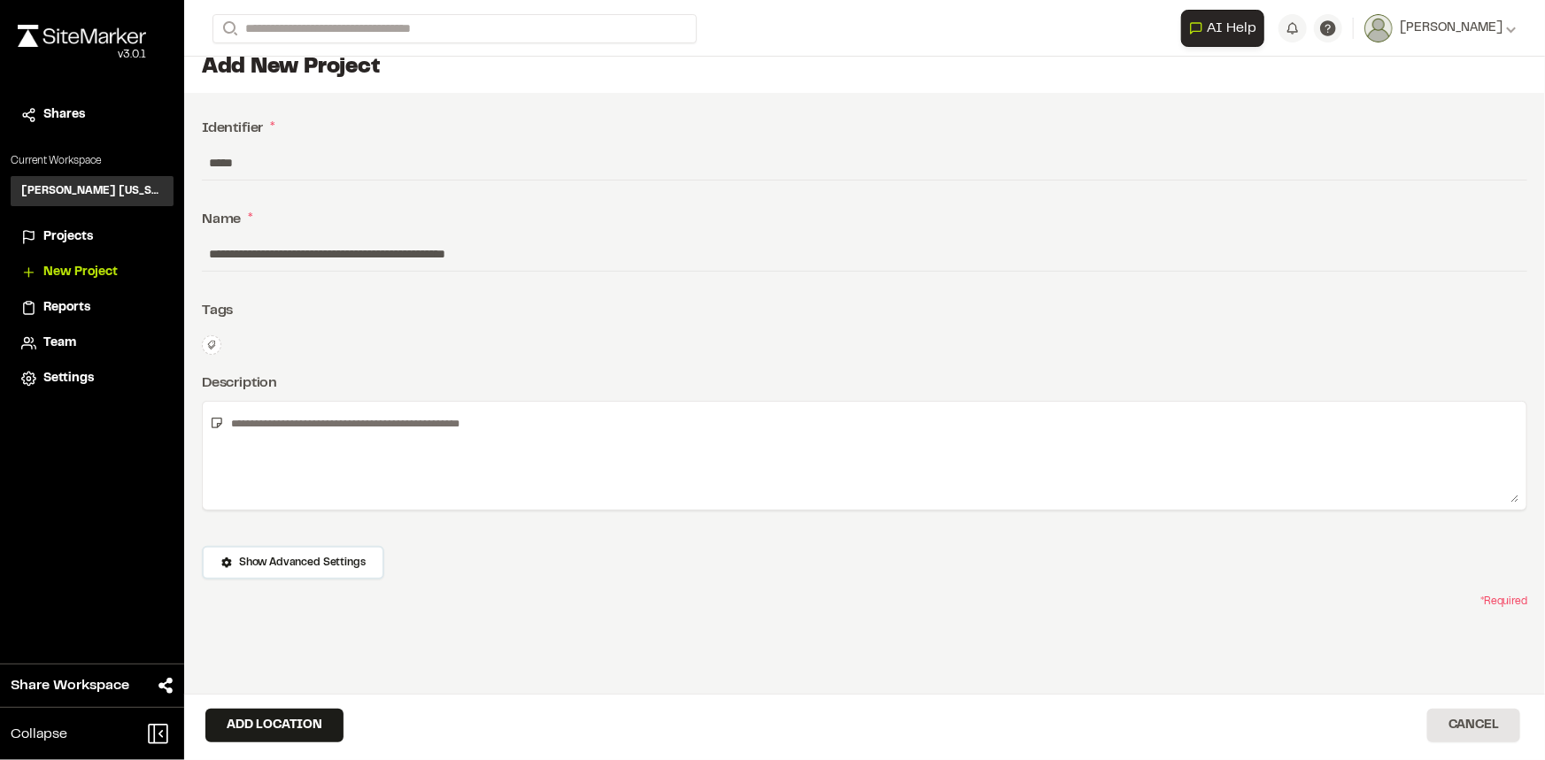
type input "**********"
click at [577, 414] on textarea at bounding box center [871, 456] width 1295 height 94
click at [536, 435] on textarea at bounding box center [871, 456] width 1295 height 94
type textarea "**********"
click at [272, 717] on button "Add Location" at bounding box center [274, 726] width 138 height 34
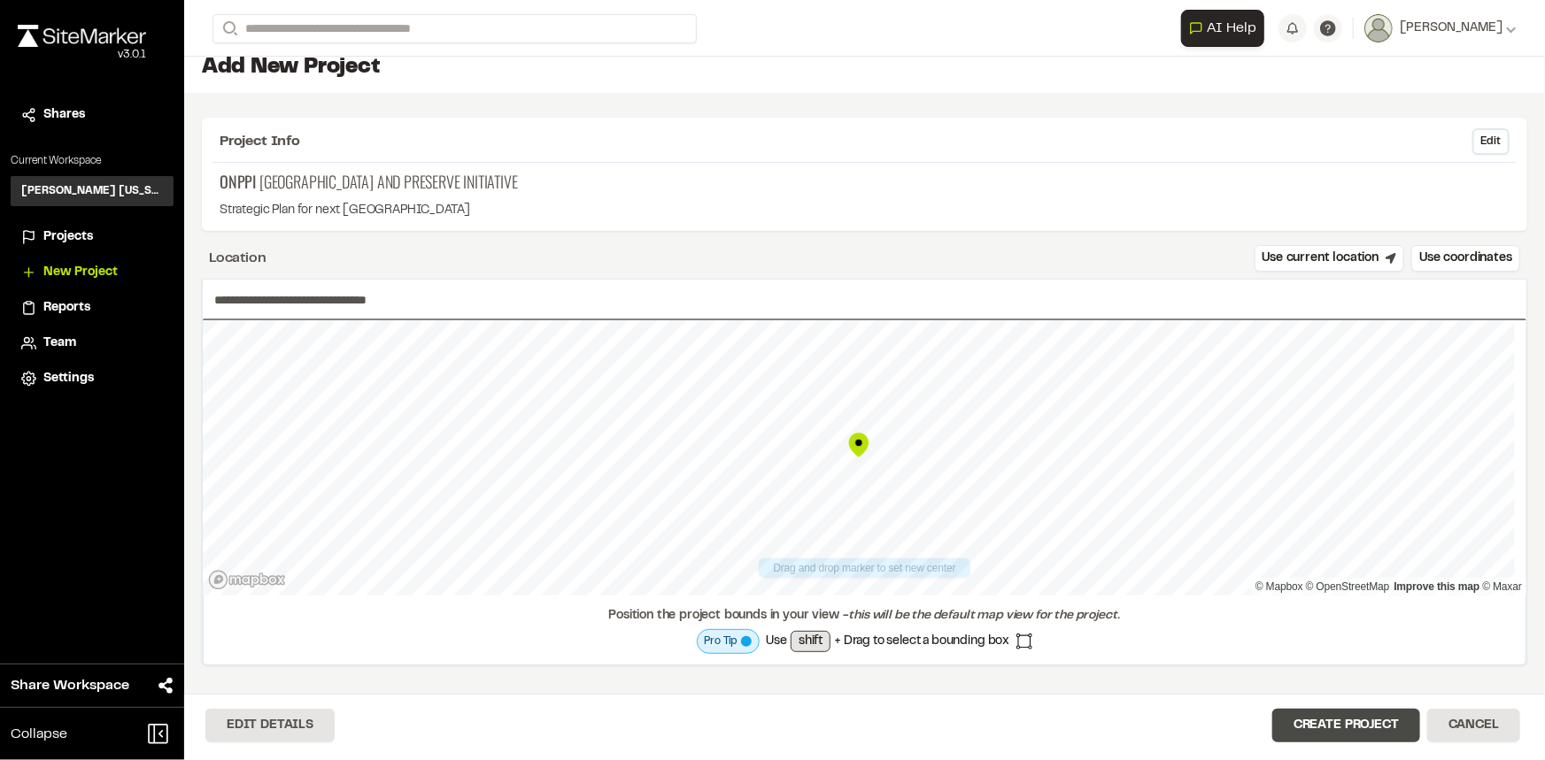
click at [1313, 721] on button "Create Project" at bounding box center [1346, 726] width 148 height 34
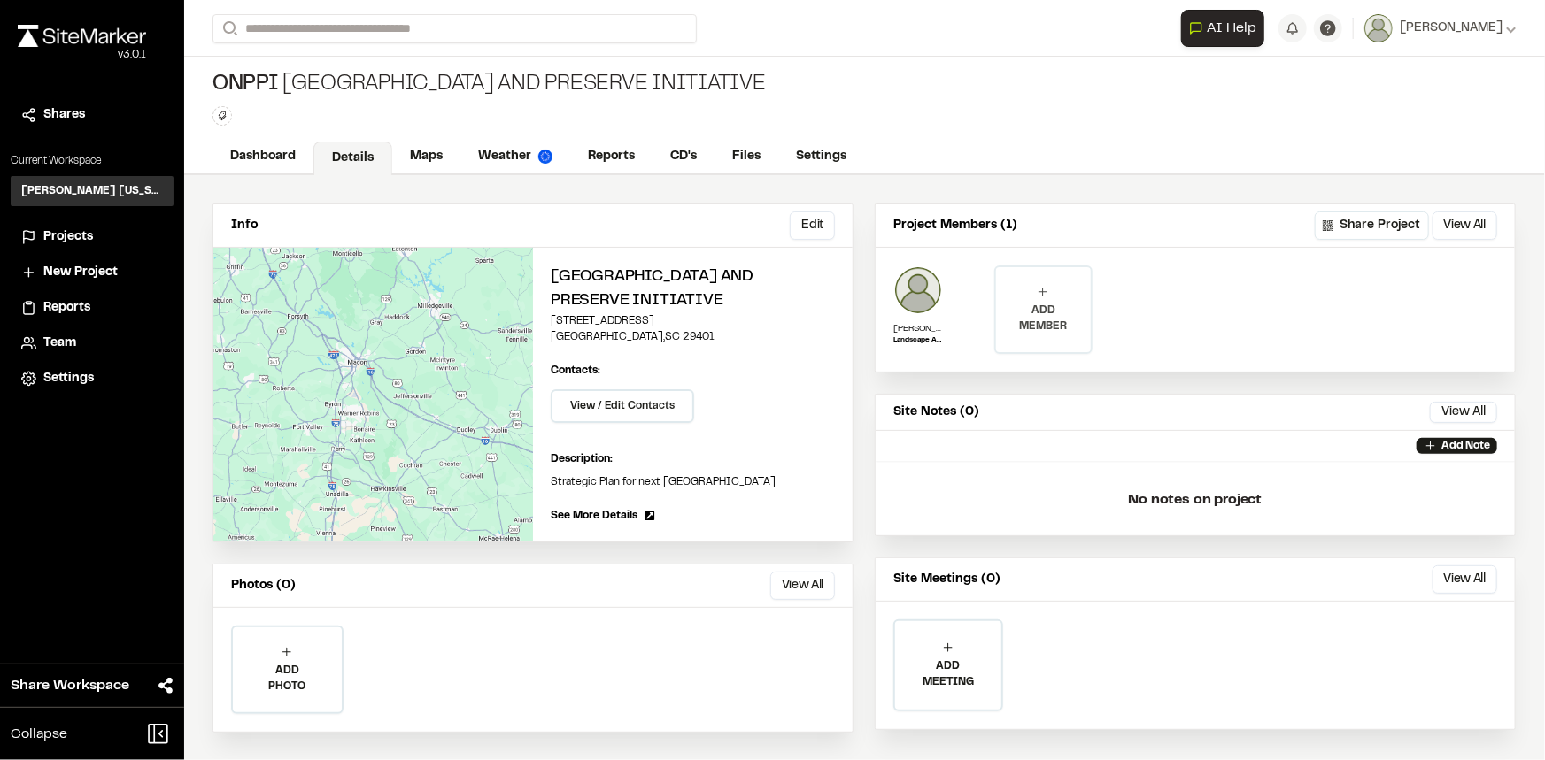
click at [1048, 313] on p "ADD MEMBER" at bounding box center [1043, 319] width 94 height 32
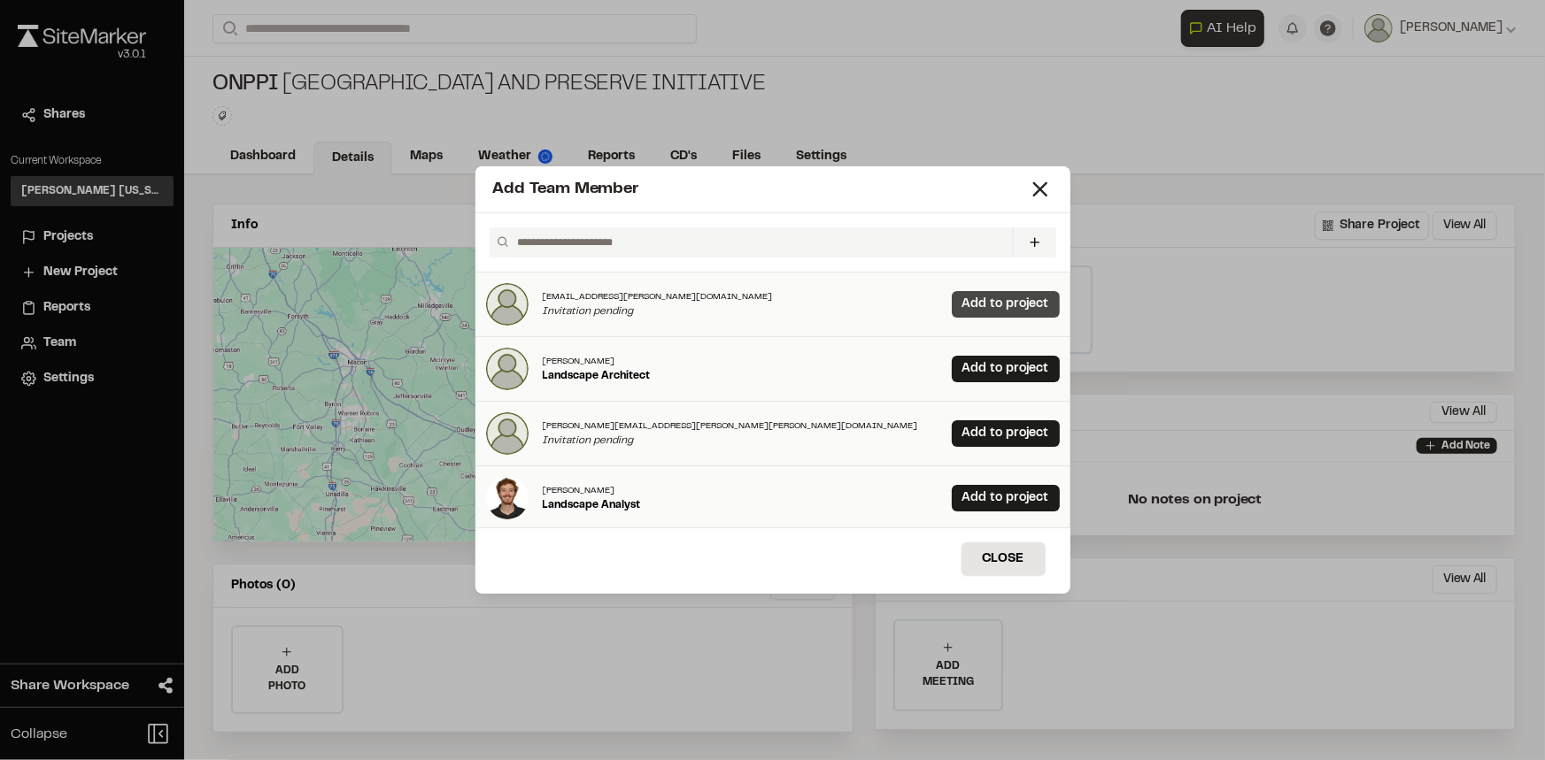
click at [1021, 310] on link "Add to project" at bounding box center [1006, 304] width 108 height 27
click at [819, 244] on input "text" at bounding box center [757, 242] width 495 height 30
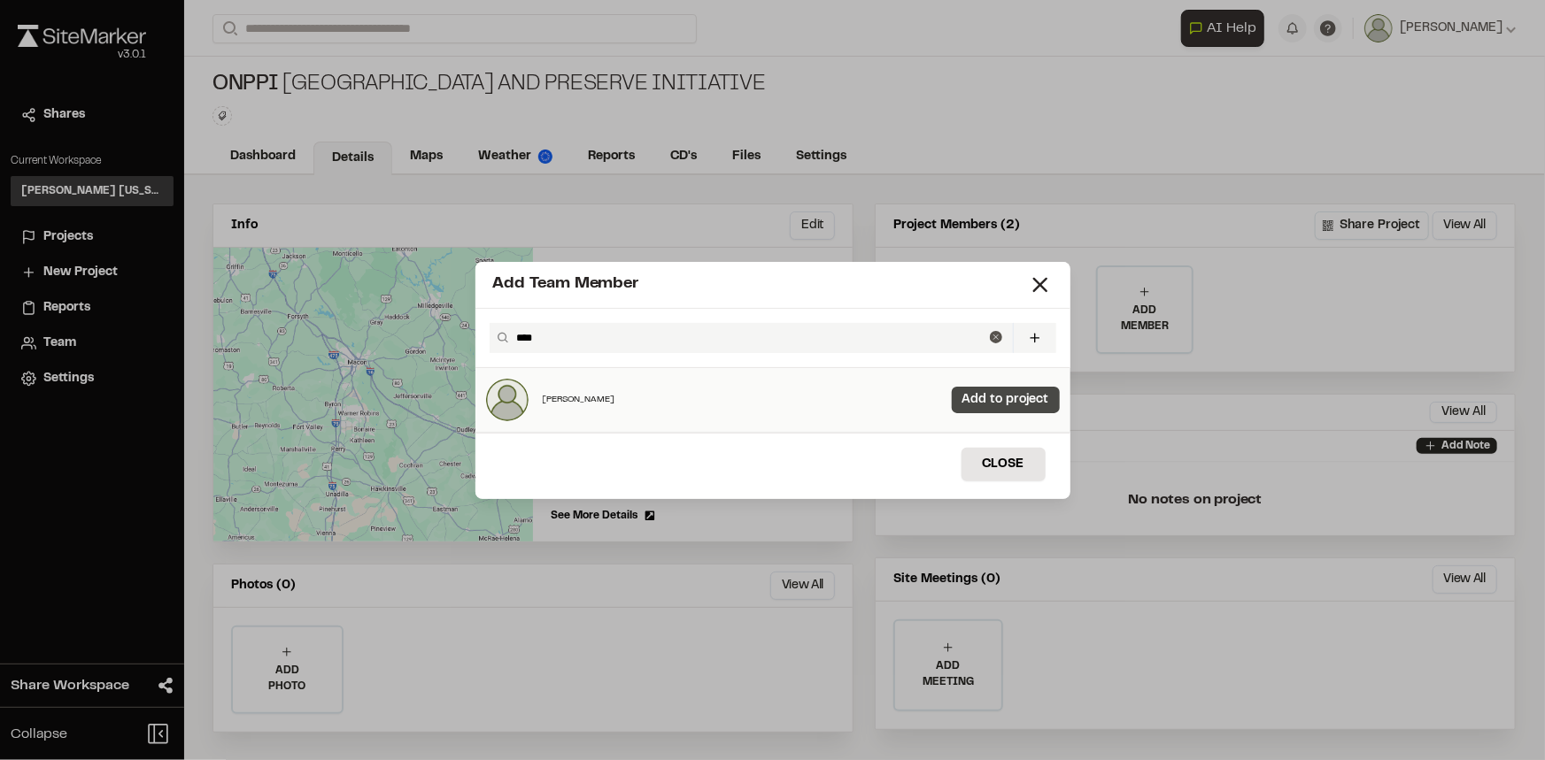
type input "****"
click at [952, 393] on link "Add to project" at bounding box center [1006, 400] width 108 height 27
drag, startPoint x: 1195, startPoint y: 429, endPoint x: 1198, endPoint y: 441, distance: 12.0
click at [1198, 439] on div "Add Team Member **** Invite New Team Member * Required Name Email * Password Pa…" at bounding box center [772, 380] width 1545 height 760
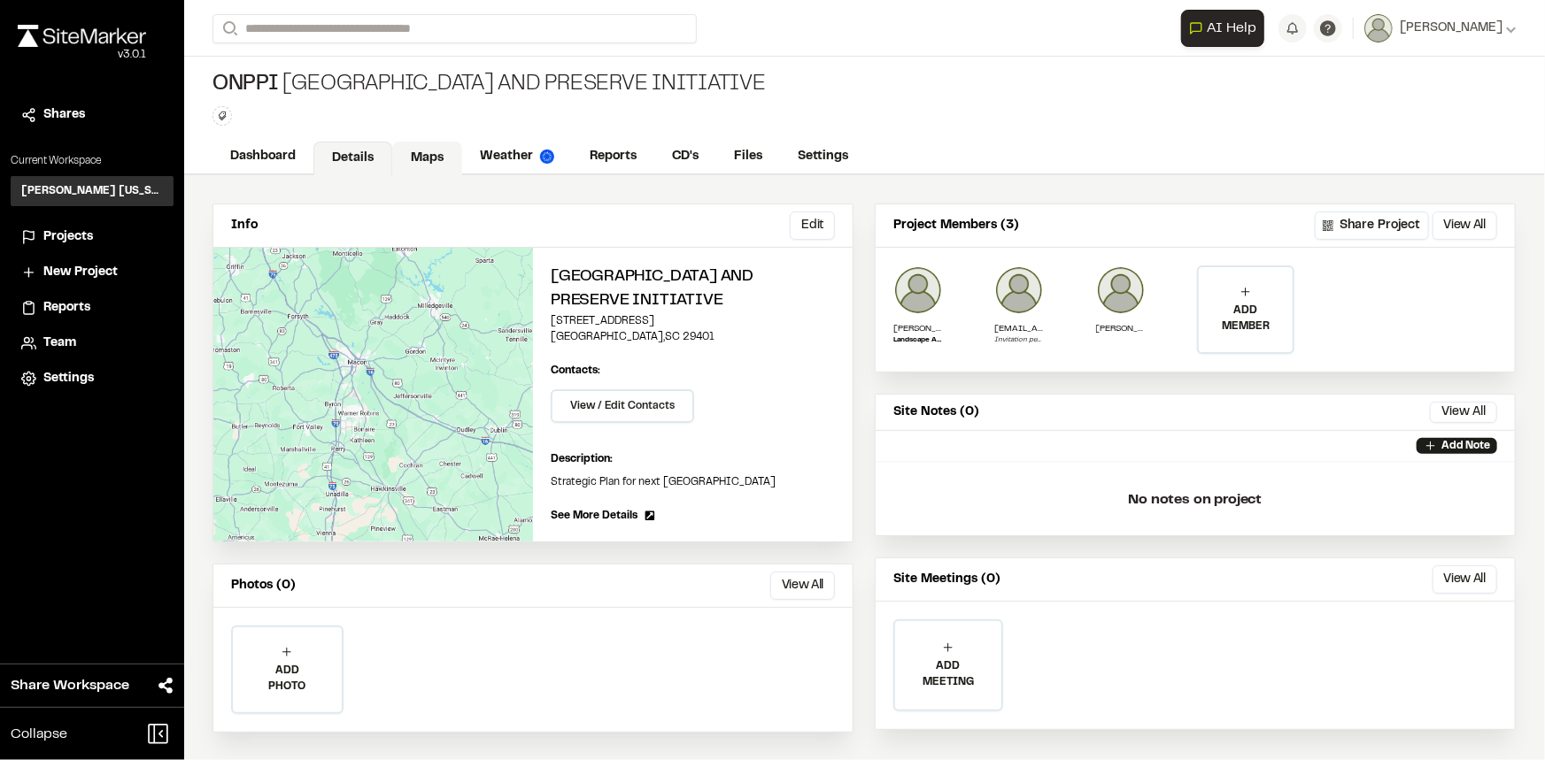
click at [429, 159] on link "Maps" at bounding box center [427, 159] width 70 height 34
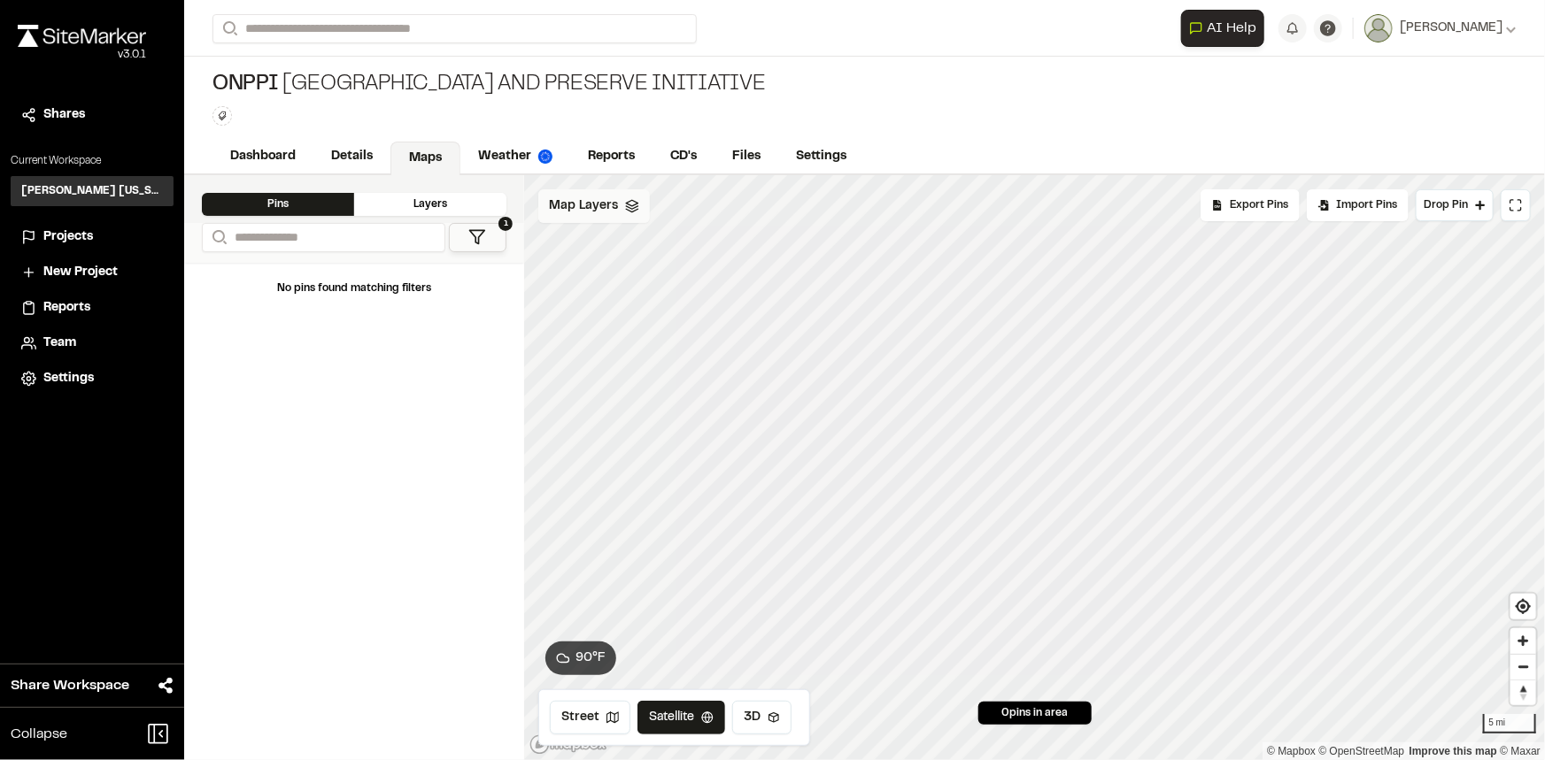
click at [570, 198] on span "Map Layers" at bounding box center [583, 205] width 69 height 19
click at [593, 235] on div "All Layers" at bounding box center [621, 245] width 166 height 34
click at [642, 210] on html "**********" at bounding box center [772, 380] width 1545 height 760
click at [581, 245] on link "Add Layer" at bounding box center [604, 244] width 133 height 30
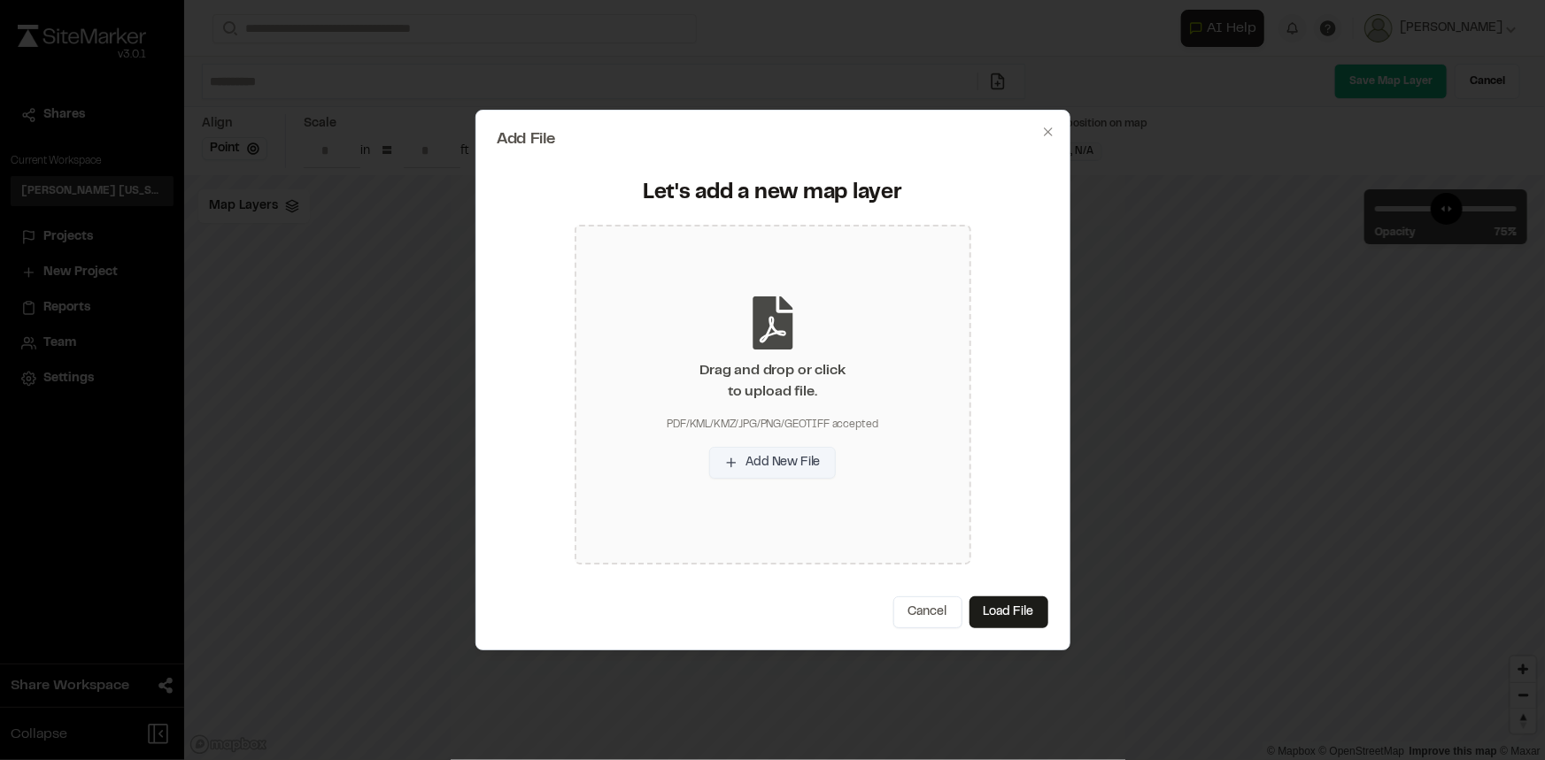
click at [796, 460] on button "Add New File" at bounding box center [772, 463] width 126 height 32
click at [938, 602] on button "Cancel" at bounding box center [927, 613] width 69 height 32
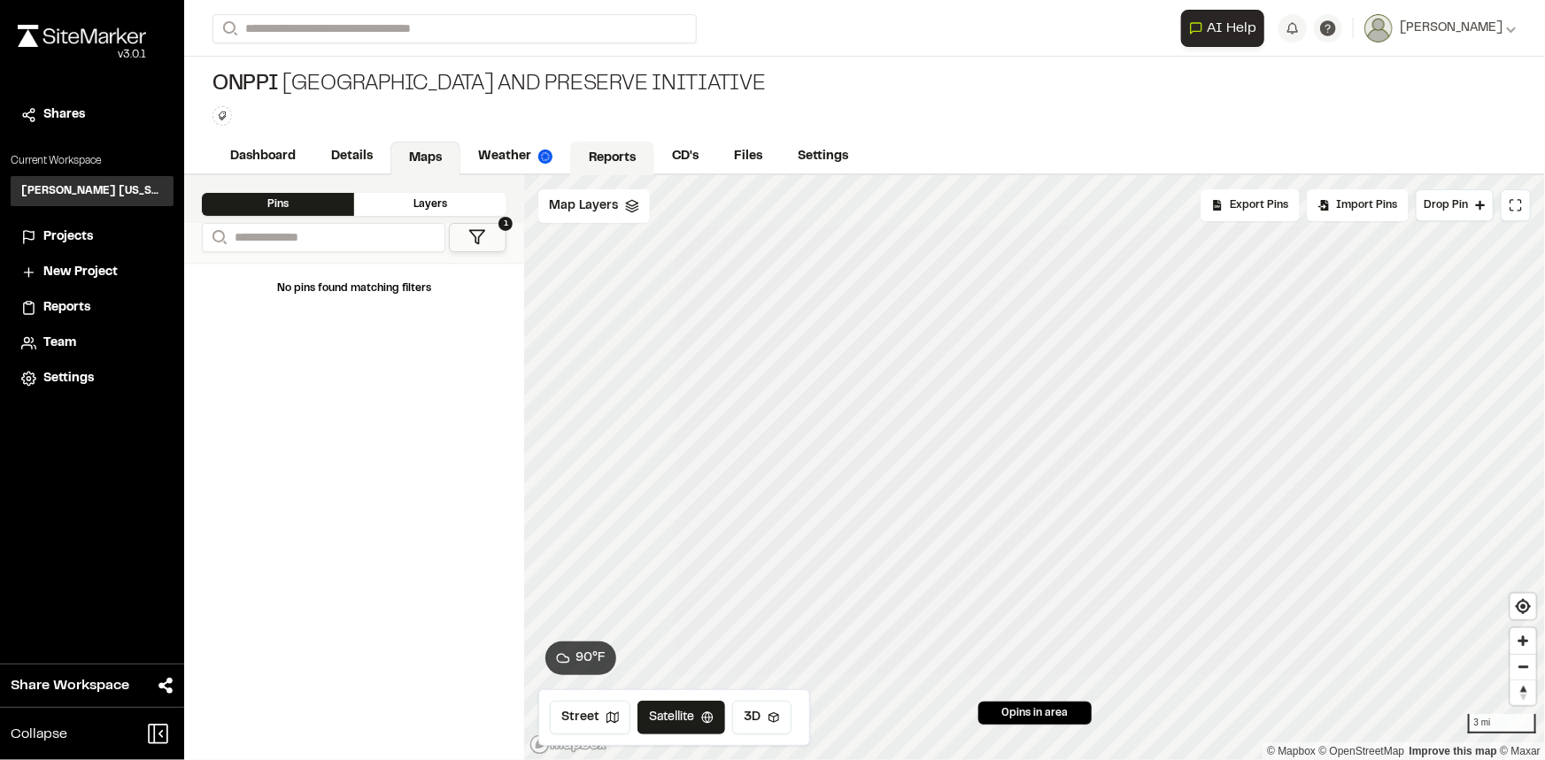
click at [625, 148] on link "Reports" at bounding box center [612, 159] width 84 height 34
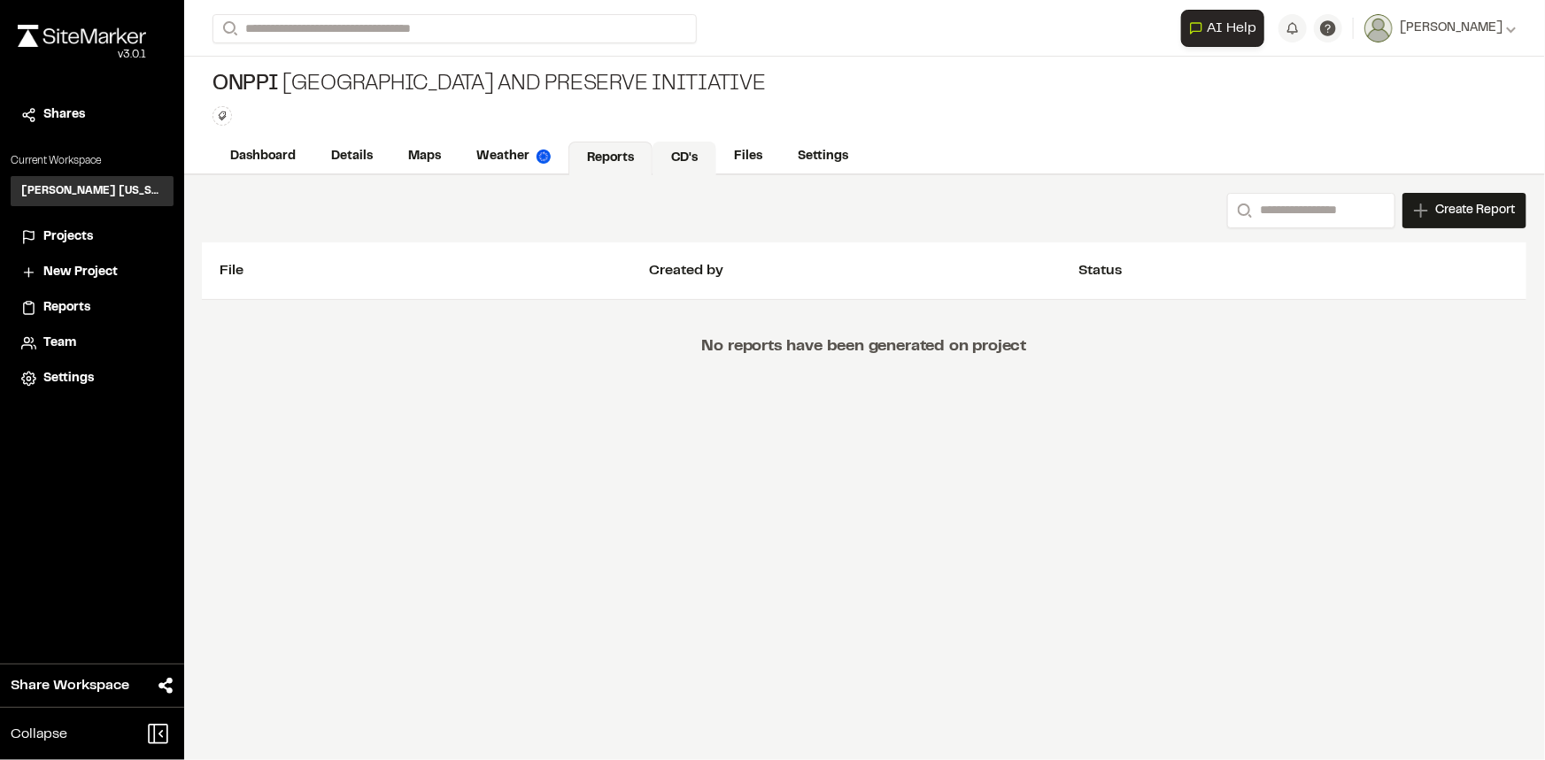
click at [678, 146] on link "CD's" at bounding box center [684, 159] width 64 height 34
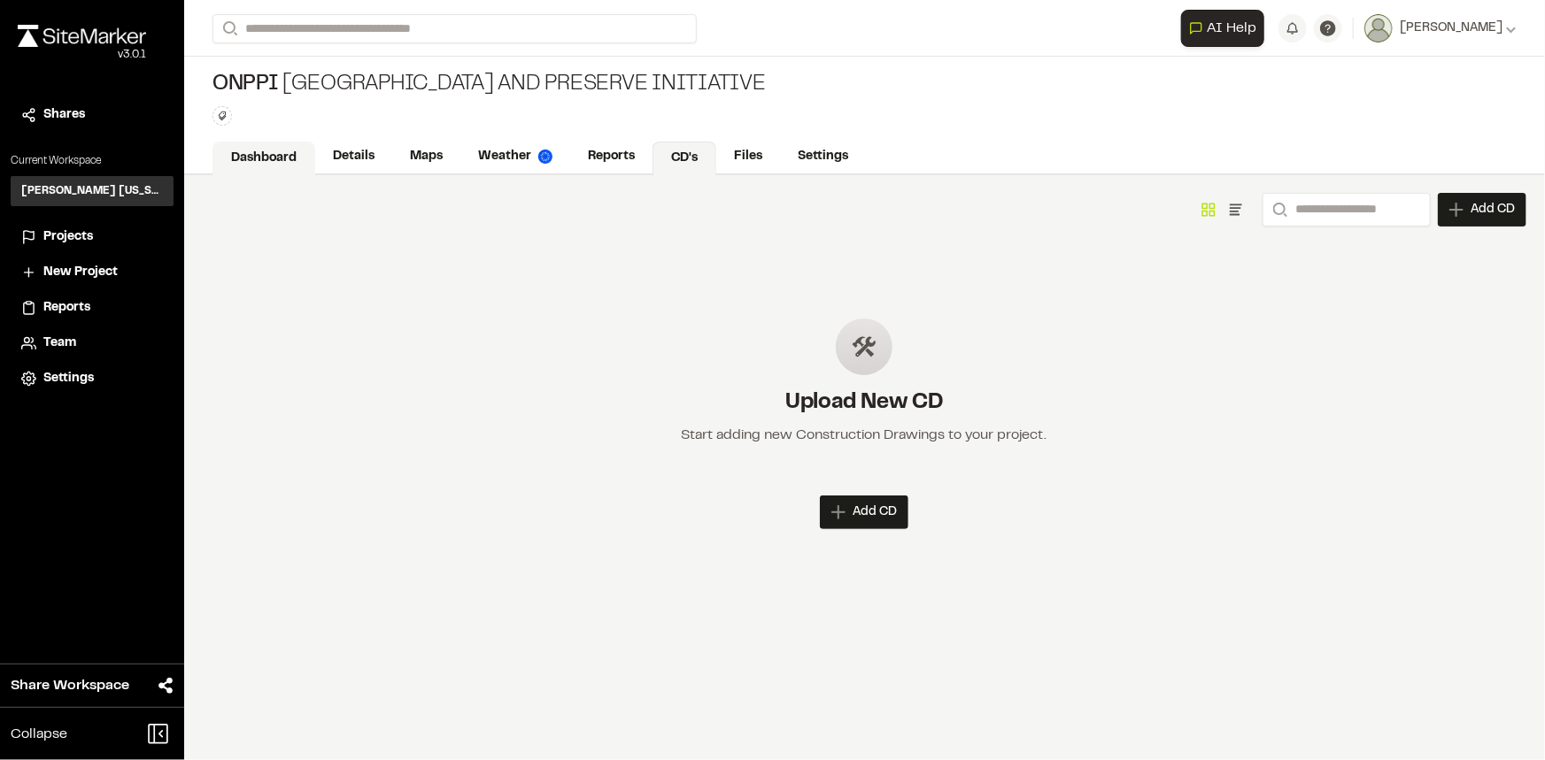
click at [250, 152] on link "Dashboard" at bounding box center [263, 159] width 103 height 34
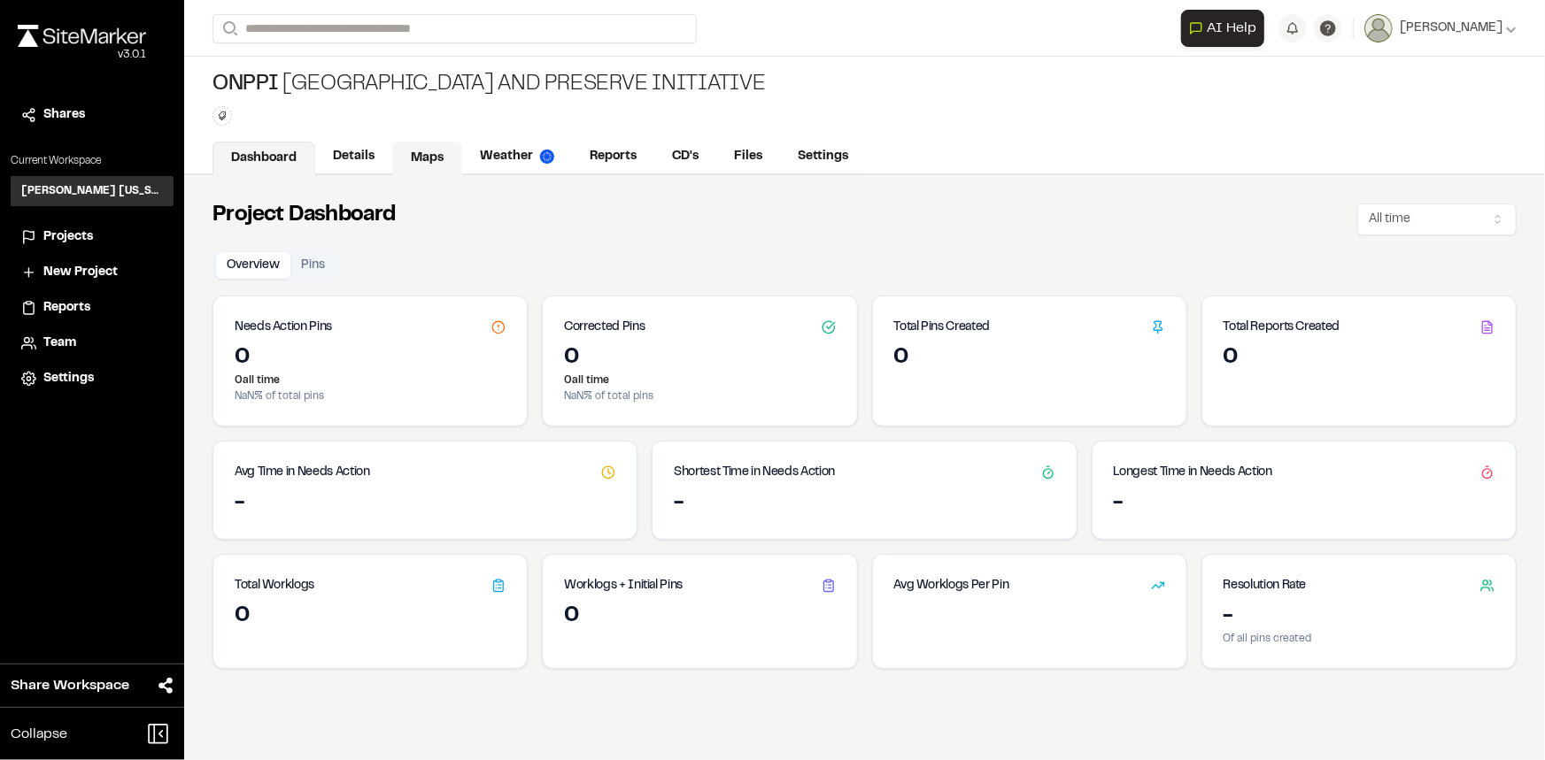
click at [418, 155] on link "Maps" at bounding box center [427, 159] width 70 height 34
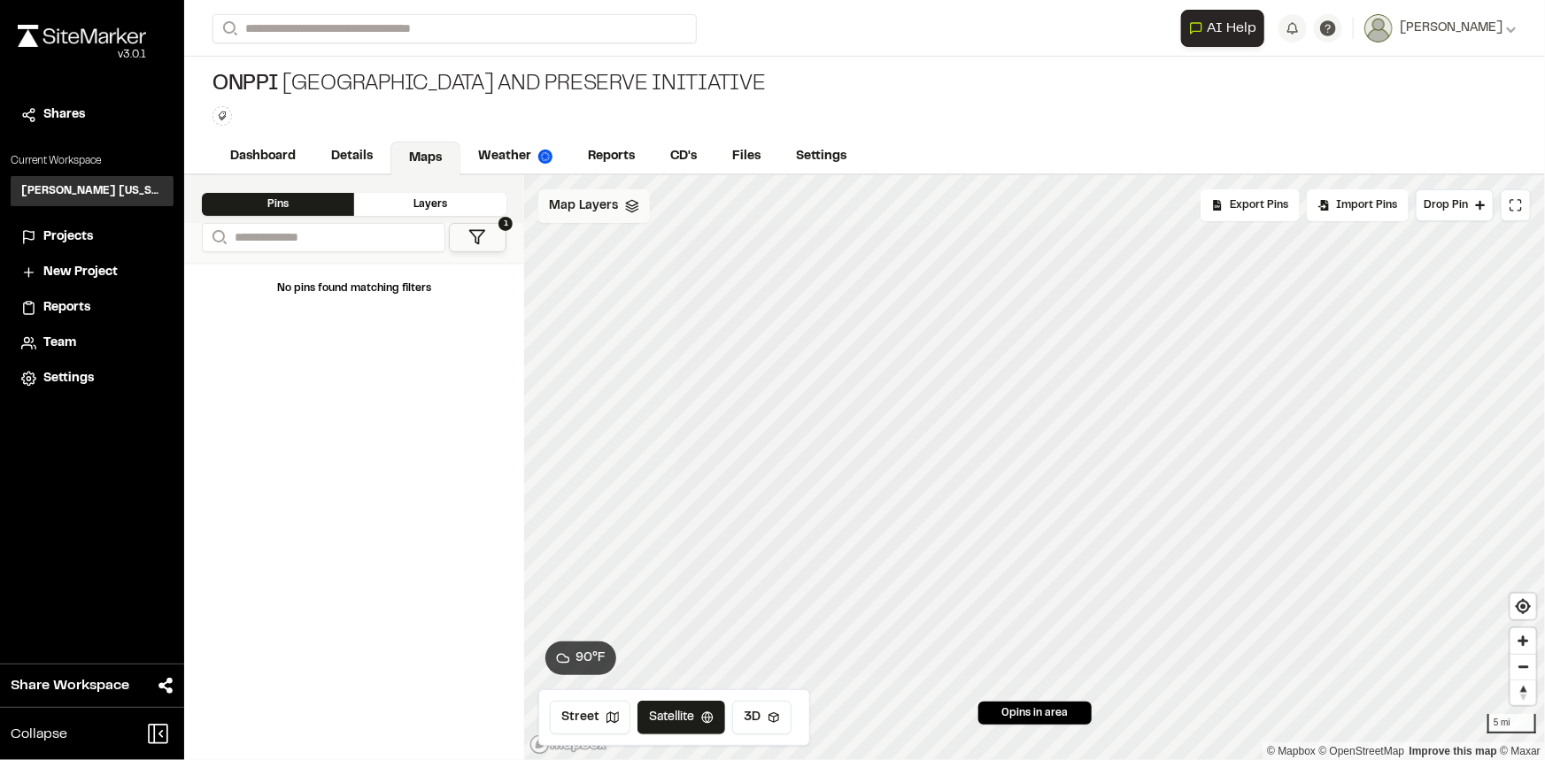
click at [582, 217] on div "Map Layers" at bounding box center [594, 206] width 112 height 34
click at [689, 208] on icon at bounding box center [687, 209] width 14 height 14
click at [1457, 209] on span "Drop Pin" at bounding box center [1445, 205] width 44 height 16
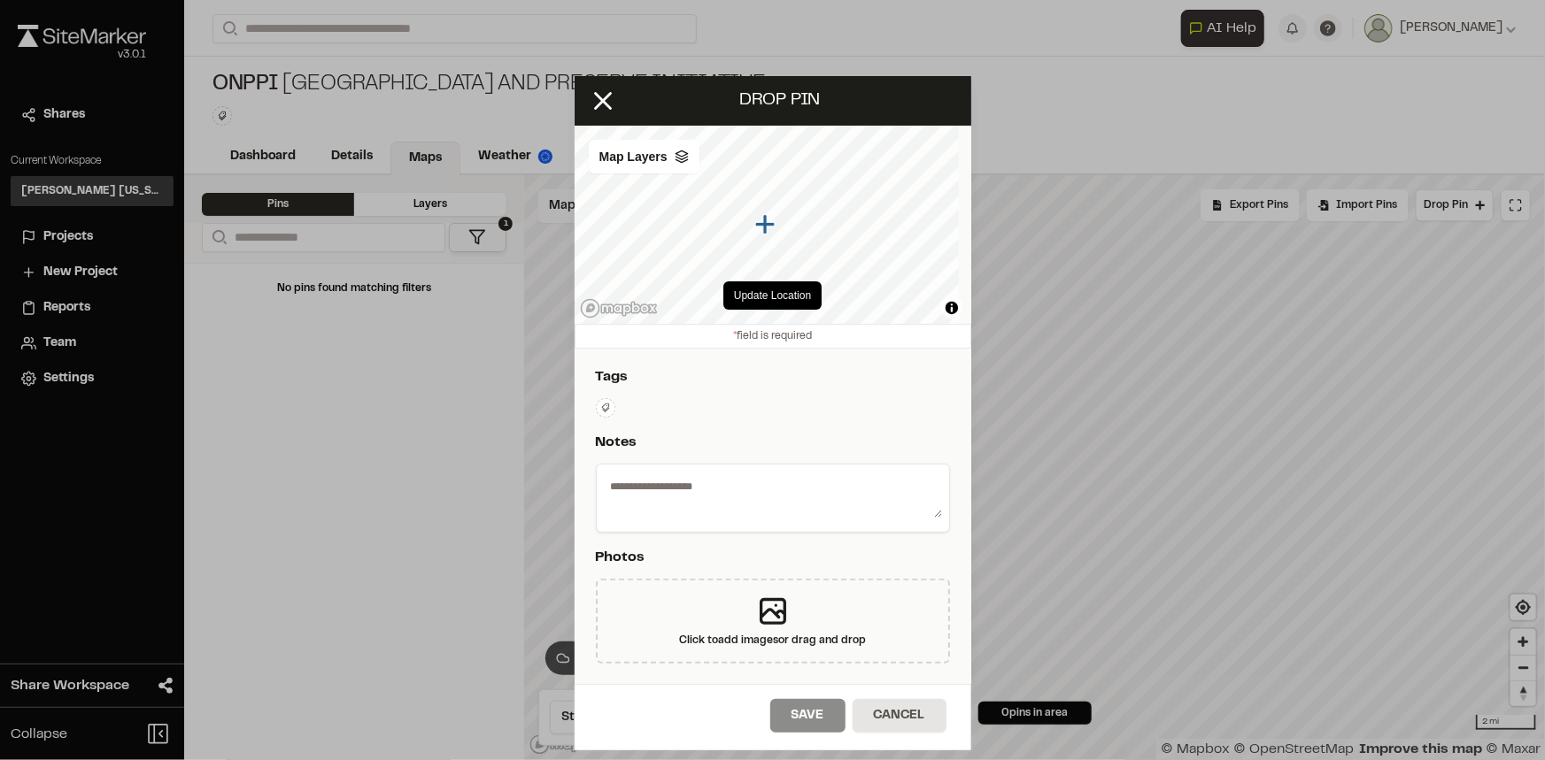
click at [602, 410] on icon at bounding box center [605, 408] width 11 height 11
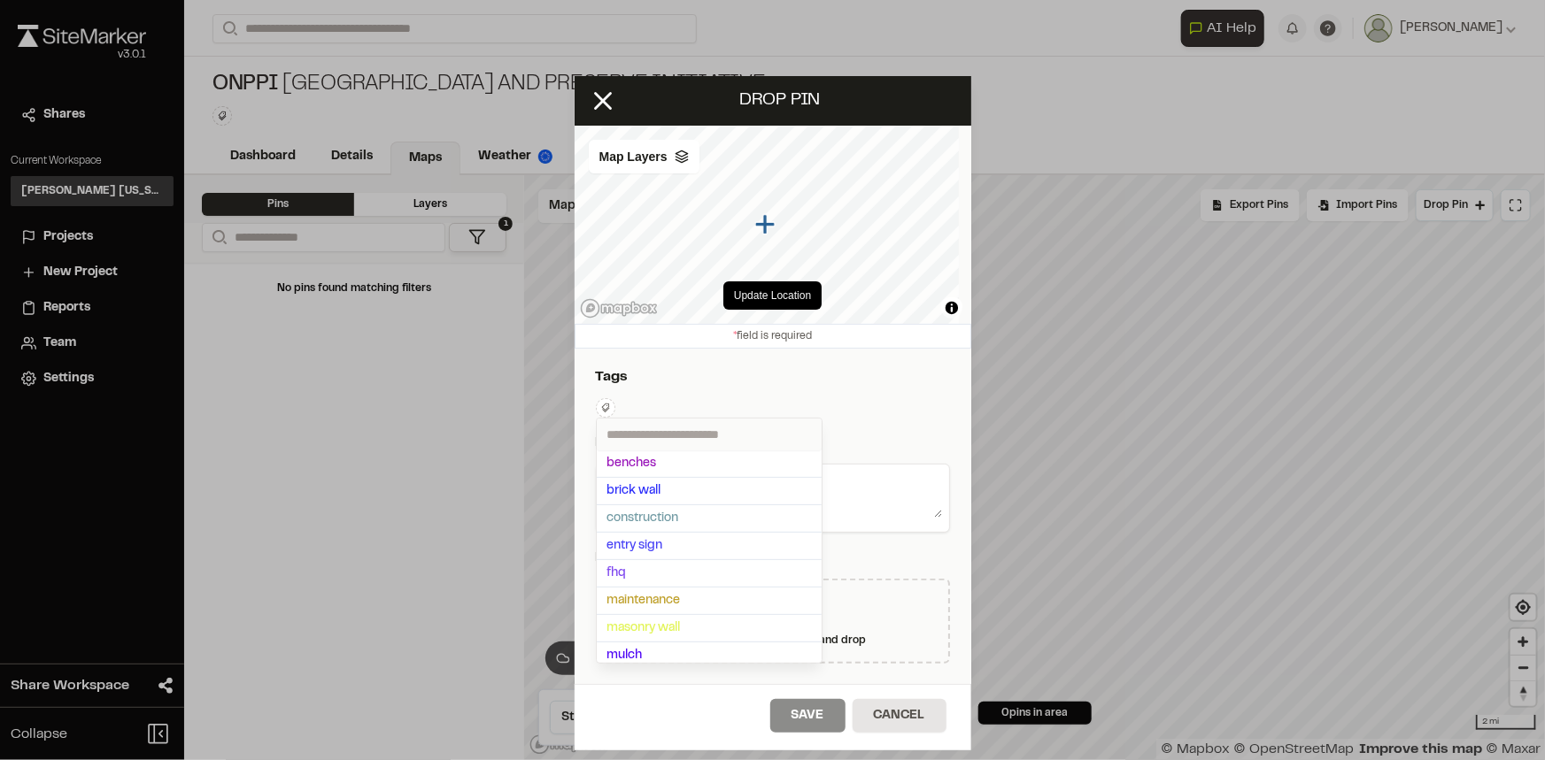
click at [674, 435] on input "text" at bounding box center [709, 435] width 225 height 32
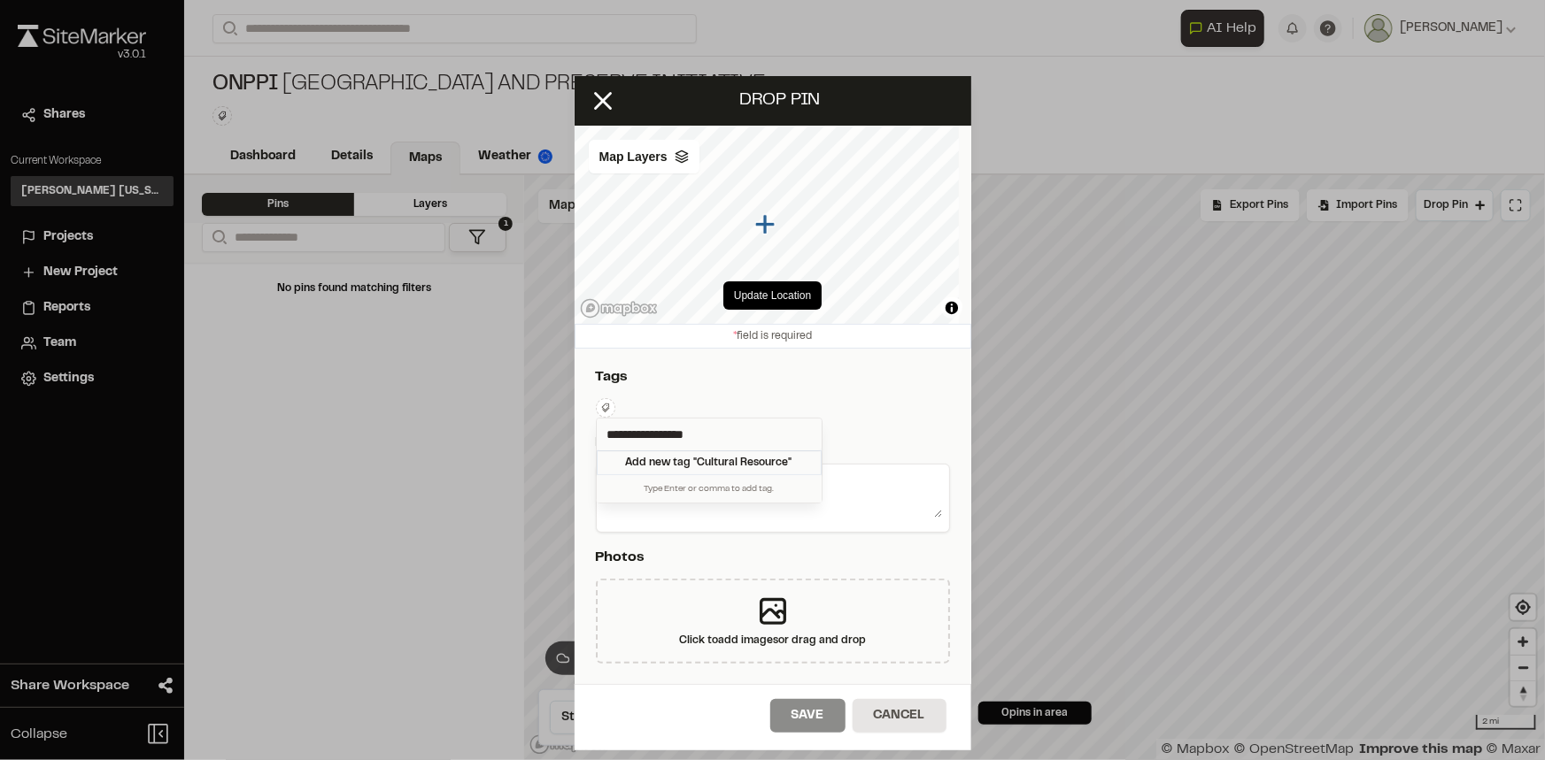
type input "**********"
click at [696, 463] on div "Add new tag " Cultural Resource "" at bounding box center [709, 463] width 225 height 25
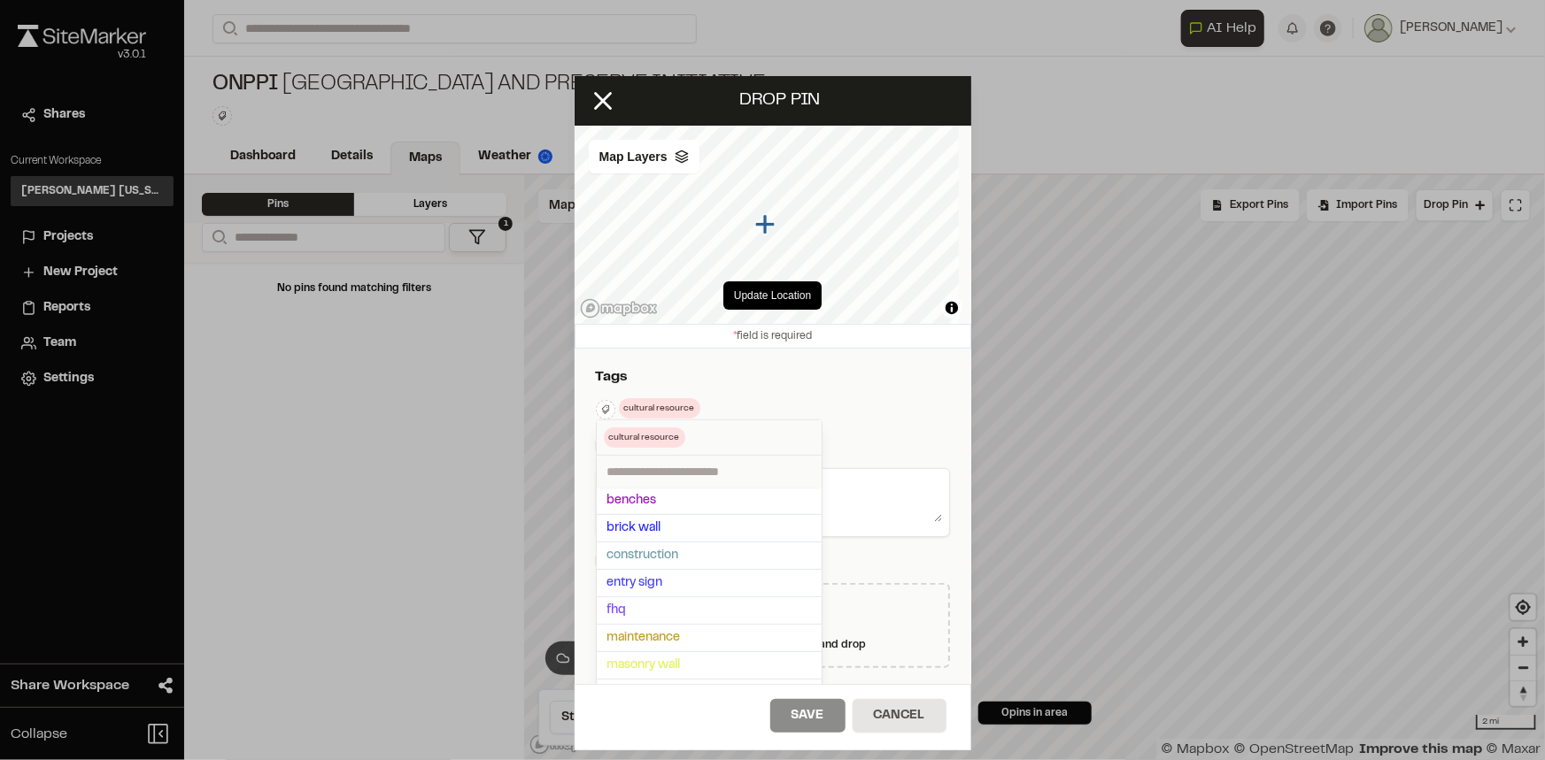
click at [827, 376] on div at bounding box center [772, 380] width 1545 height 760
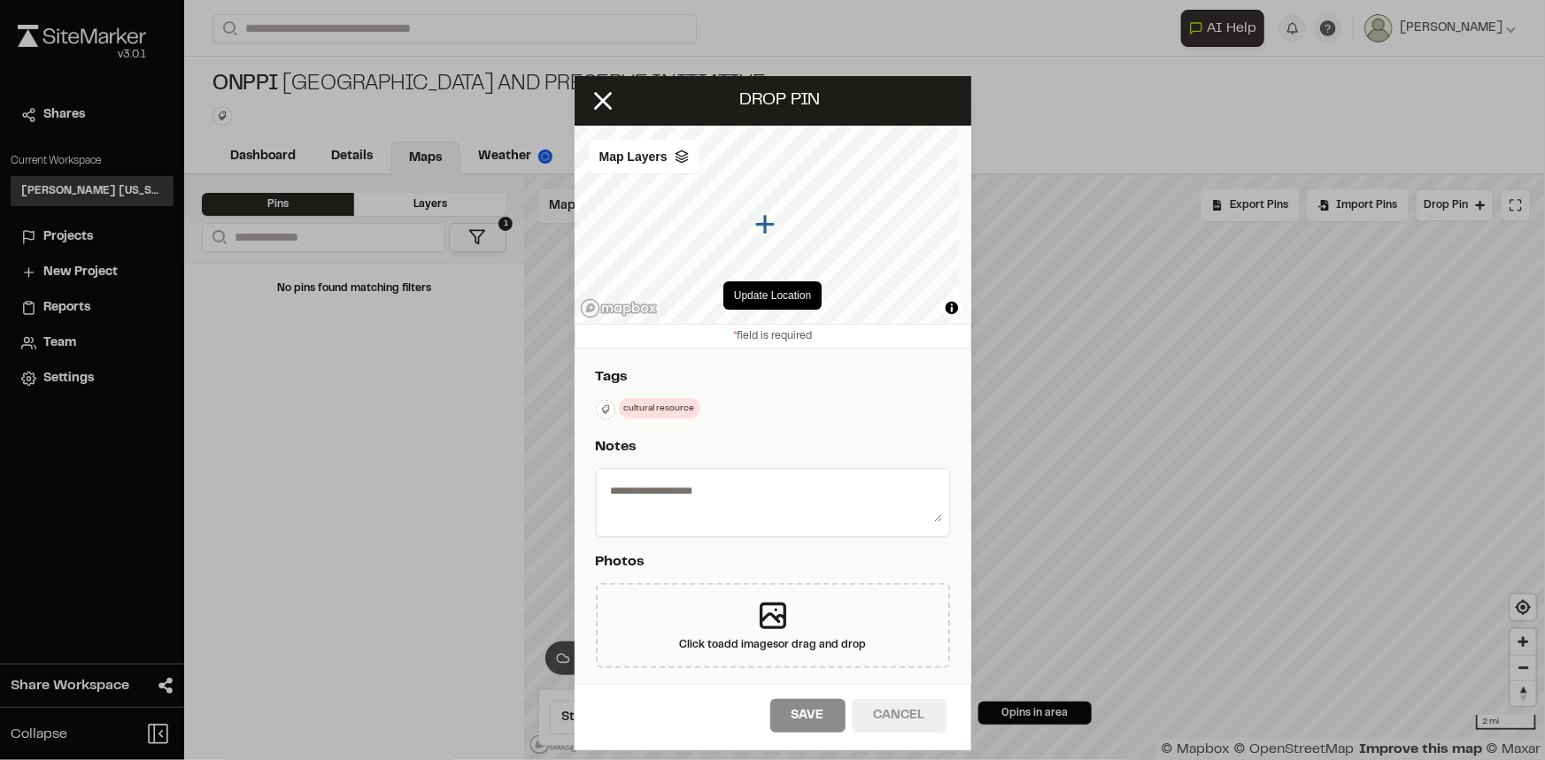
click at [898, 721] on button "Cancel" at bounding box center [899, 716] width 94 height 34
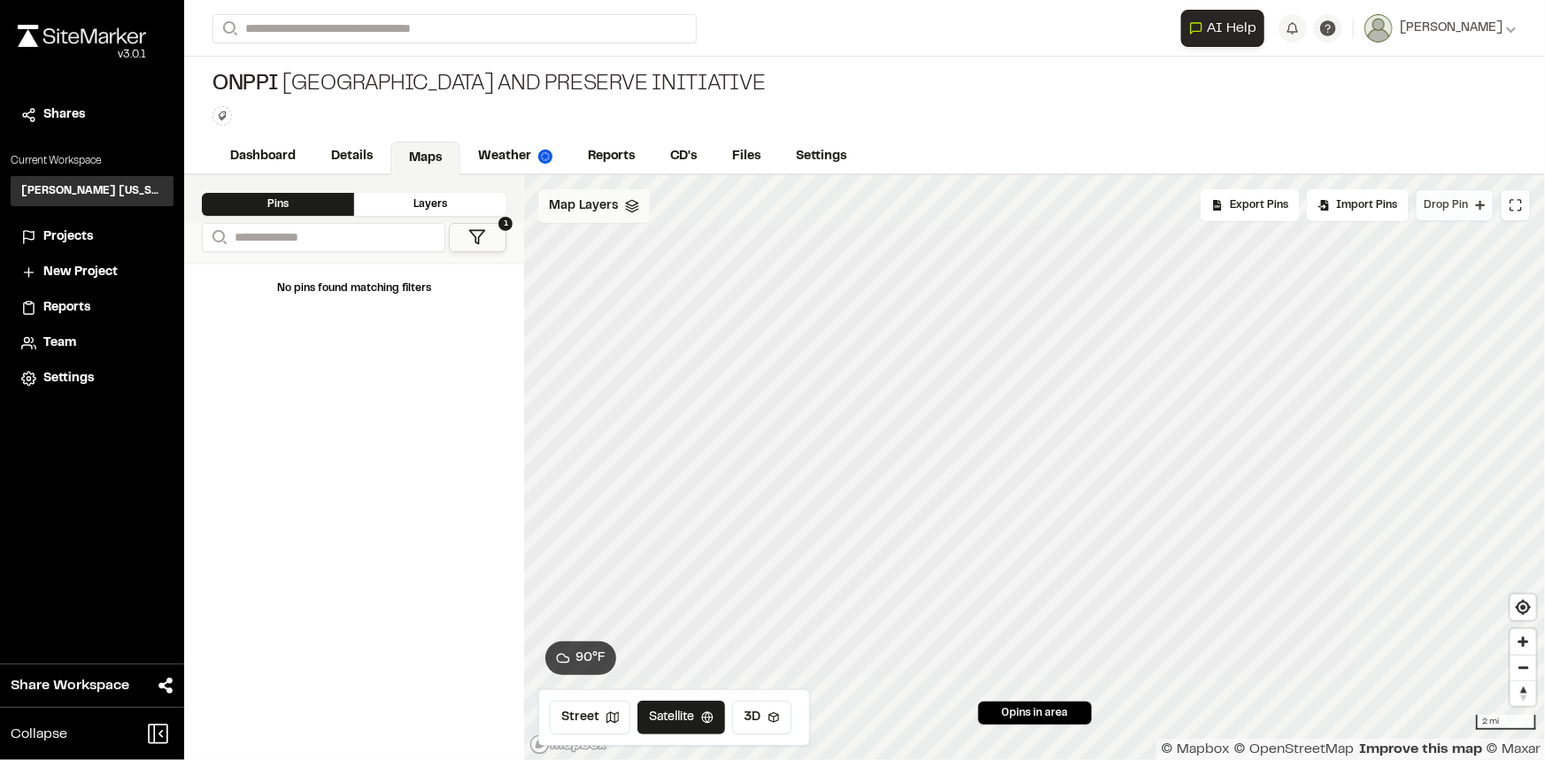
click at [1468, 191] on button "Drop Pin" at bounding box center [1454, 205] width 78 height 32
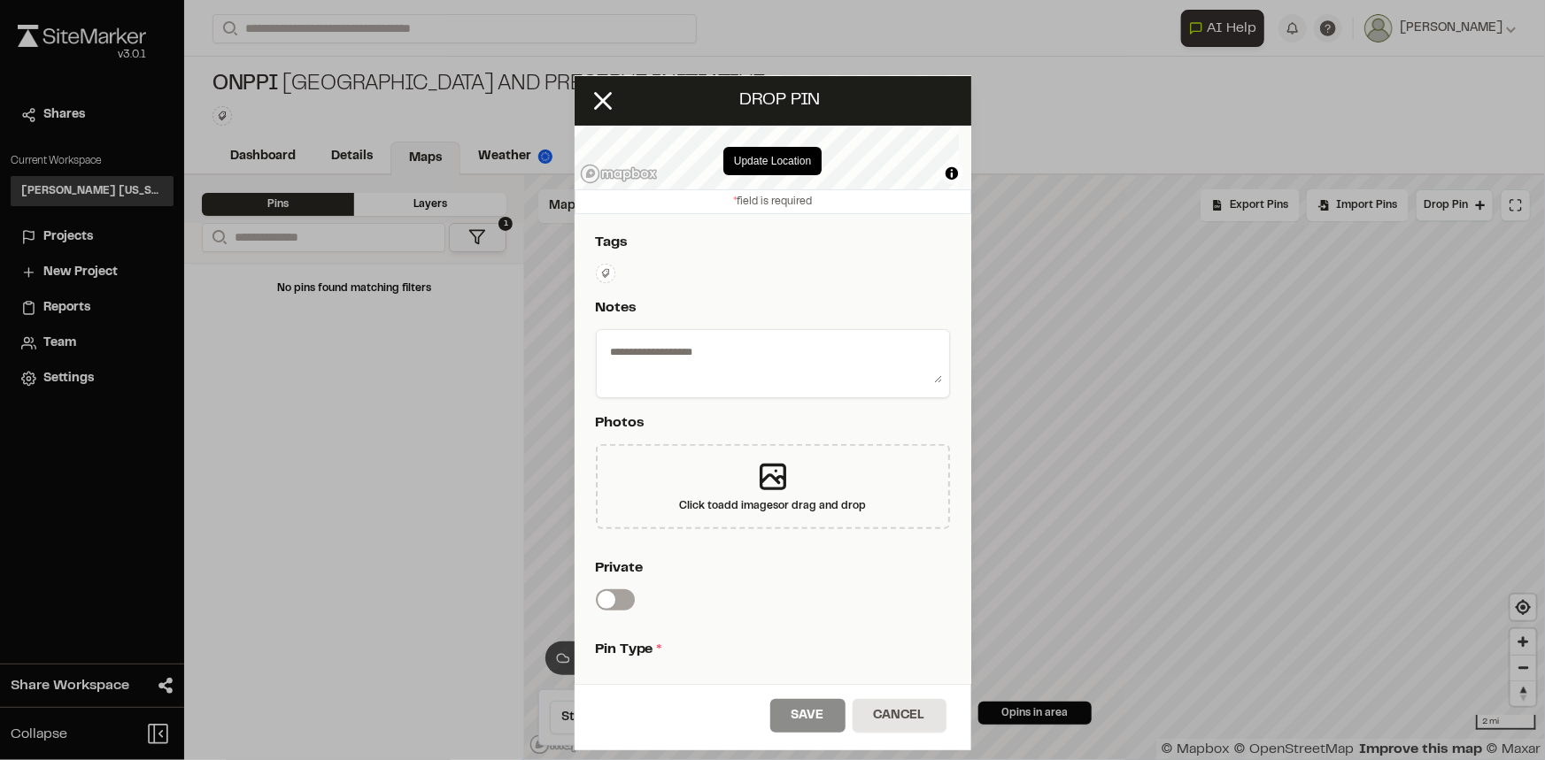
scroll to position [348, 0]
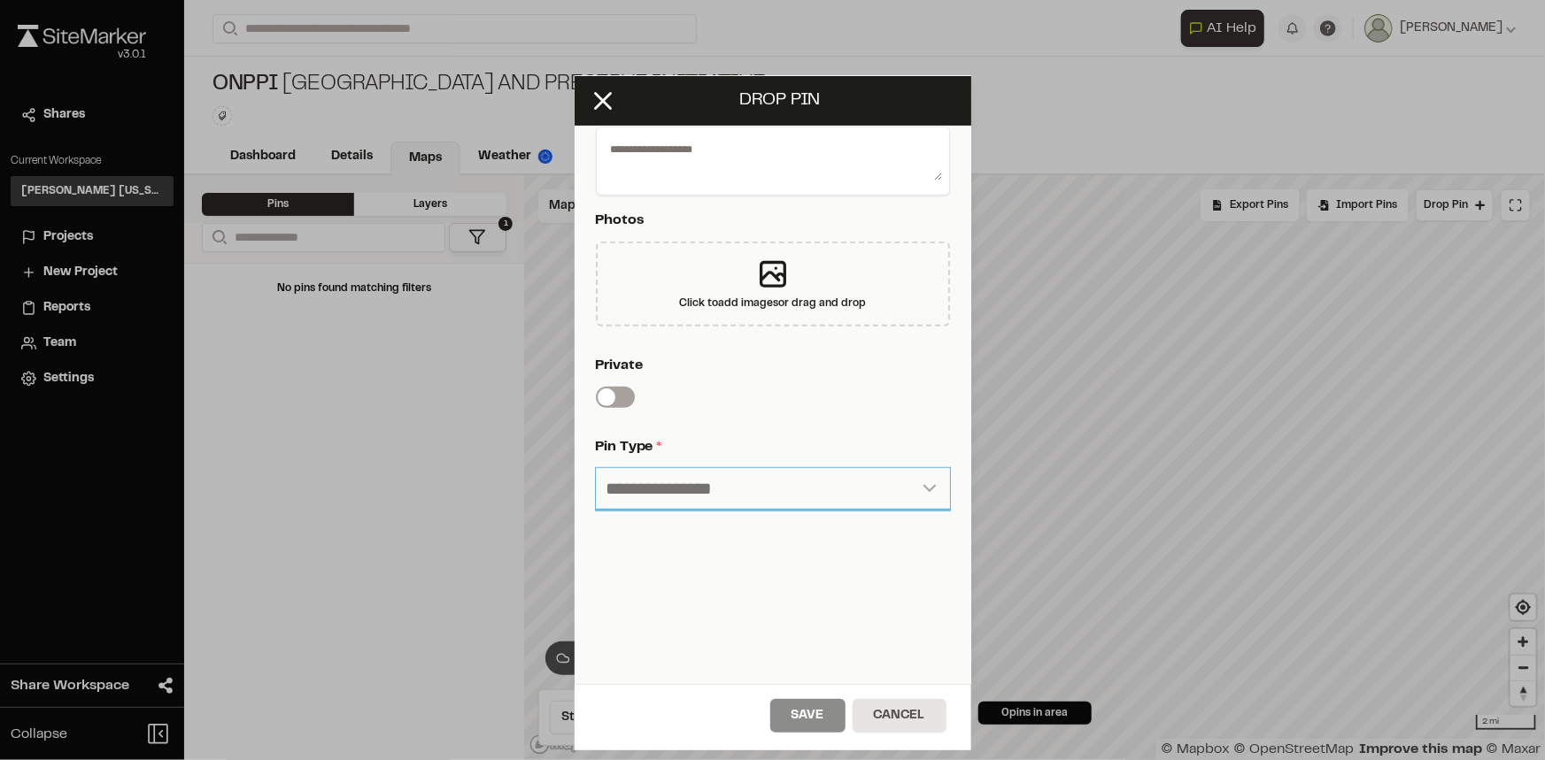
click at [782, 497] on select "**********" at bounding box center [773, 489] width 354 height 42
drag, startPoint x: 717, startPoint y: 474, endPoint x: 715, endPoint y: 498, distance: 24.0
click at [717, 475] on select "**********" at bounding box center [773, 489] width 354 height 42
select select "****"
click at [596, 468] on select "**********" at bounding box center [773, 489] width 354 height 42
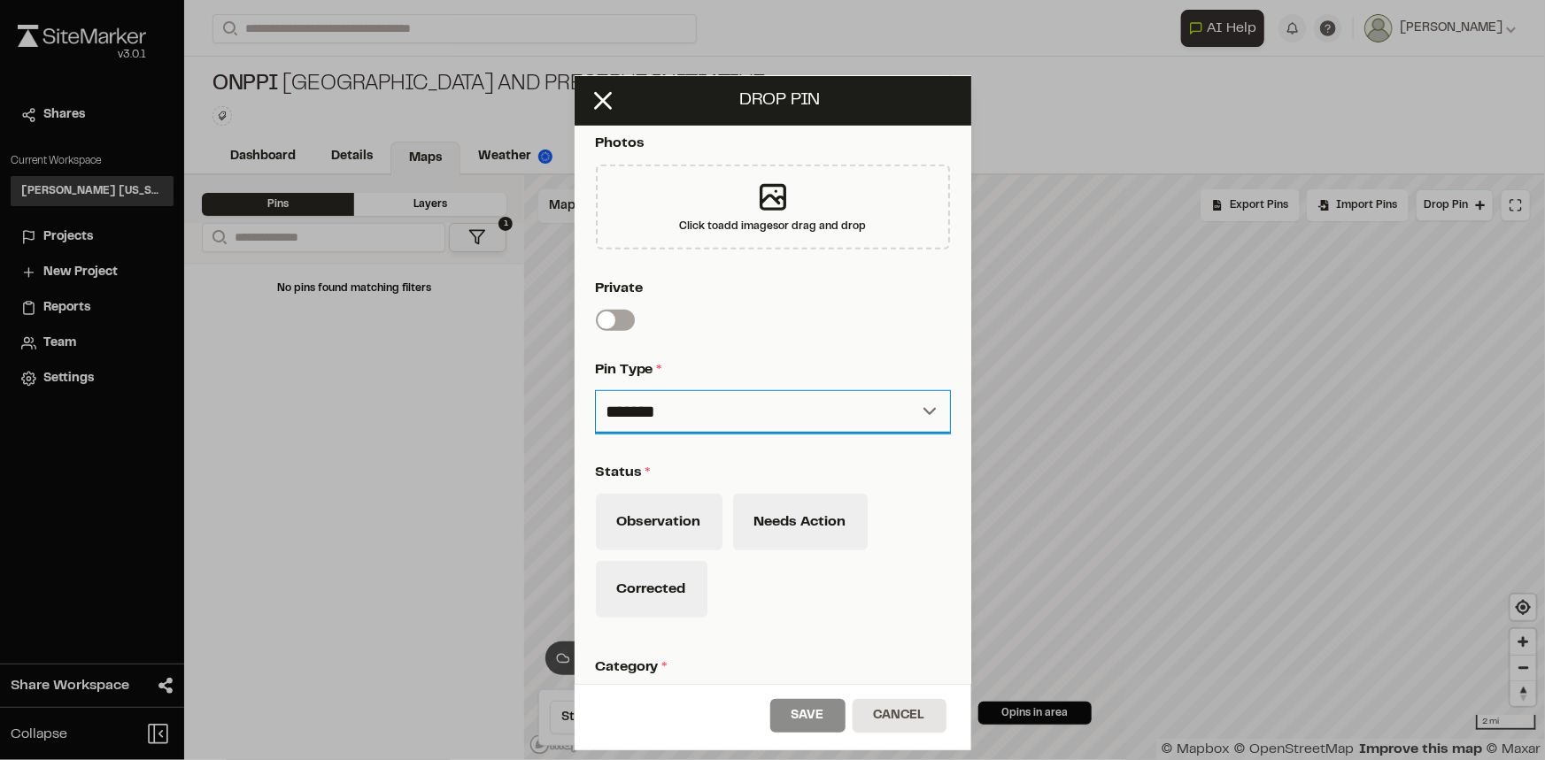
scroll to position [589, 0]
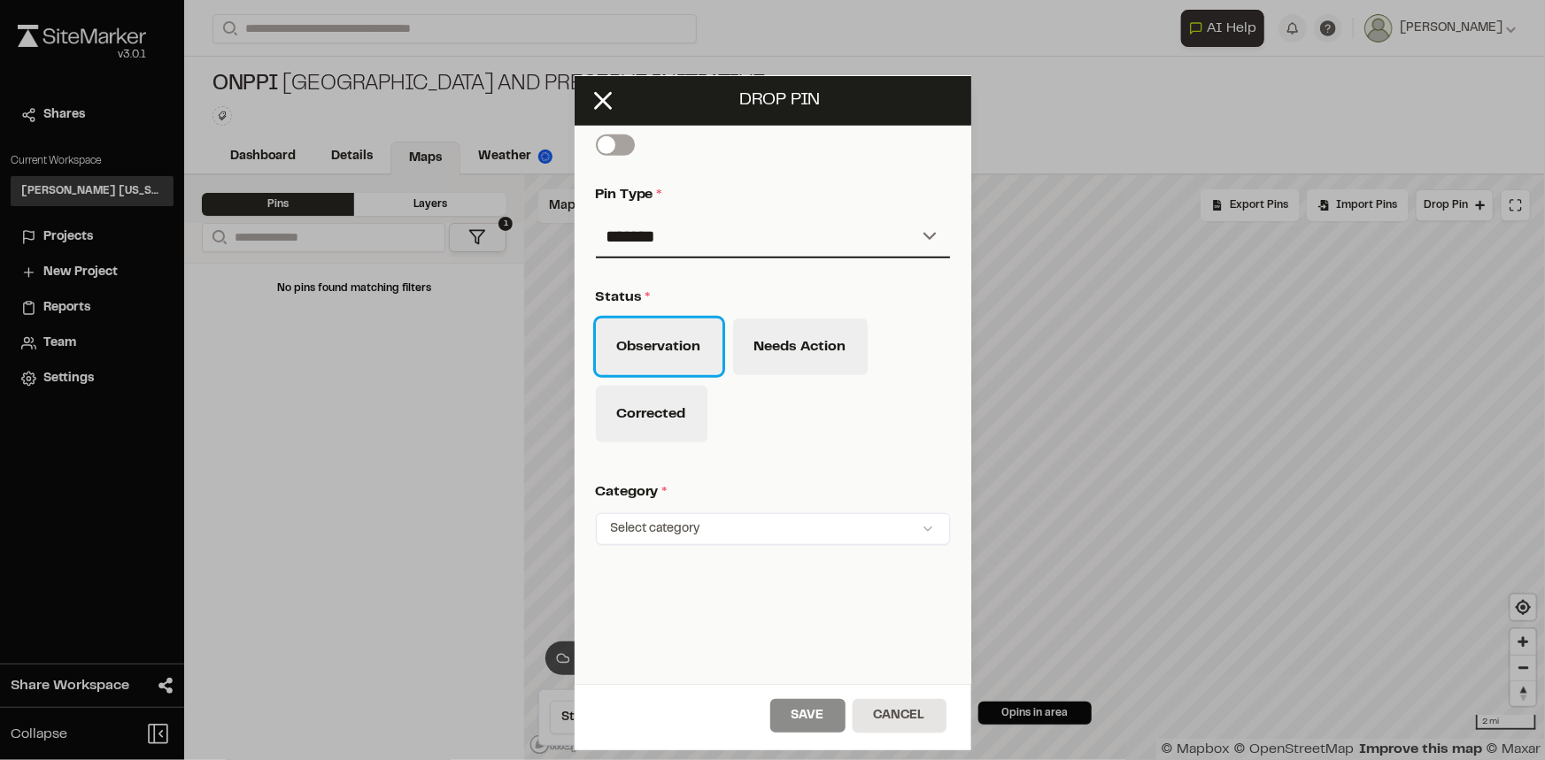
click at [697, 358] on button "Observation" at bounding box center [659, 347] width 127 height 57
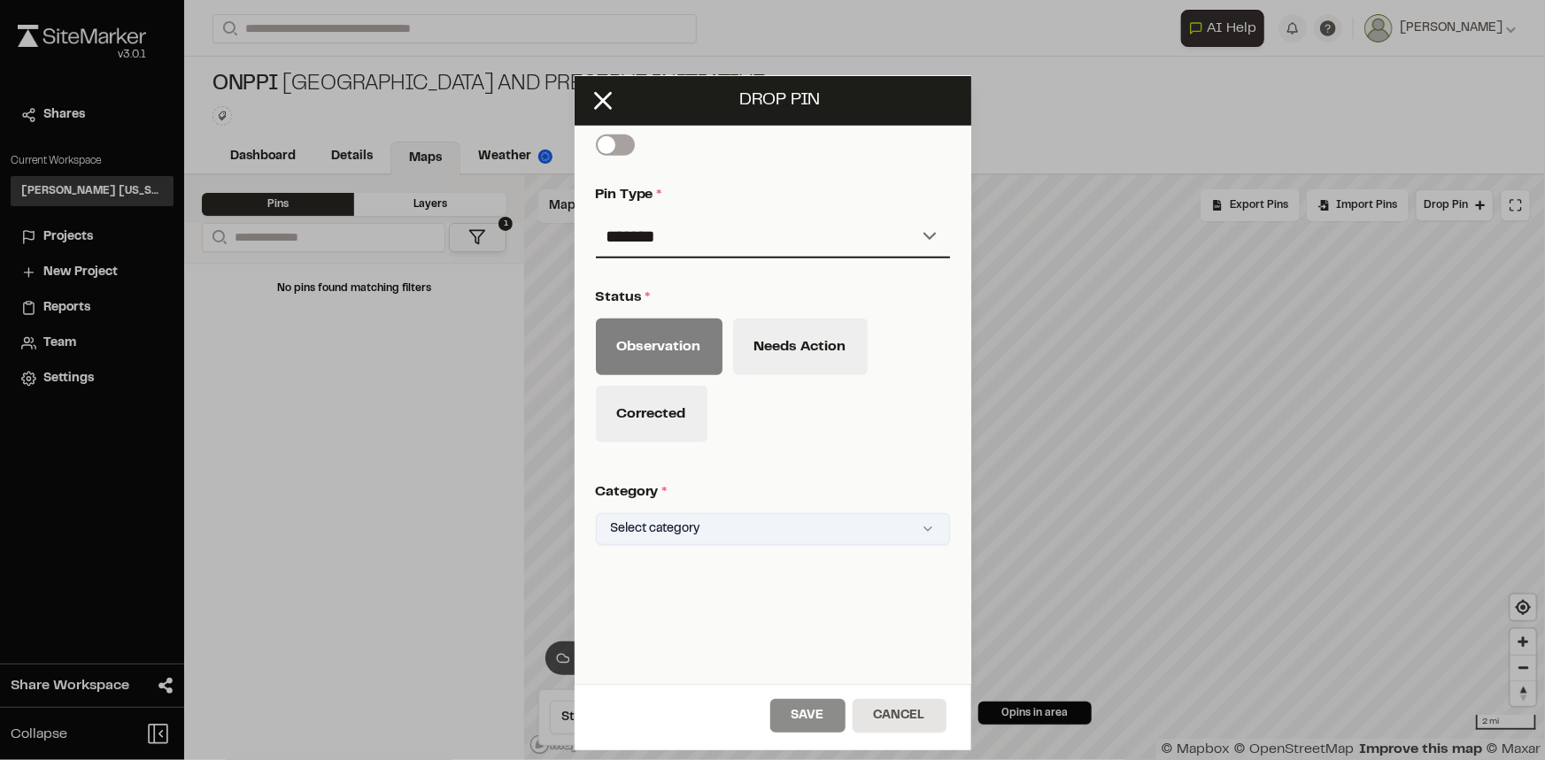
click at [756, 539] on html "**********" at bounding box center [772, 380] width 1545 height 760
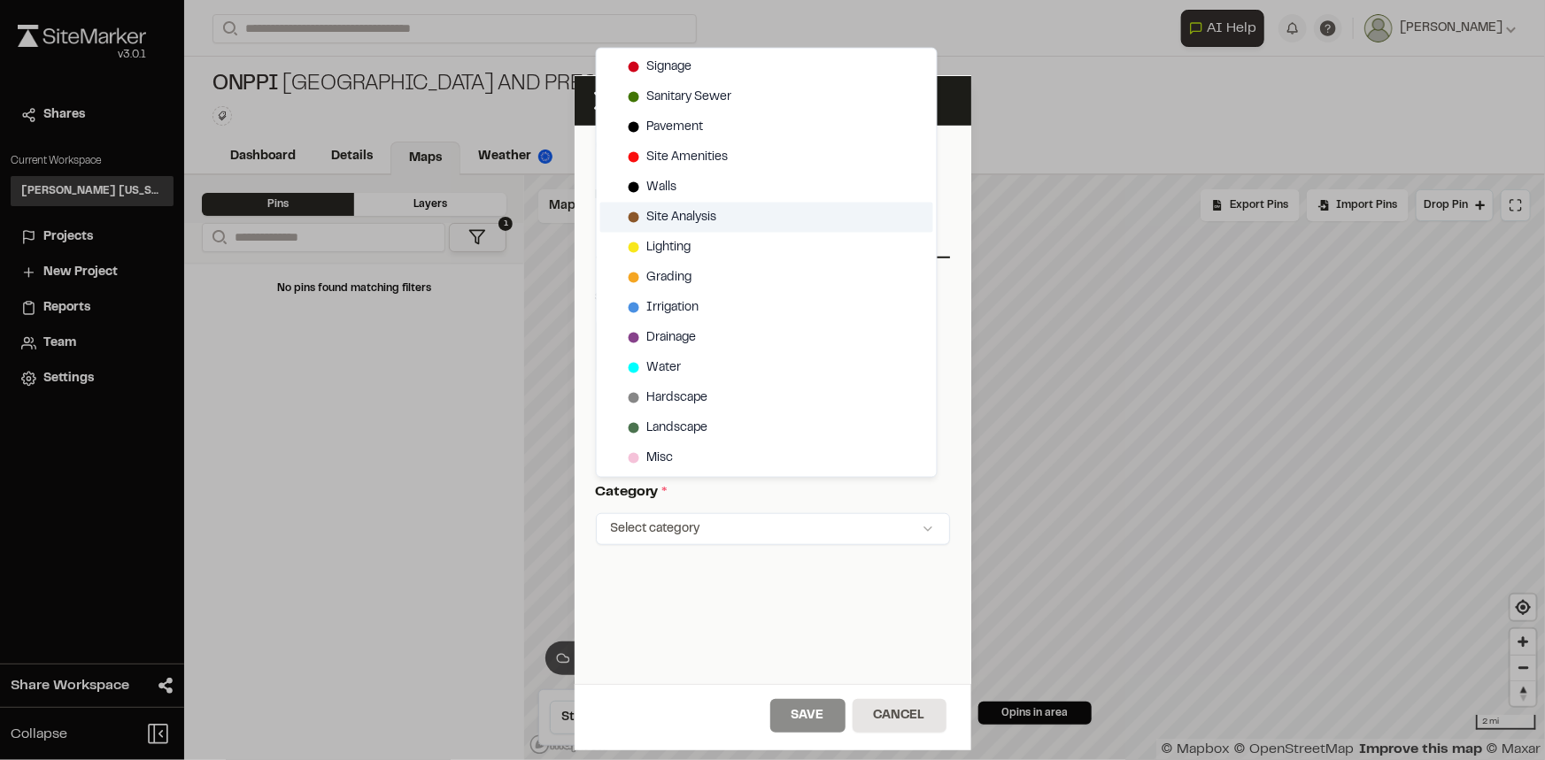
click at [697, 220] on span "Site Analysis" at bounding box center [681, 217] width 70 height 19
click at [828, 596] on html "**********" at bounding box center [772, 380] width 1545 height 760
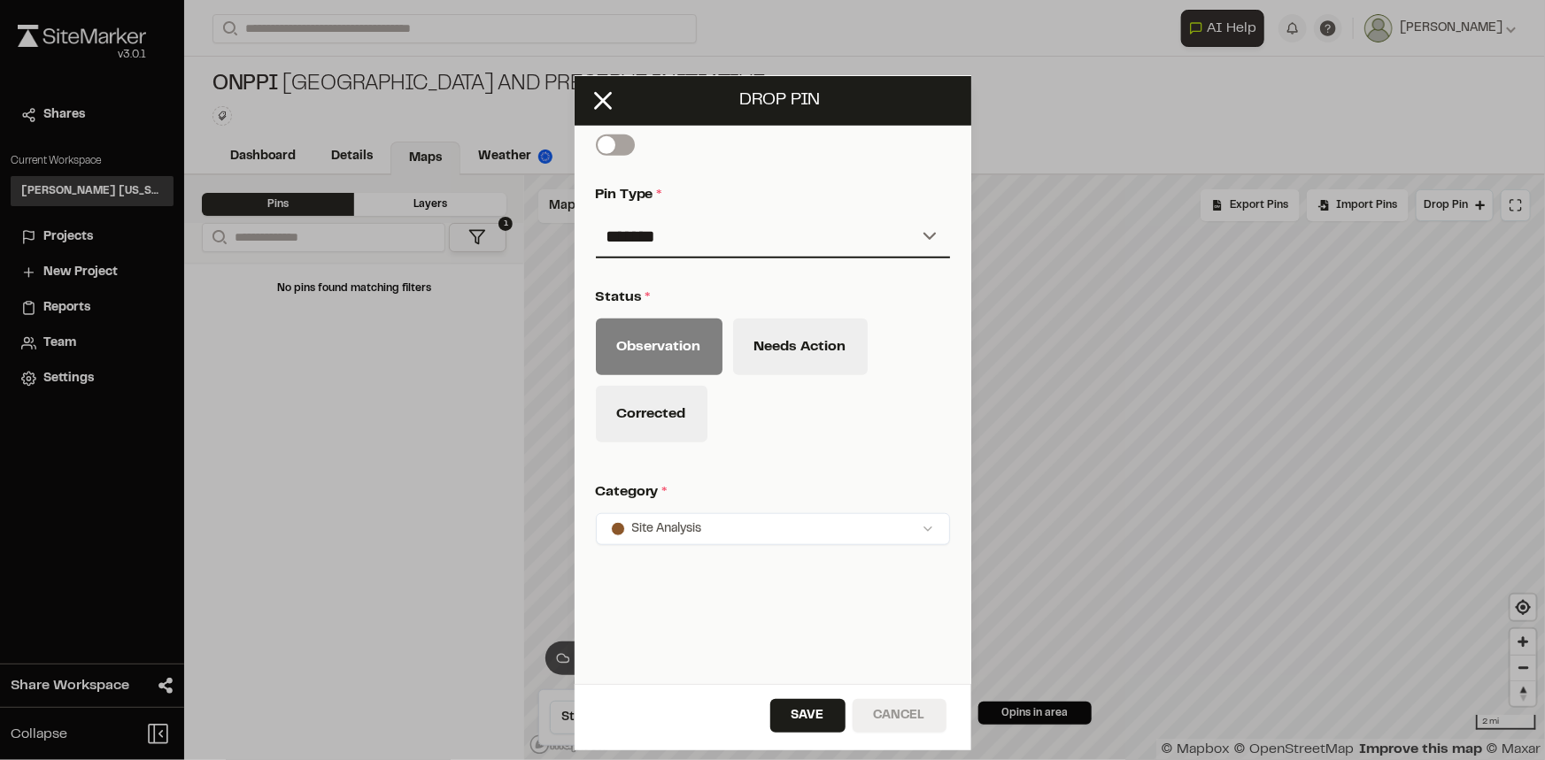
click at [891, 717] on button "Cancel" at bounding box center [899, 716] width 94 height 34
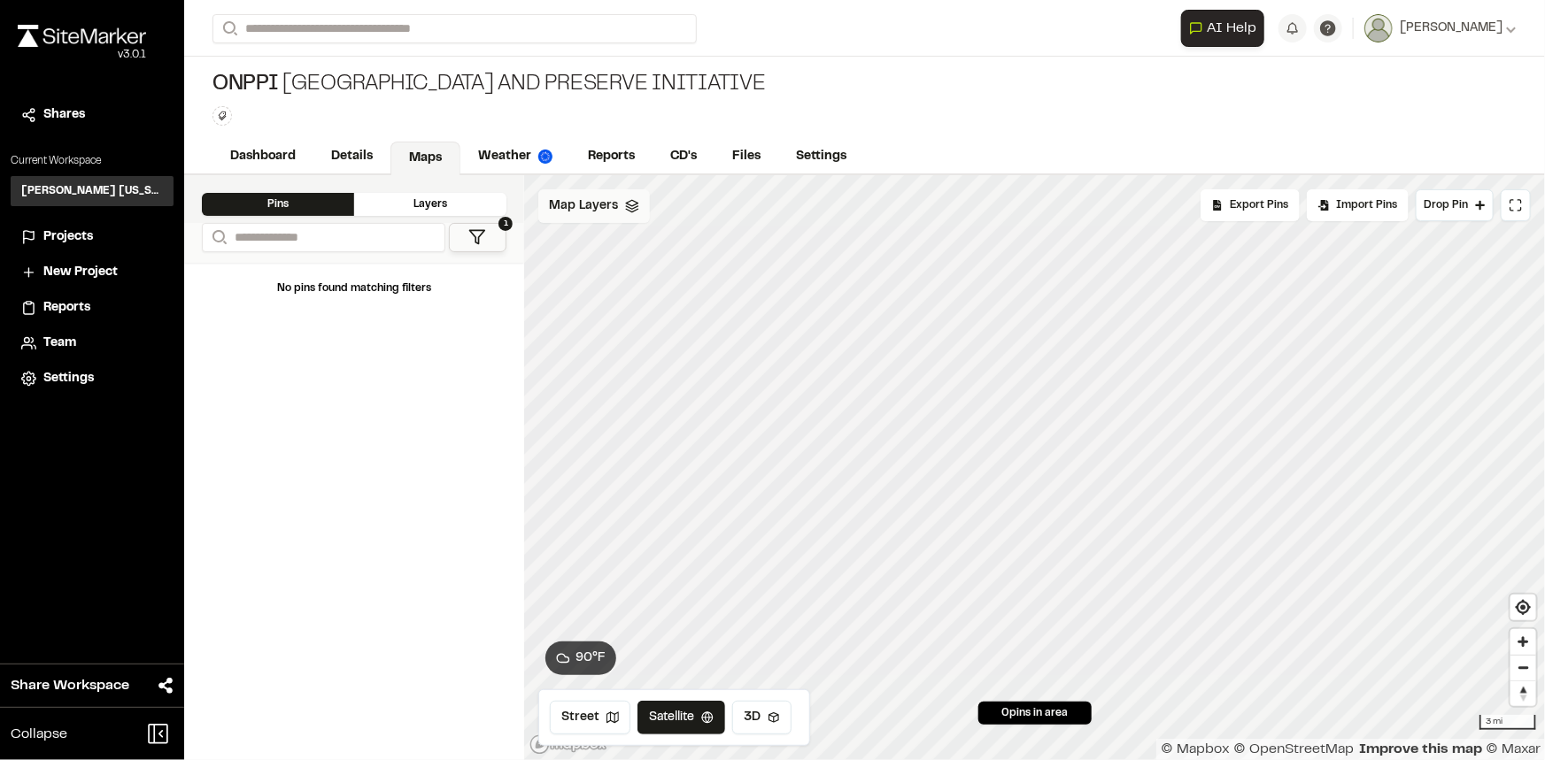
click at [61, 229] on span "Projects" at bounding box center [68, 236] width 50 height 19
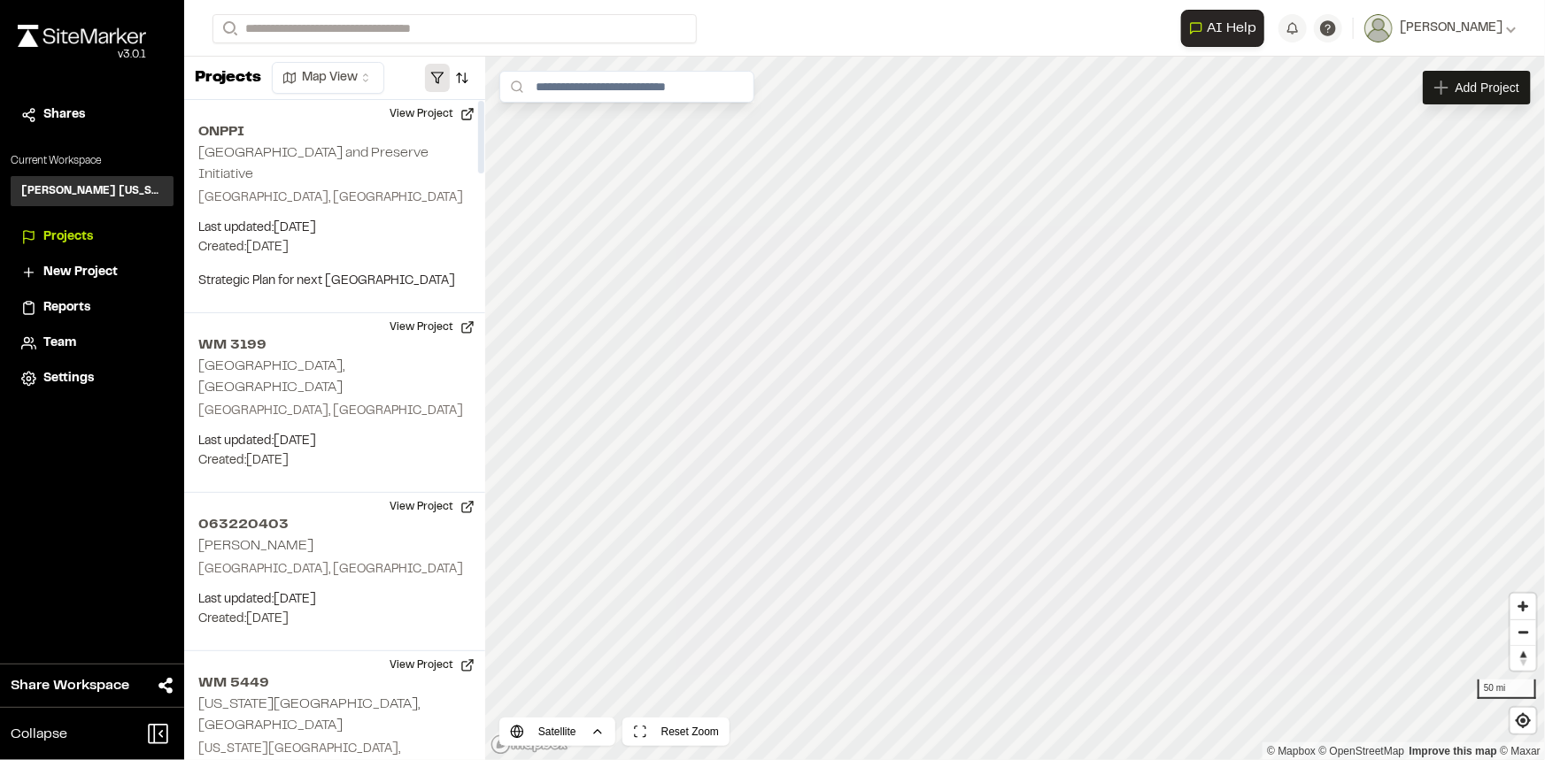
click at [443, 77] on button "button" at bounding box center [437, 78] width 25 height 28
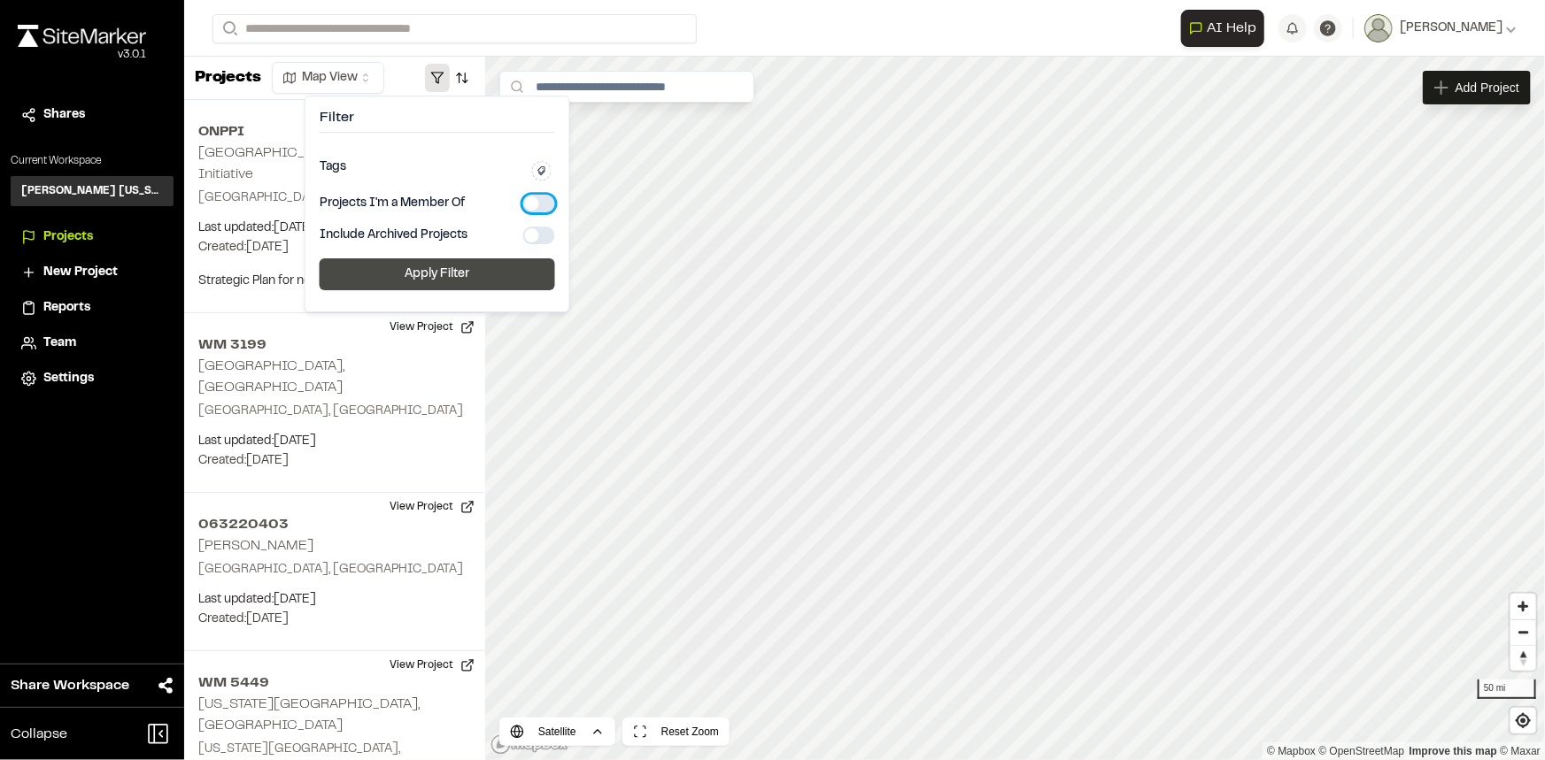
drag, startPoint x: 542, startPoint y: 202, endPoint x: 485, endPoint y: 266, distance: 85.3
click at [542, 203] on button "button" at bounding box center [539, 204] width 32 height 18
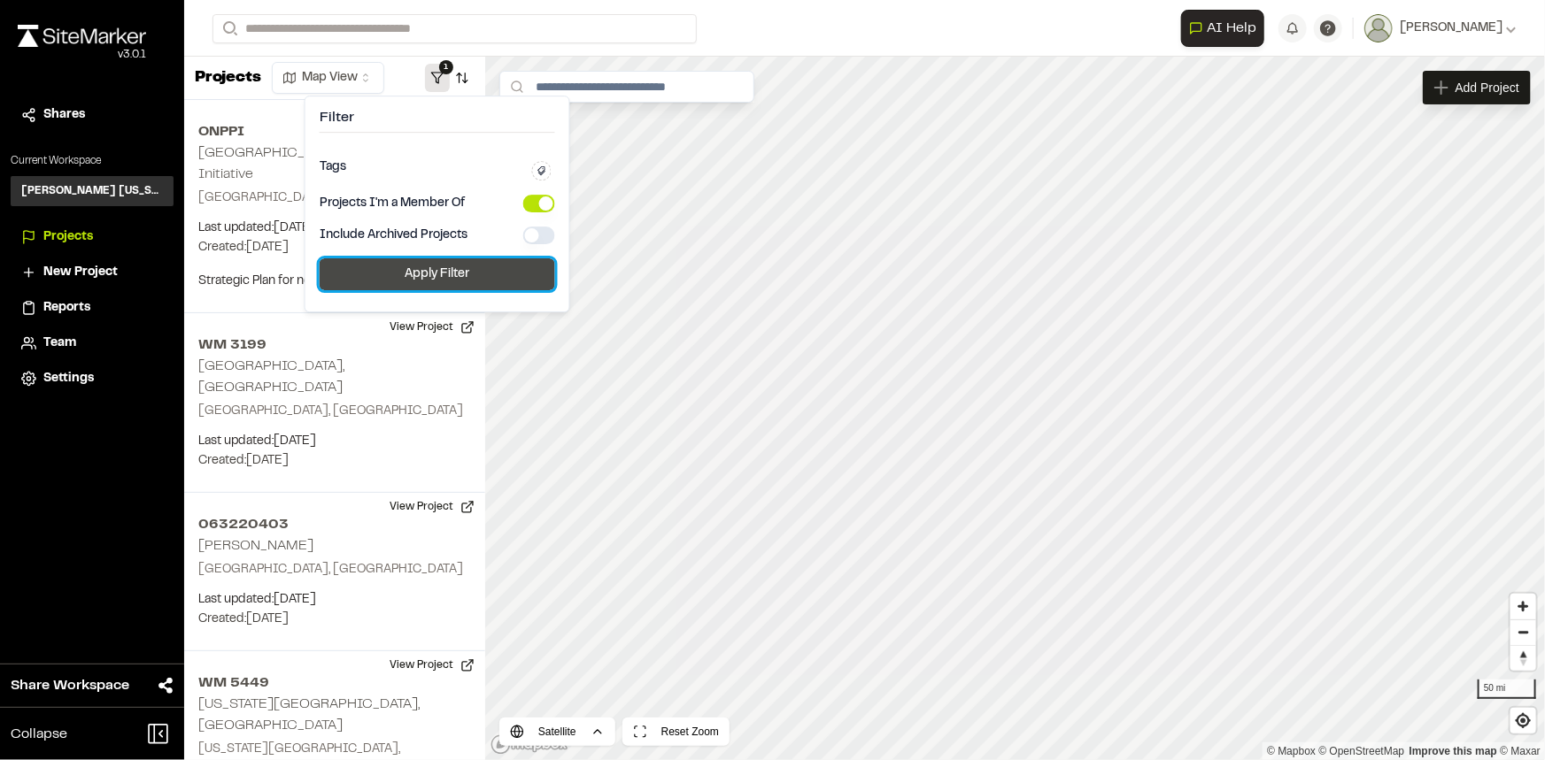
click at [476, 267] on button "Apply Filter" at bounding box center [437, 274] width 235 height 32
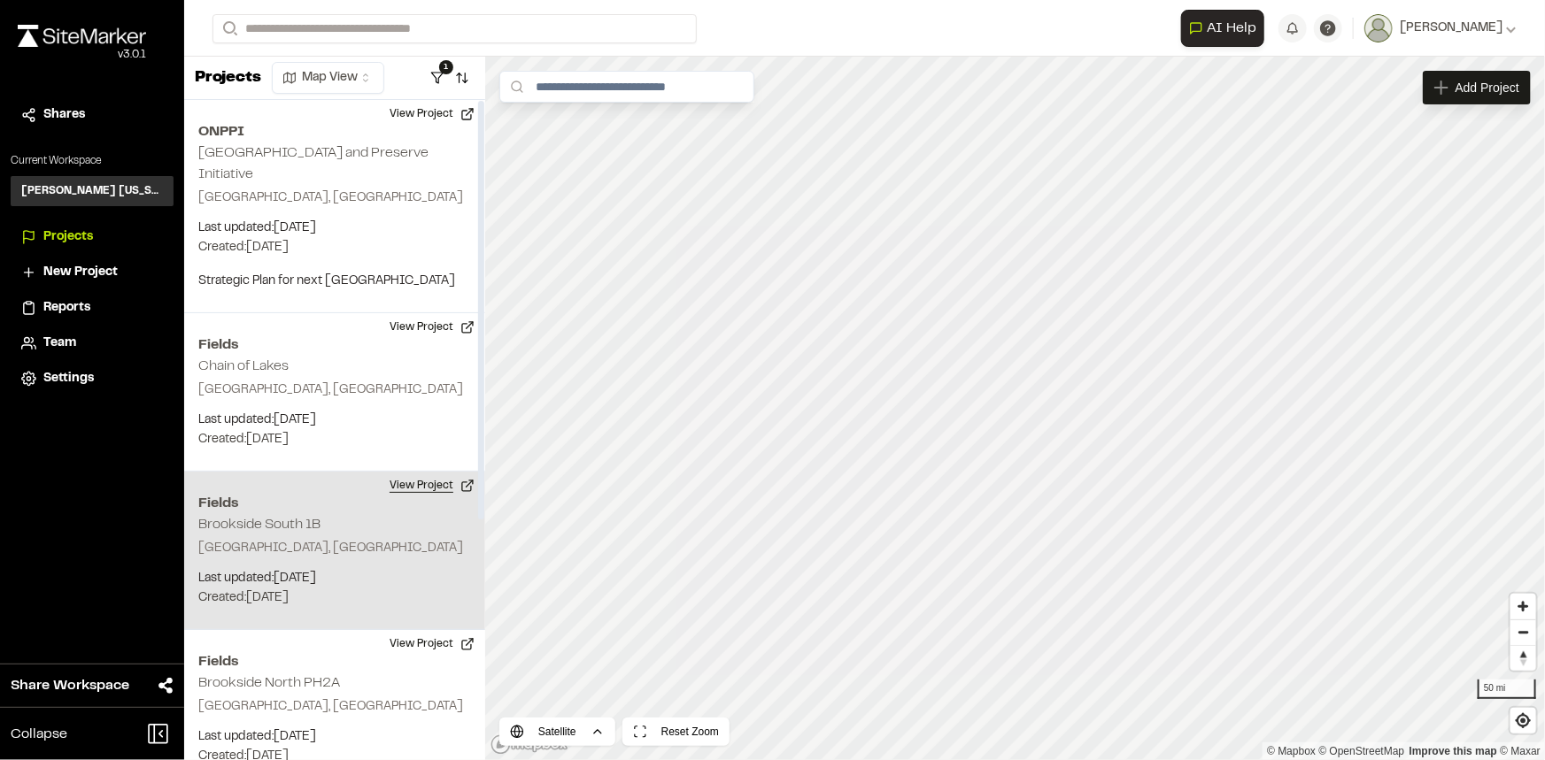
click at [429, 482] on button "View Project" at bounding box center [432, 486] width 106 height 28
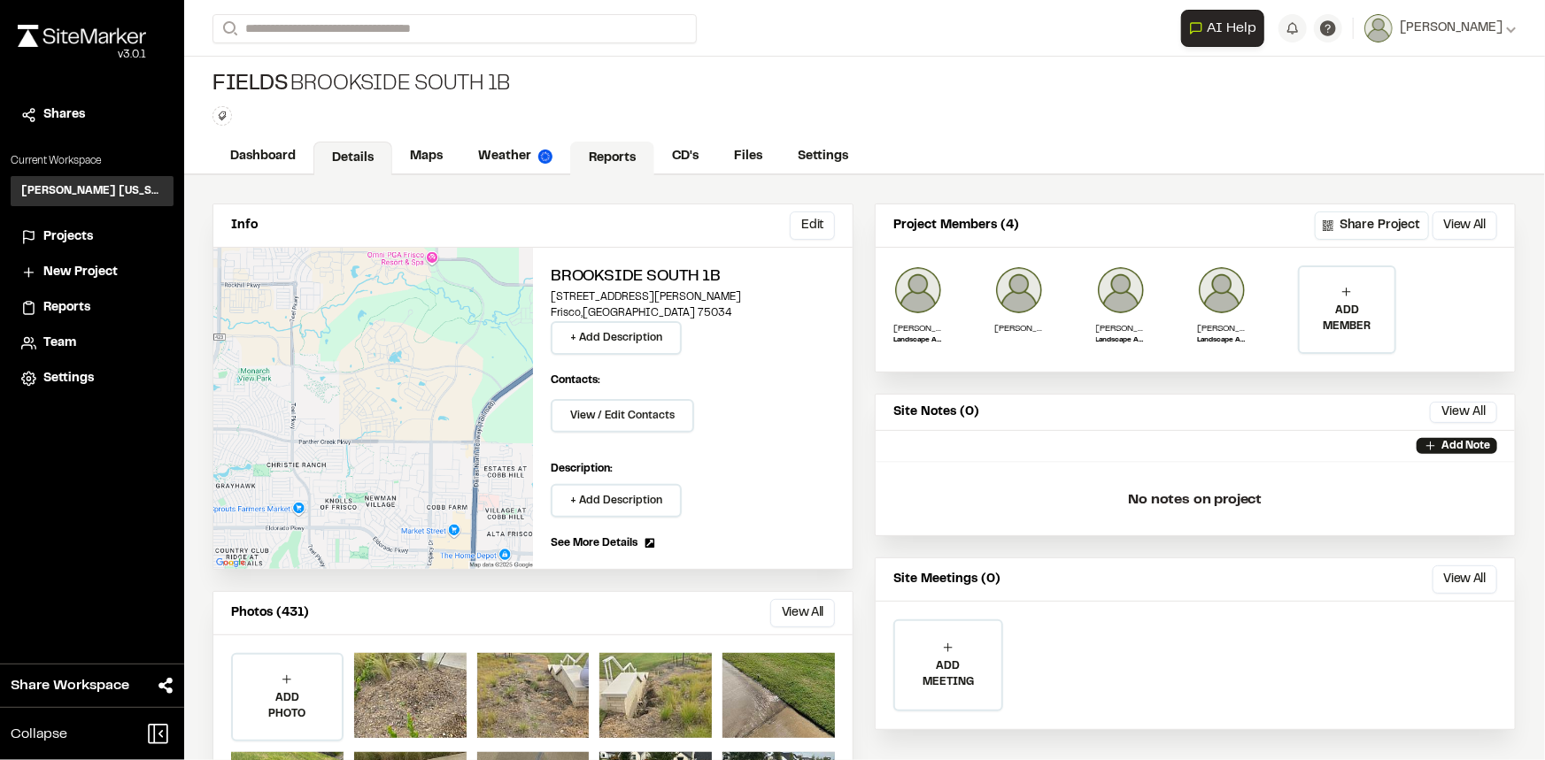
click at [597, 166] on link "Reports" at bounding box center [612, 159] width 84 height 34
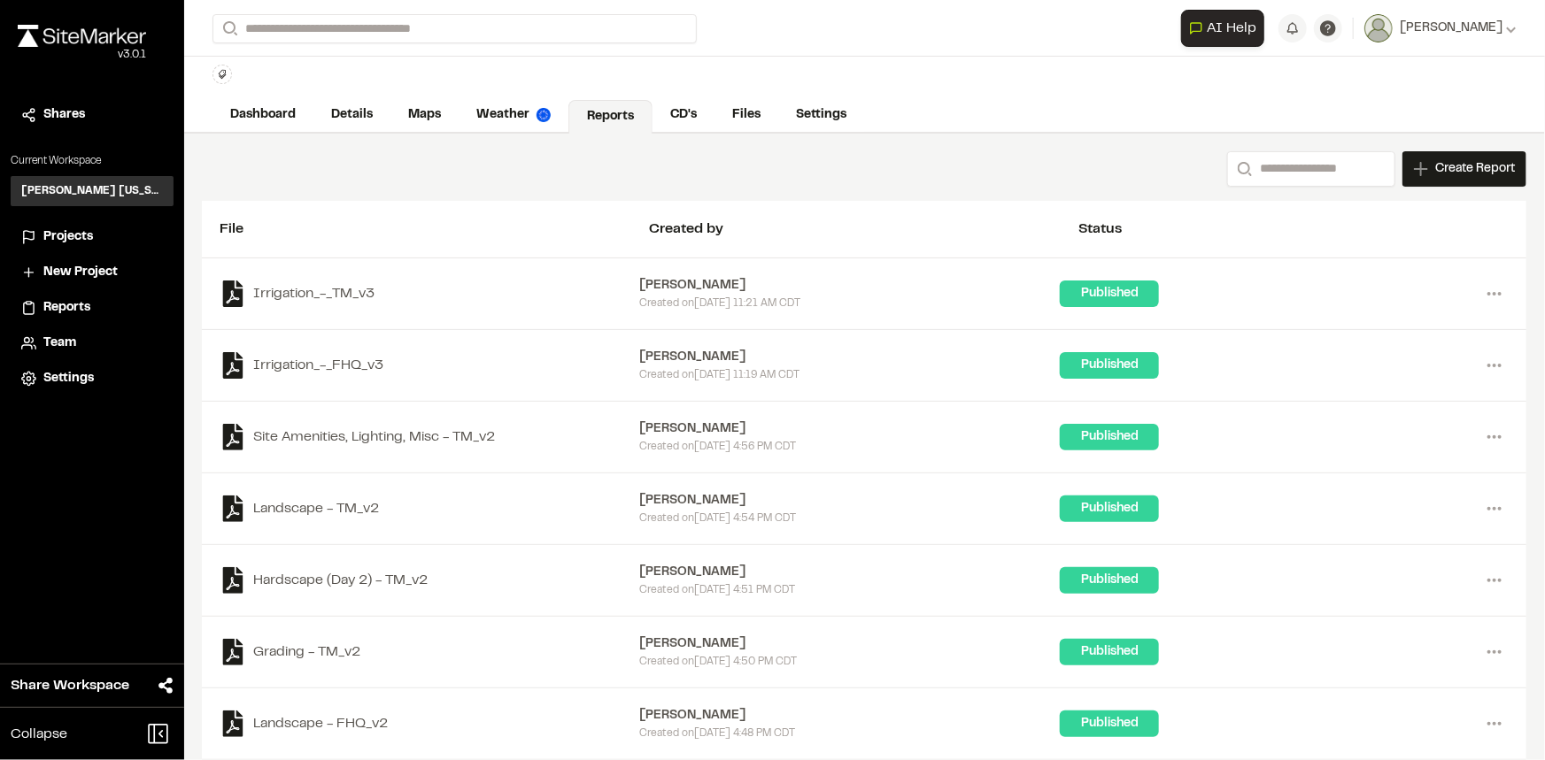
scroll to position [80, 0]
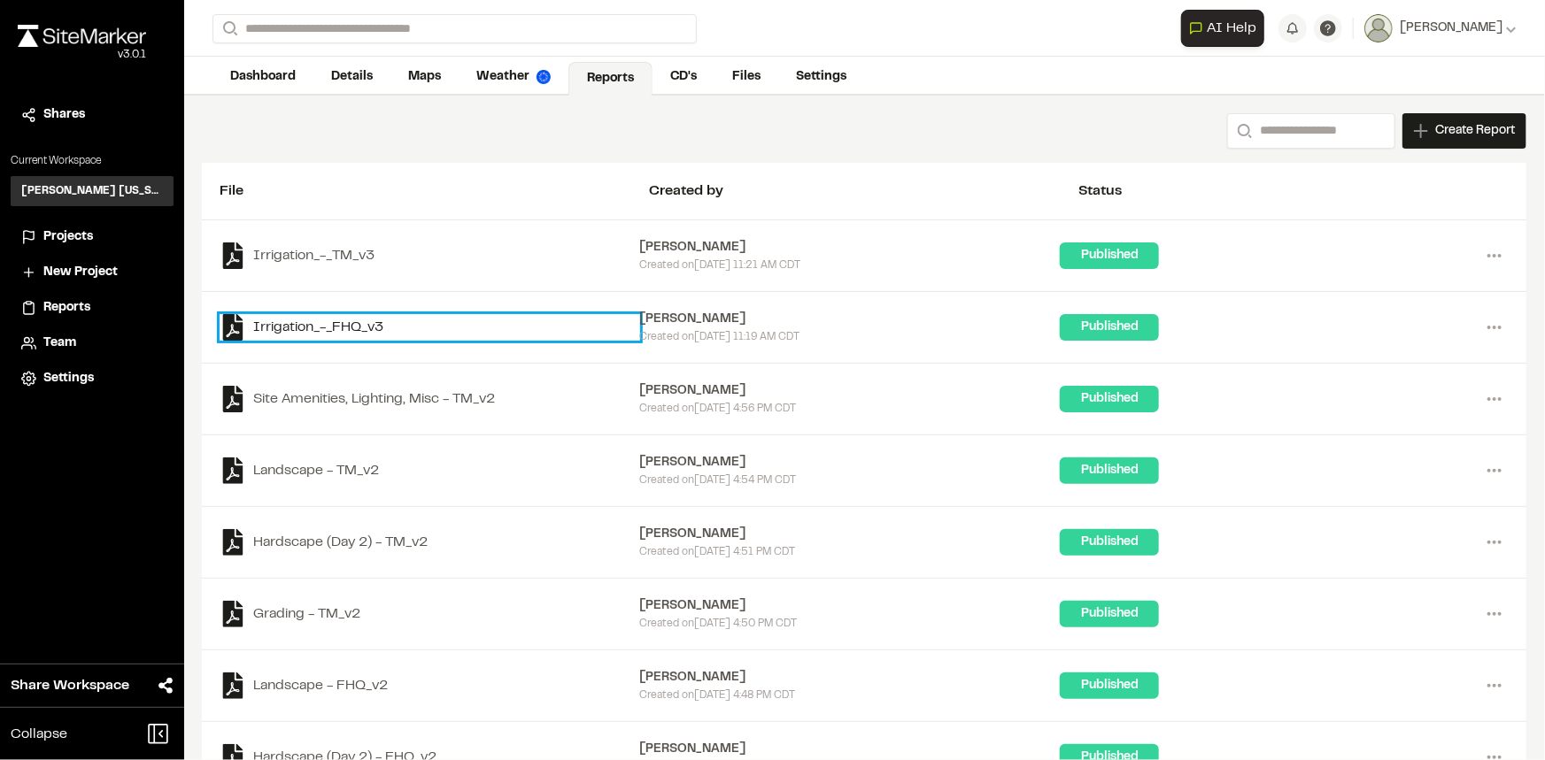
click at [304, 329] on link "Irrigation_-_FHQ_v3" at bounding box center [430, 327] width 420 height 27
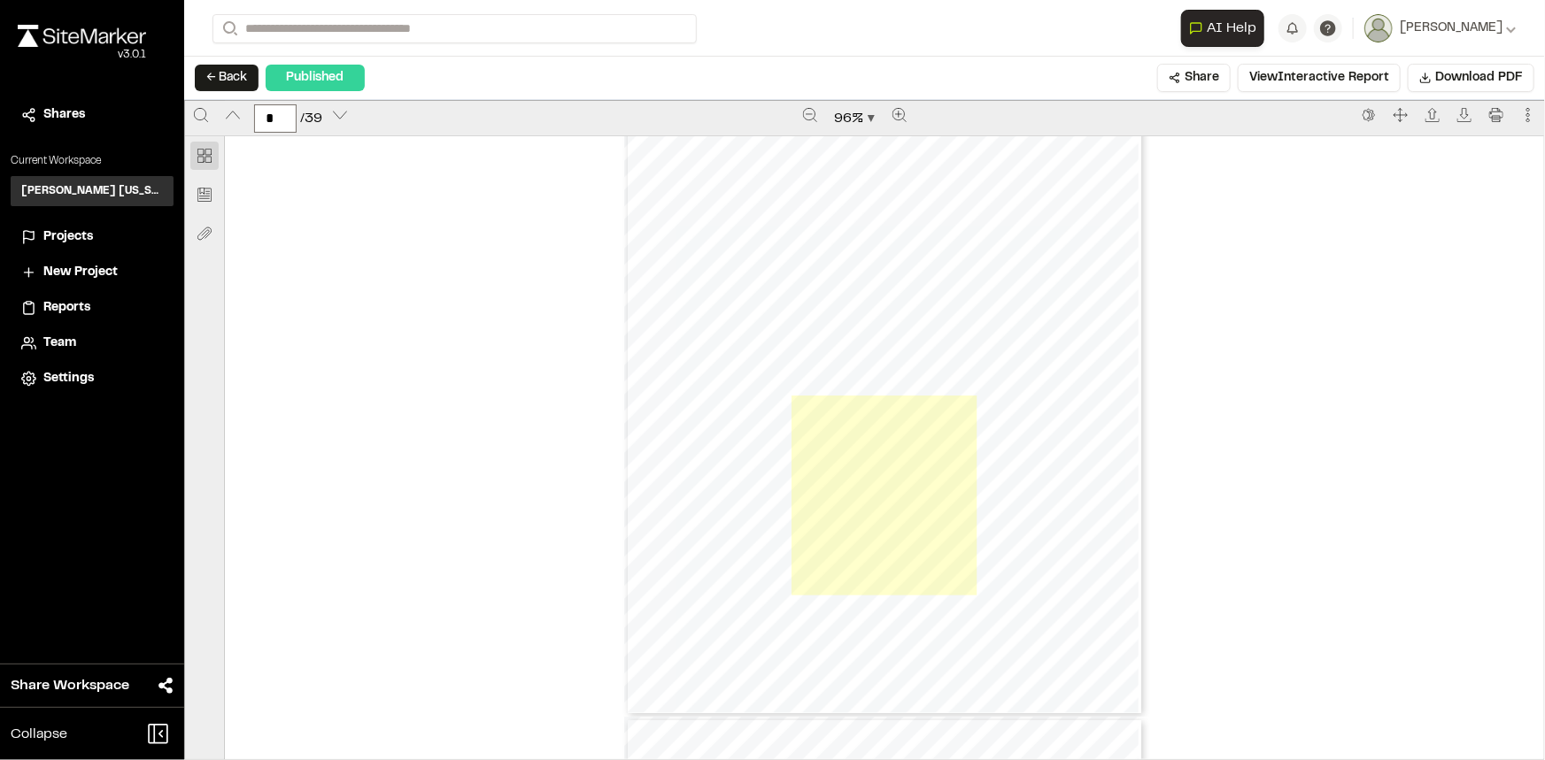
scroll to position [3460, 0]
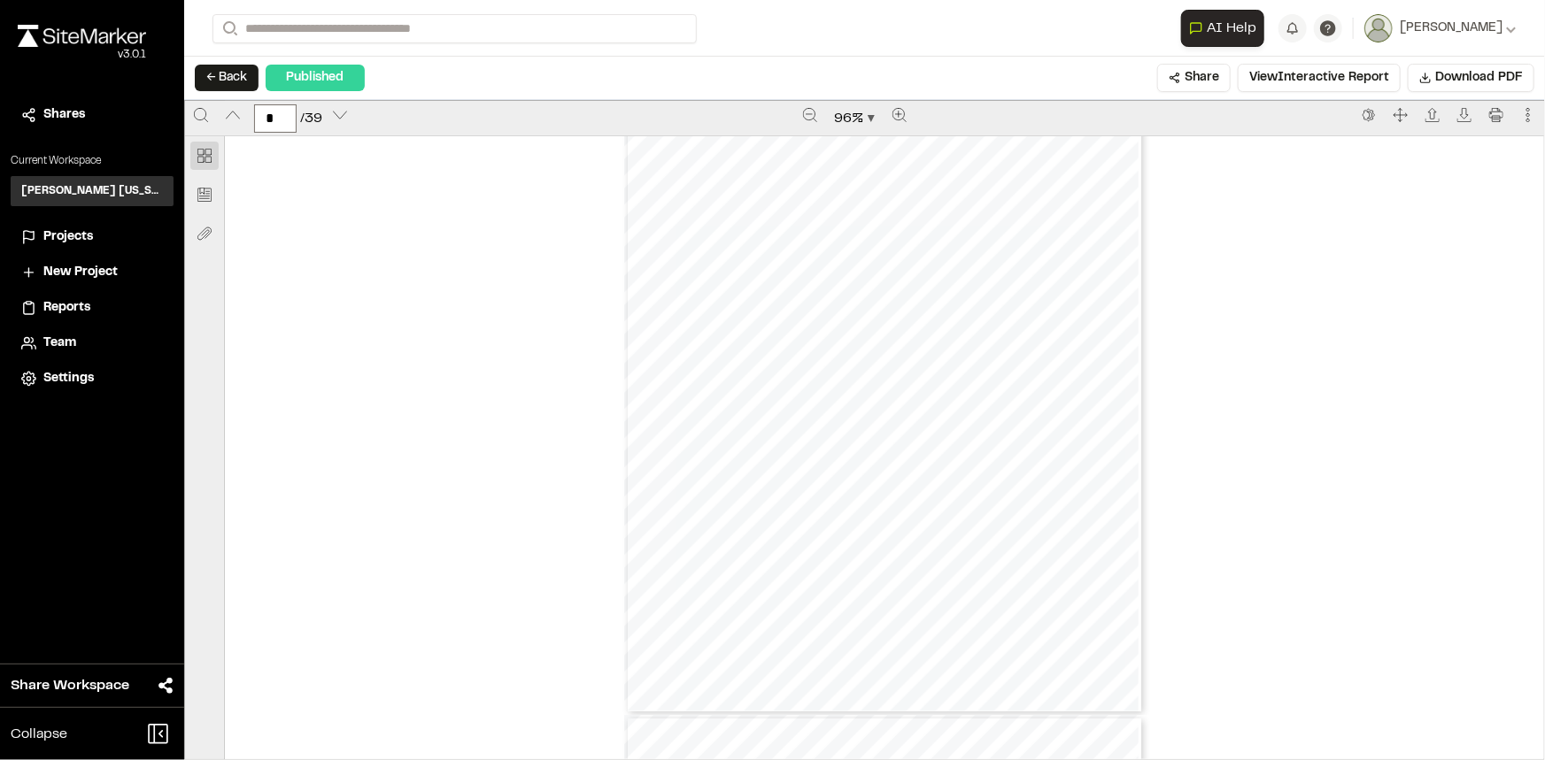
type input "*"
